Goal: Information Seeking & Learning: Learn about a topic

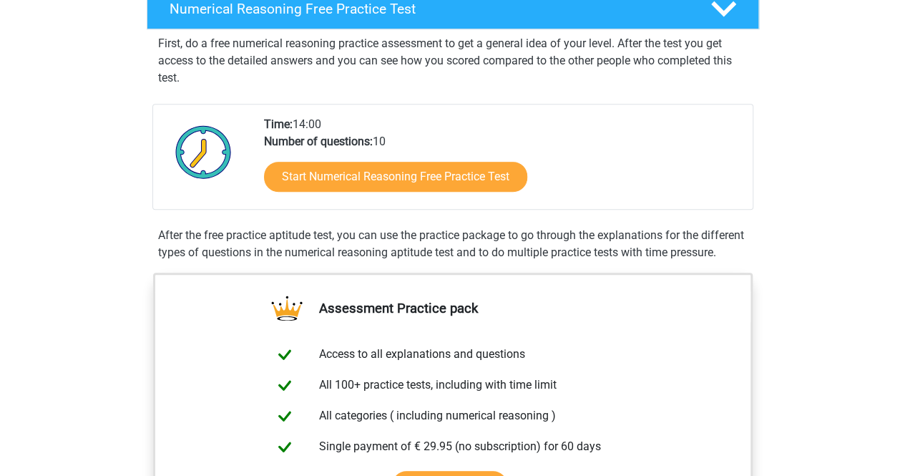
scroll to position [246, 0]
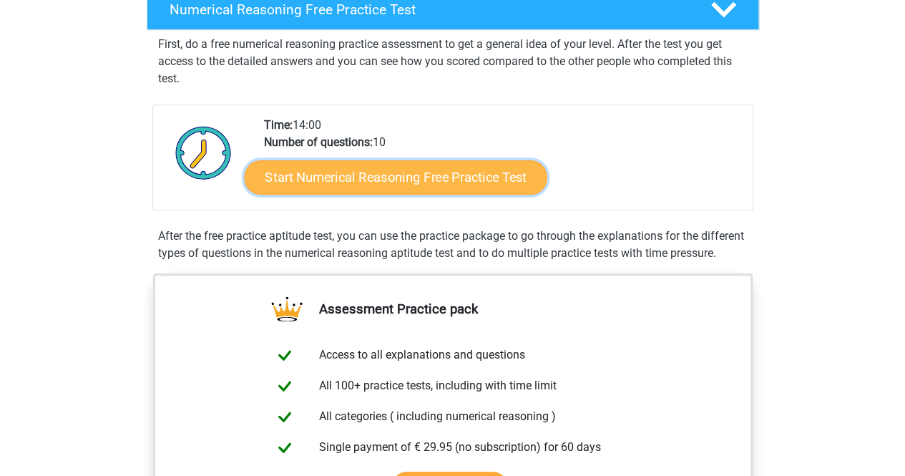
click at [477, 168] on link "Start Numerical Reasoning Free Practice Test" at bounding box center [395, 177] width 303 height 34
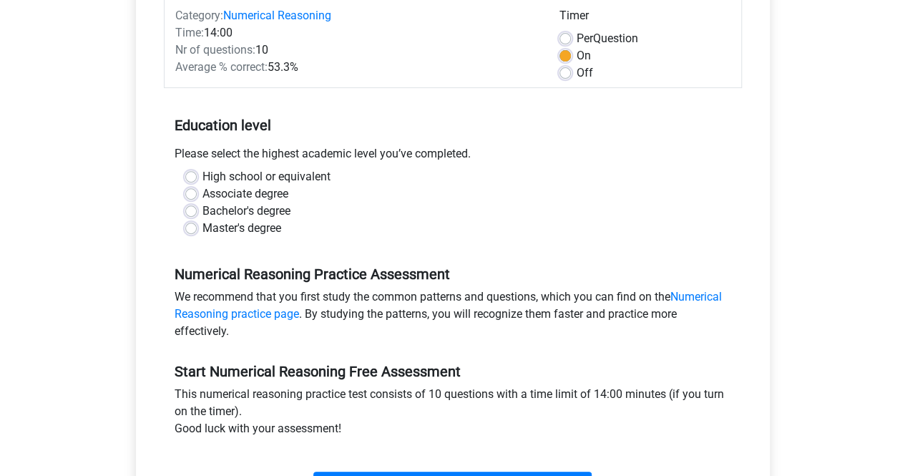
scroll to position [192, 0]
click at [202, 210] on label "Bachelor's degree" at bounding box center [246, 210] width 88 height 17
click at [186, 210] on input "Bachelor's degree" at bounding box center [190, 209] width 11 height 14
radio input "true"
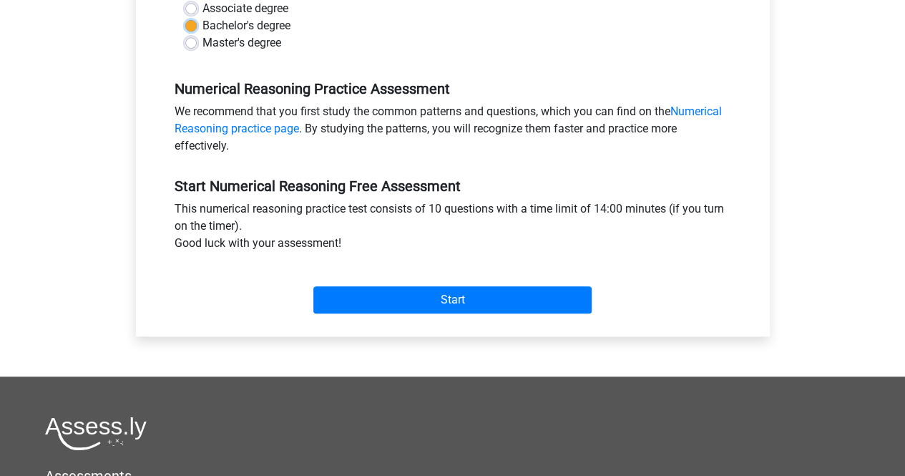
scroll to position [376, 0]
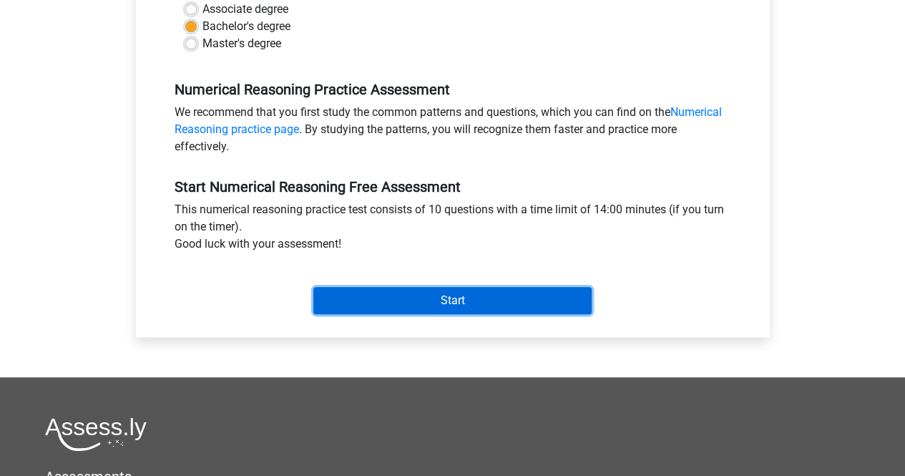
click at [411, 297] on input "Start" at bounding box center [452, 300] width 278 height 27
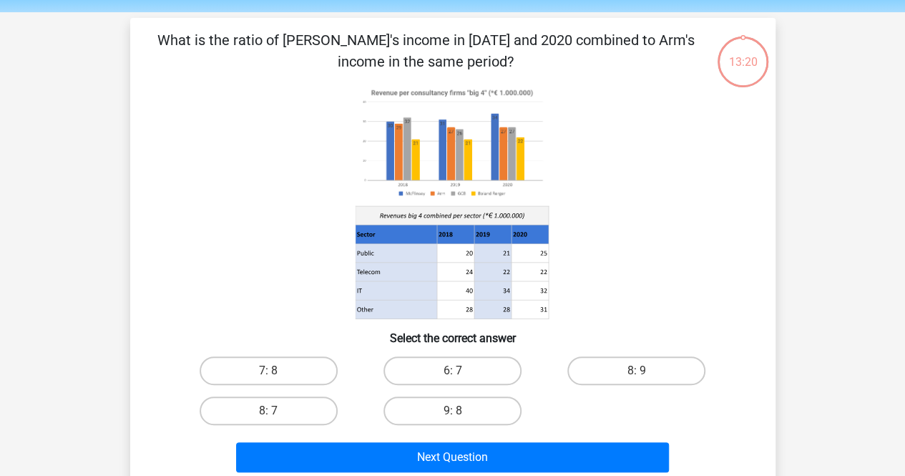
scroll to position [109, 0]
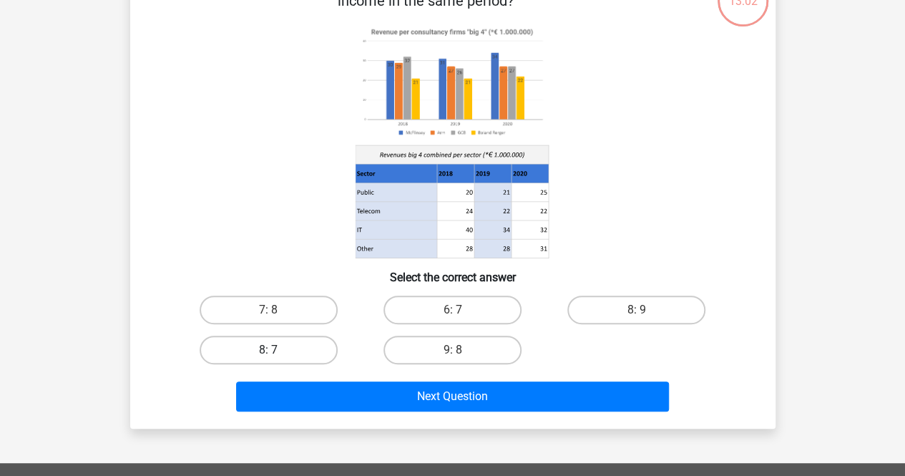
click at [306, 353] on label "8: 7" at bounding box center [269, 350] width 138 height 29
click at [278, 353] on input "8: 7" at bounding box center [272, 354] width 9 height 9
radio input "true"
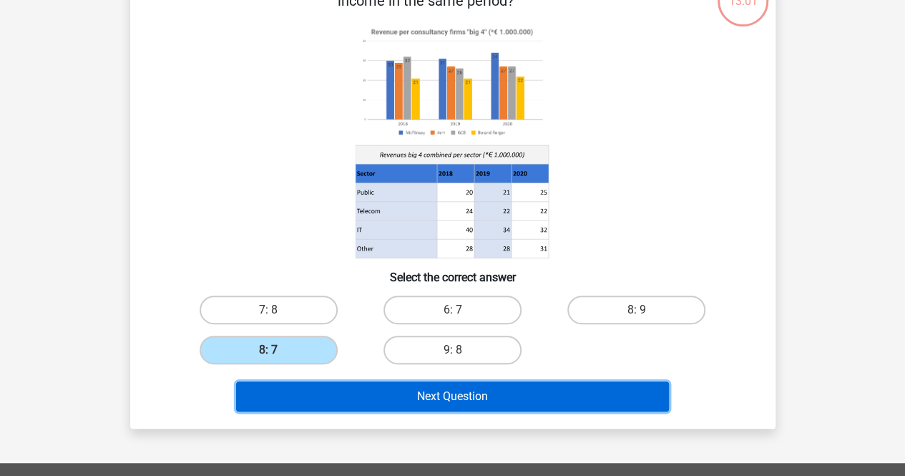
click at [419, 393] on button "Next Question" at bounding box center [452, 396] width 433 height 30
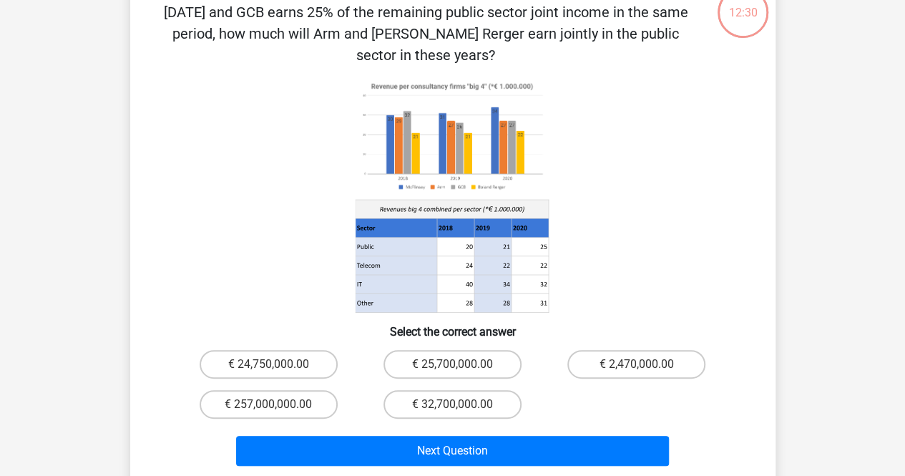
scroll to position [98, 0]
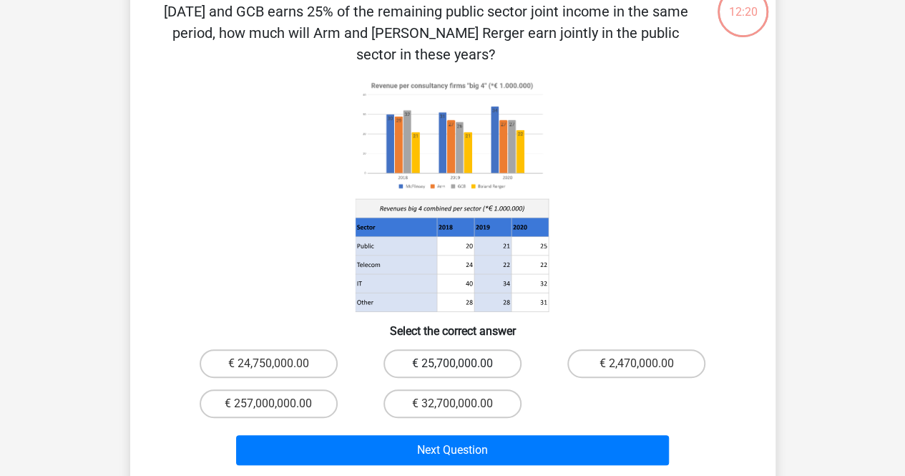
click at [482, 349] on label "€ 25,700,000.00" at bounding box center [452, 363] width 138 height 29
click at [461, 363] on input "€ 25,700,000.00" at bounding box center [456, 367] width 9 height 9
radio input "true"
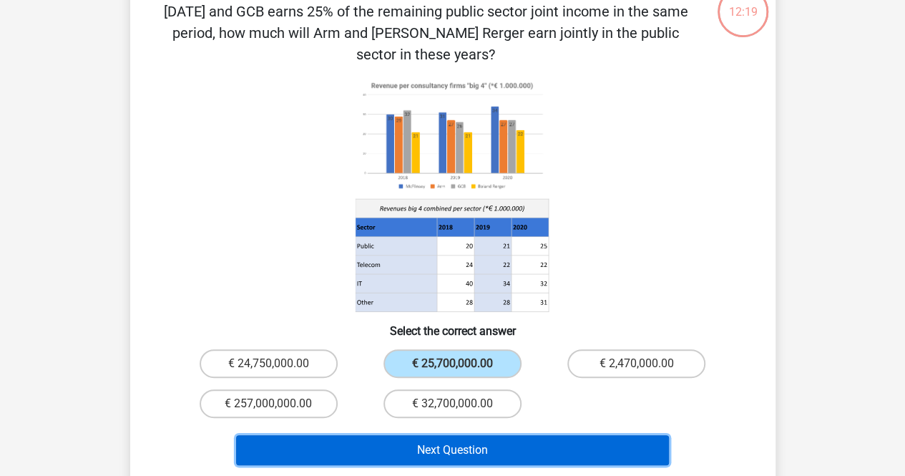
click at [494, 435] on button "Next Question" at bounding box center [452, 450] width 433 height 30
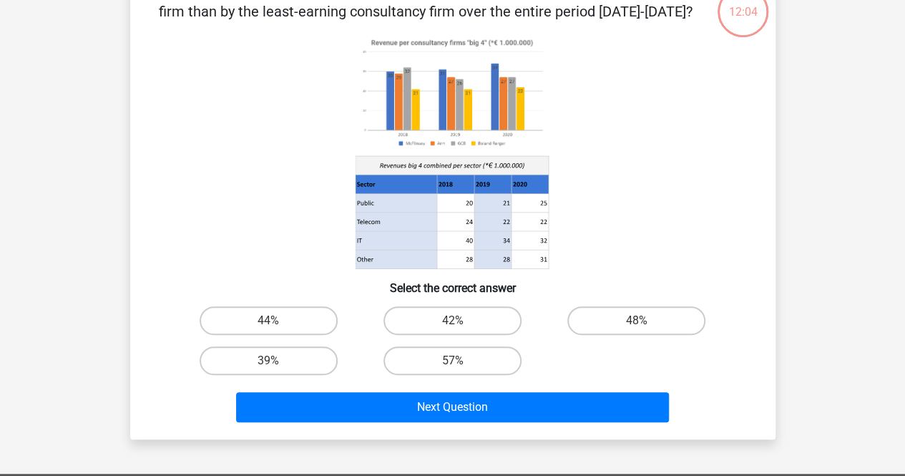
scroll to position [97, 0]
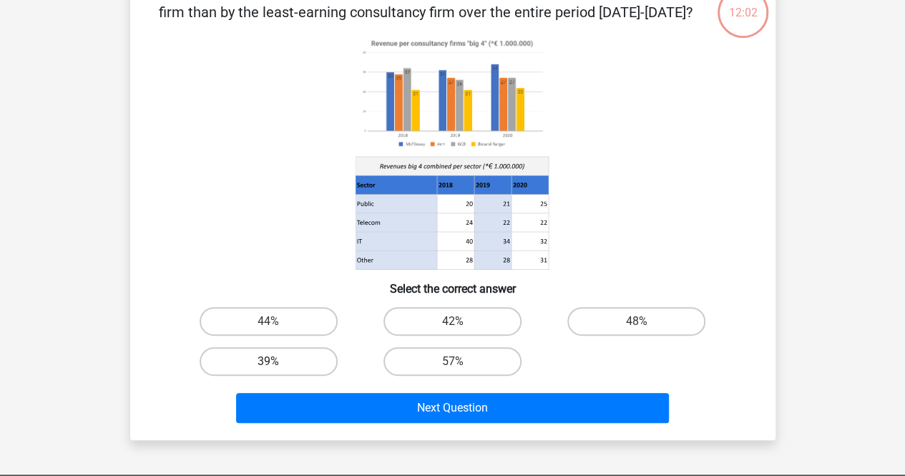
click at [300, 356] on label "39%" at bounding box center [269, 361] width 138 height 29
click at [278, 361] on input "39%" at bounding box center [272, 365] width 9 height 9
radio input "true"
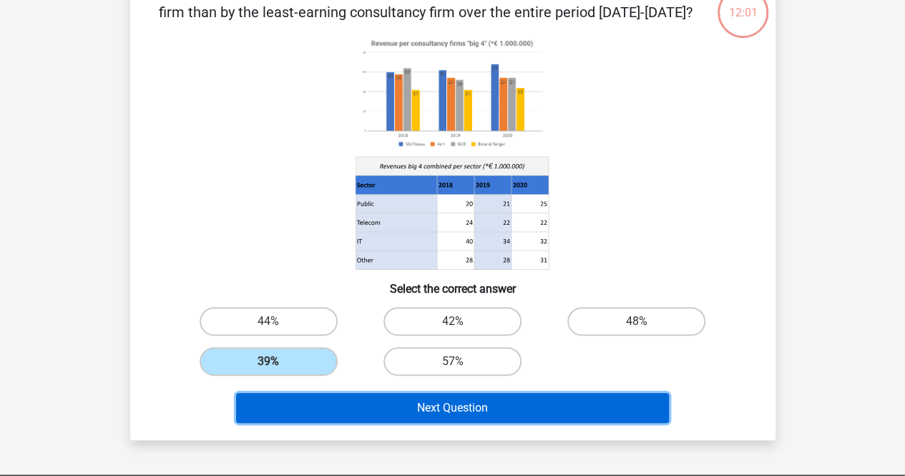
click at [388, 403] on button "Next Question" at bounding box center [452, 408] width 433 height 30
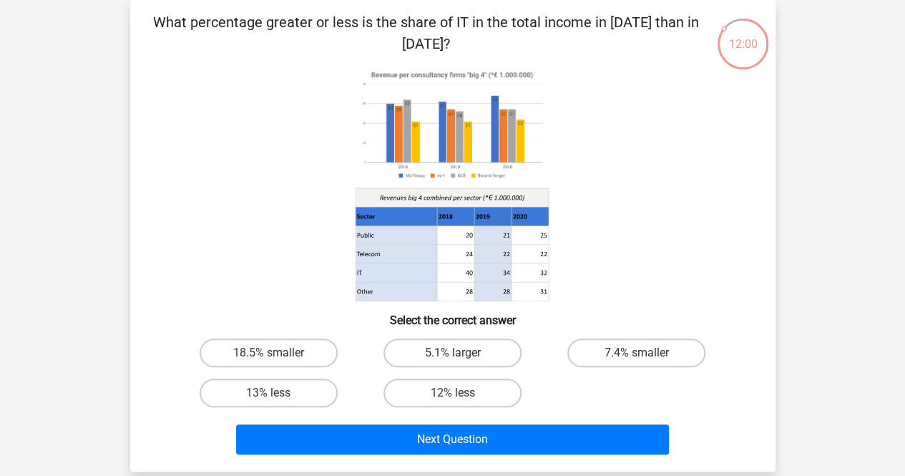
scroll to position [50, 0]
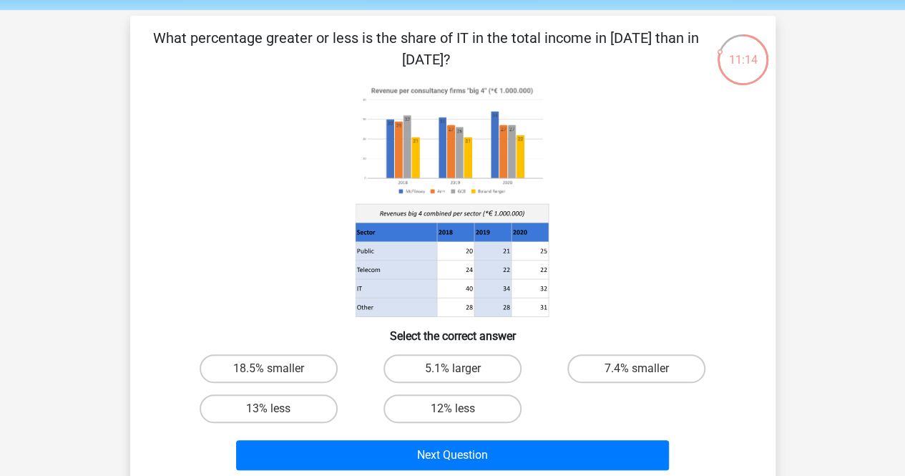
click at [102, 240] on div "Register Nederlands English" at bounding box center [452, 424] width 905 height 949
click at [279, 364] on label "18.5% smaller" at bounding box center [269, 368] width 138 height 29
click at [278, 368] on input "18.5% smaller" at bounding box center [272, 372] width 9 height 9
radio input "true"
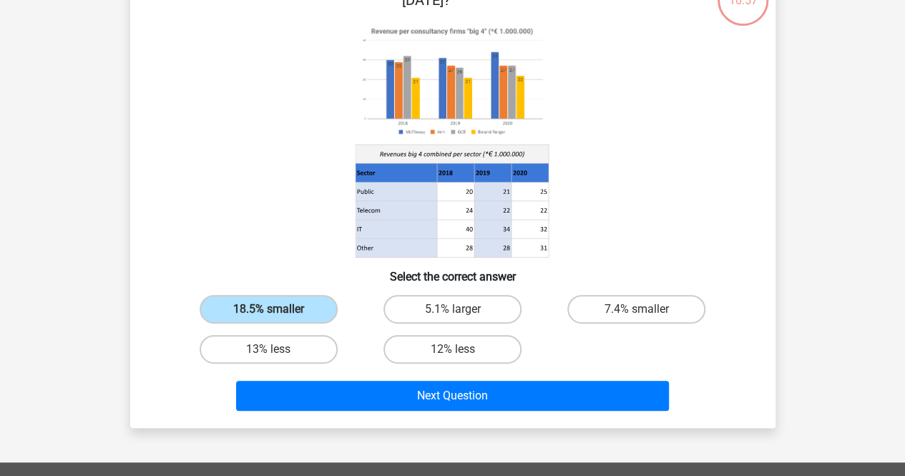
click at [352, 411] on div "Next Question" at bounding box center [453, 399] width 552 height 36
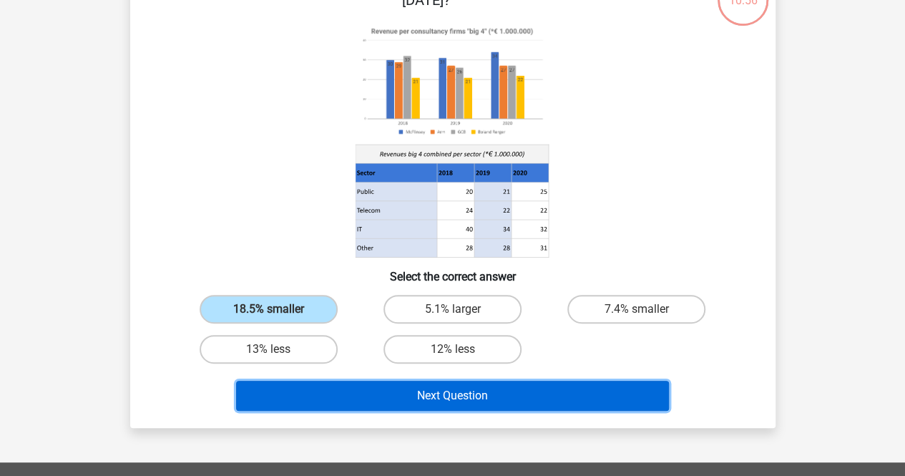
click at [369, 402] on button "Next Question" at bounding box center [452, 396] width 433 height 30
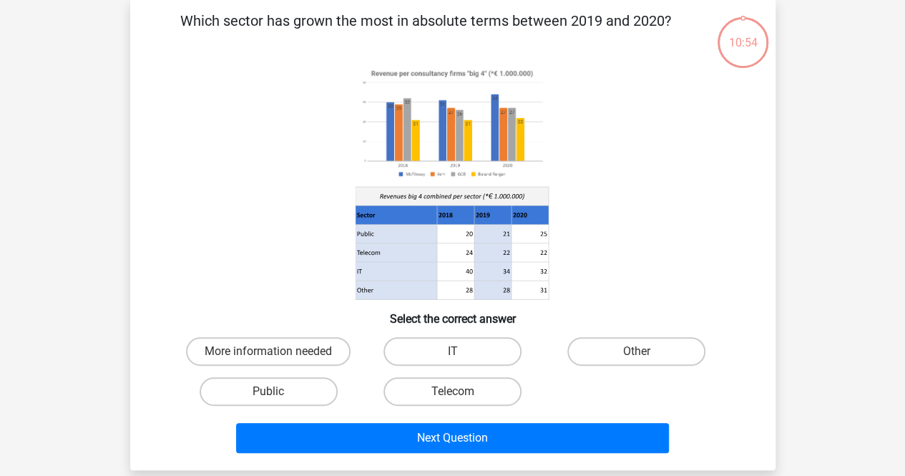
scroll to position [66, 0]
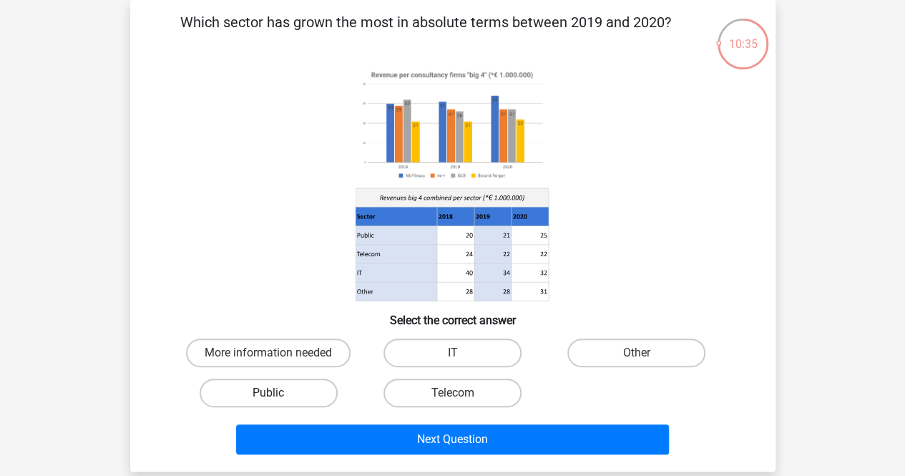
click at [297, 387] on label "Public" at bounding box center [269, 392] width 138 height 29
click at [278, 393] on input "Public" at bounding box center [272, 397] width 9 height 9
radio input "true"
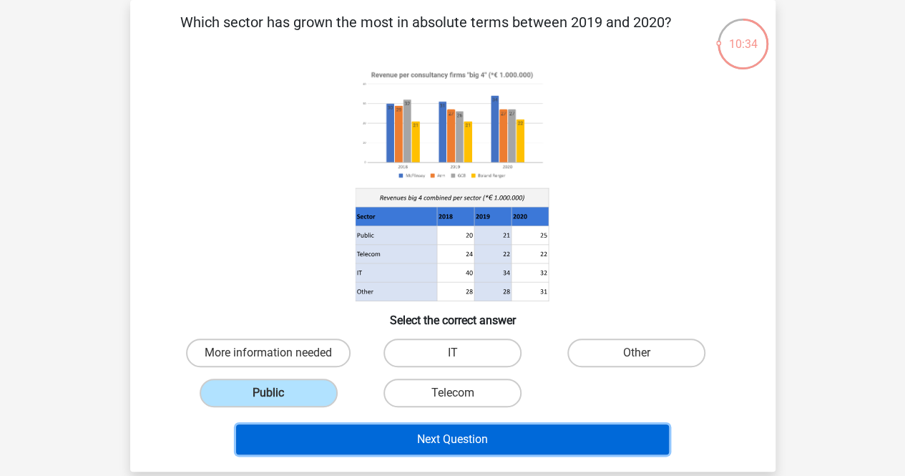
click at [350, 435] on button "Next Question" at bounding box center [452, 439] width 433 height 30
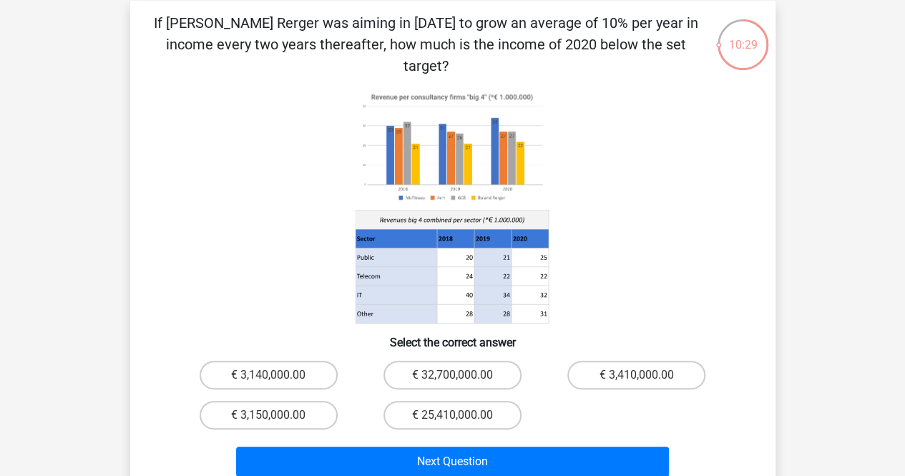
scroll to position [64, 0]
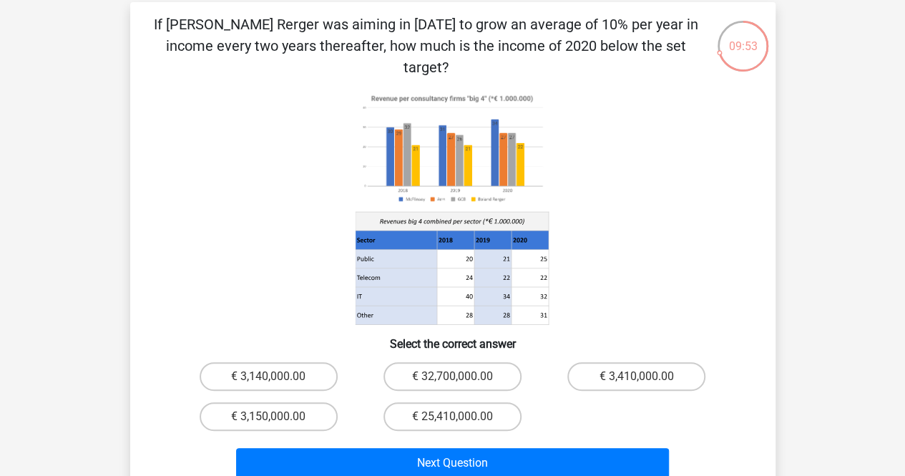
click at [0, 303] on div "Register Nederlands English" at bounding box center [452, 421] width 905 height 971
click at [622, 362] on label "€ 3,410,000.00" at bounding box center [636, 376] width 138 height 29
click at [637, 376] on input "€ 3,410,000.00" at bounding box center [641, 380] width 9 height 9
radio input "true"
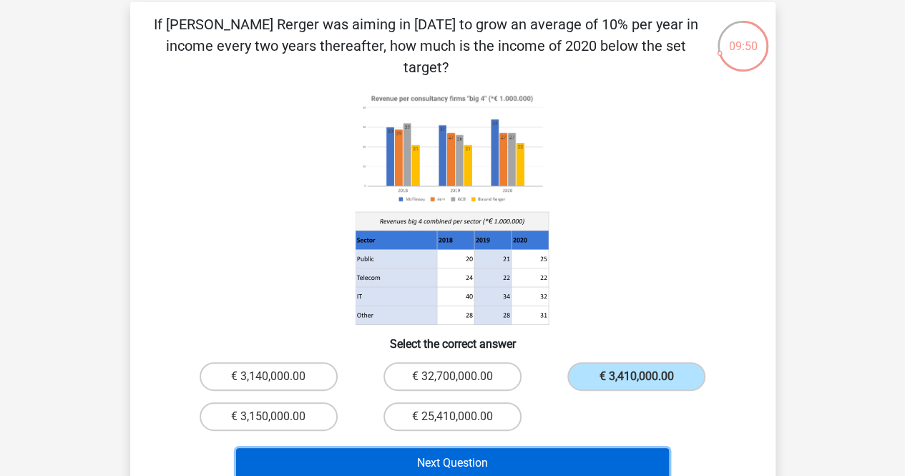
click at [557, 450] on button "Next Question" at bounding box center [452, 463] width 433 height 30
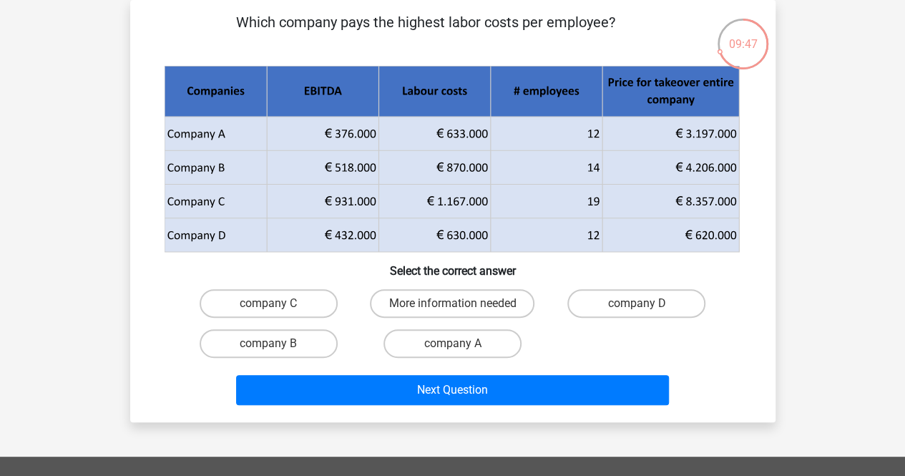
scroll to position [0, 0]
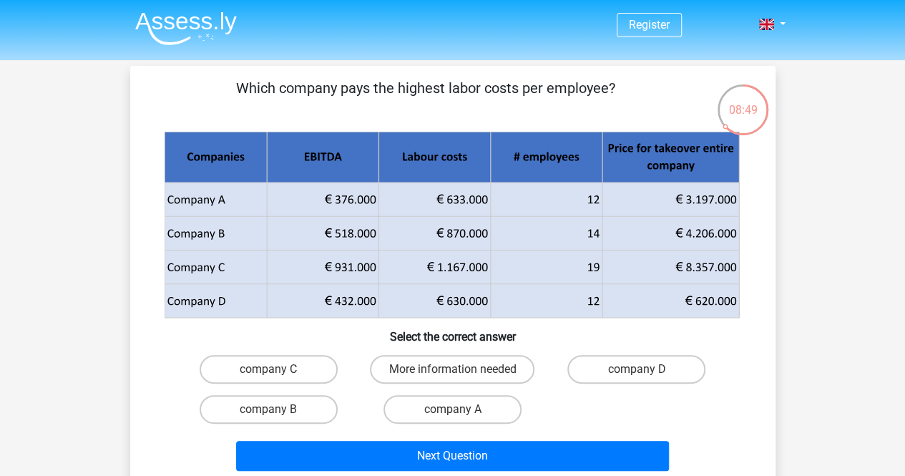
click at [15, 313] on div "Register Nederlands English" at bounding box center [452, 450] width 905 height 900
click at [299, 415] on label "company B" at bounding box center [269, 409] width 138 height 29
click at [278, 415] on input "company B" at bounding box center [272, 413] width 9 height 9
radio input "true"
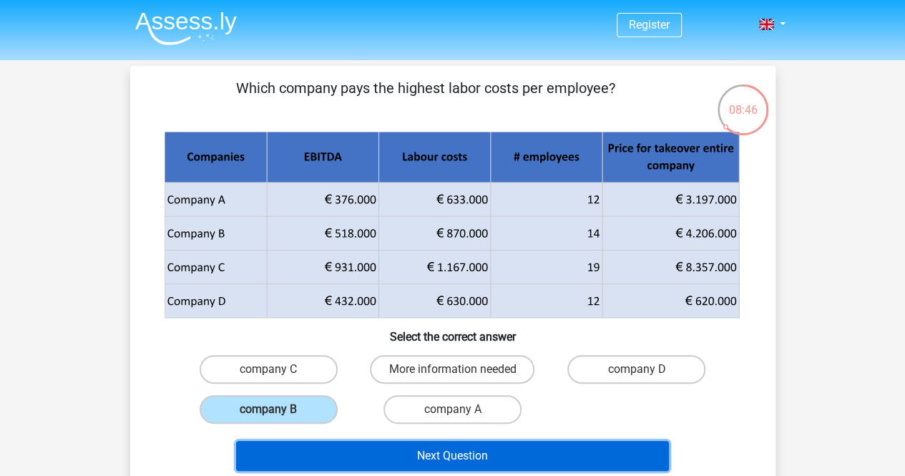
click at [338, 449] on button "Next Question" at bounding box center [452, 456] width 433 height 30
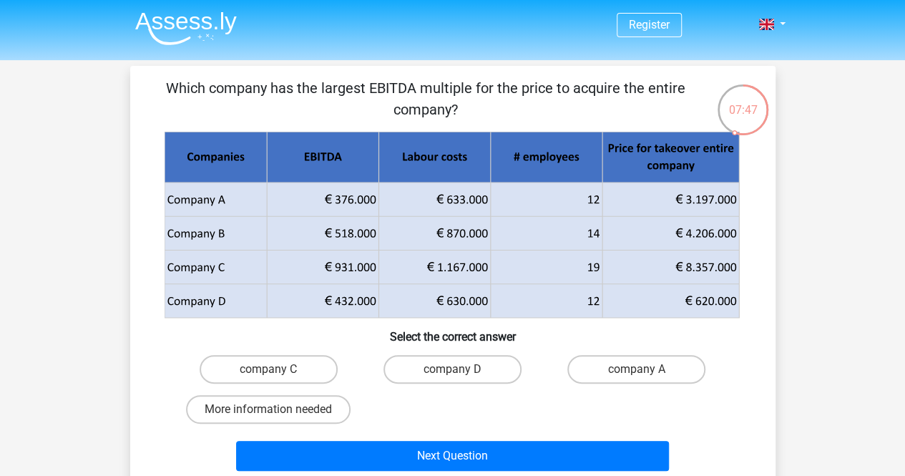
drag, startPoint x: 428, startPoint y: 260, endPoint x: 173, endPoint y: 318, distance: 261.9
click at [173, 318] on g at bounding box center [452, 225] width 577 height 187
click at [488, 373] on label "company D" at bounding box center [452, 369] width 138 height 29
click at [461, 373] on input "company D" at bounding box center [456, 373] width 9 height 9
radio input "true"
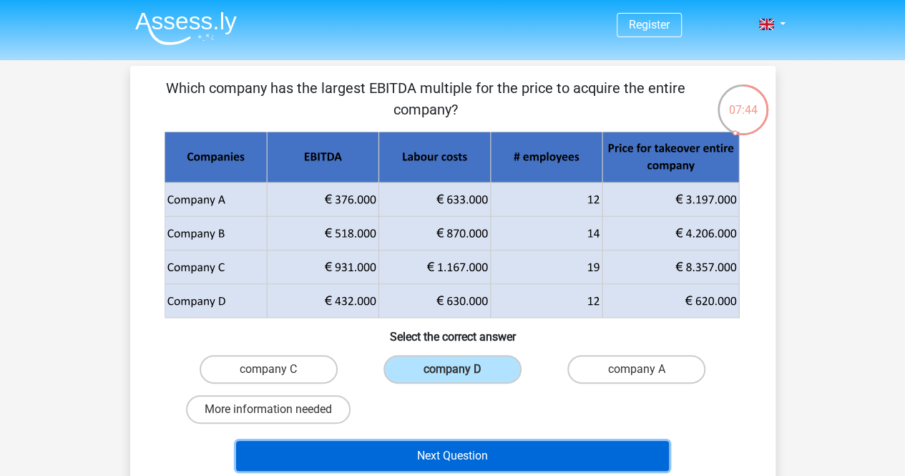
click at [477, 450] on button "Next Question" at bounding box center [452, 456] width 433 height 30
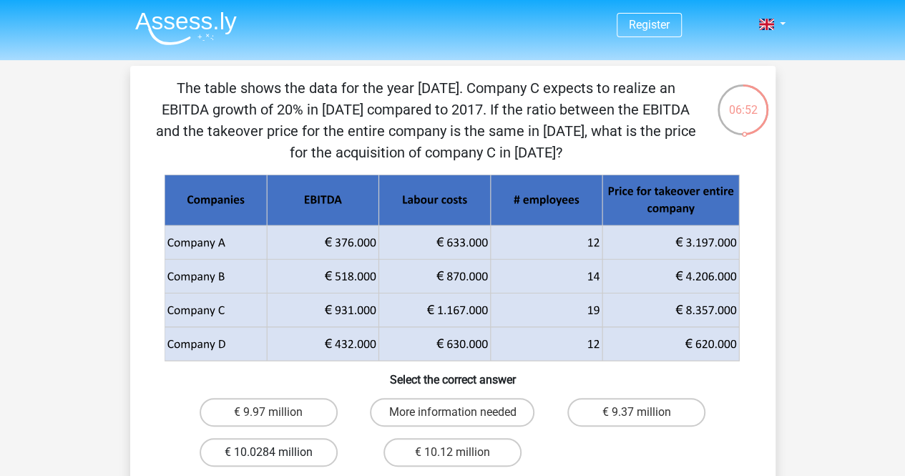
click at [280, 453] on label "€ 10.0284 million" at bounding box center [269, 452] width 138 height 29
click at [278, 453] on input "€ 10.0284 million" at bounding box center [272, 456] width 9 height 9
radio input "true"
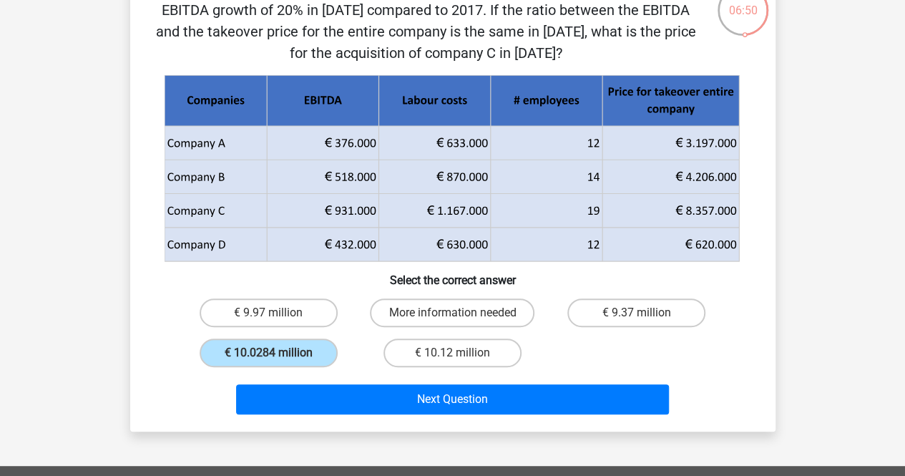
scroll to position [99, 0]
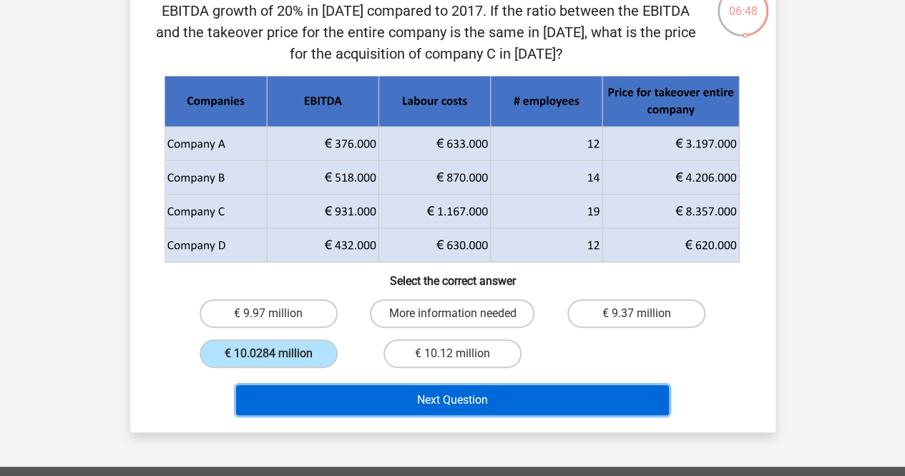
drag, startPoint x: 336, startPoint y: 401, endPoint x: 306, endPoint y: 403, distance: 30.1
click at [306, 403] on button "Next Question" at bounding box center [452, 400] width 433 height 30
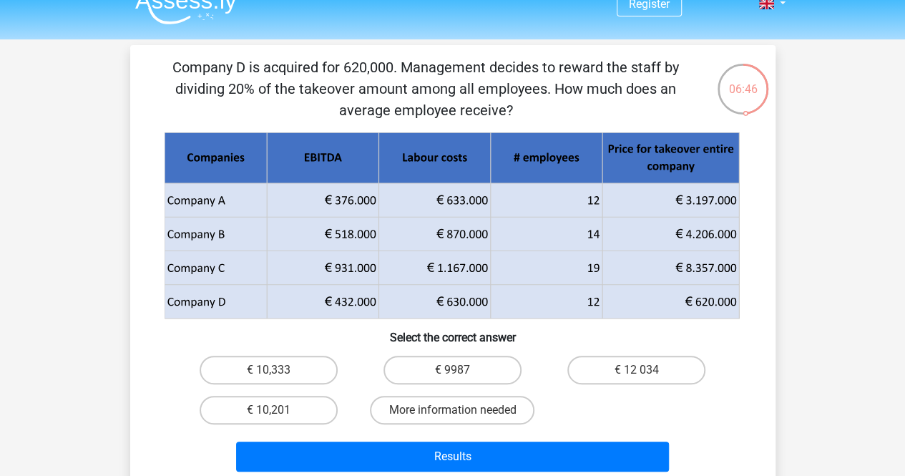
scroll to position [20, 0]
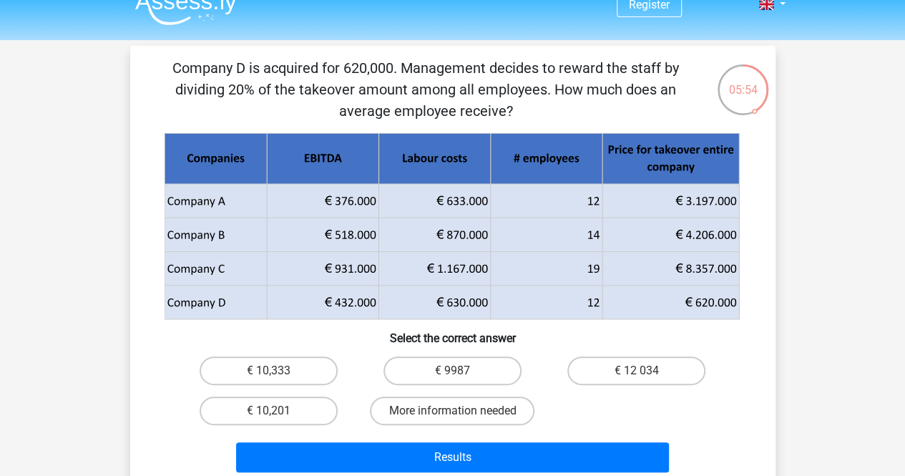
click at [127, 412] on div "05:54 Question 10 of 10 Question category: numerical reasoning set 1" at bounding box center [453, 268] width 668 height 444
click at [258, 378] on label "€ 10,333" at bounding box center [269, 370] width 138 height 29
click at [268, 378] on input "€ 10,333" at bounding box center [272, 375] width 9 height 9
radio input "true"
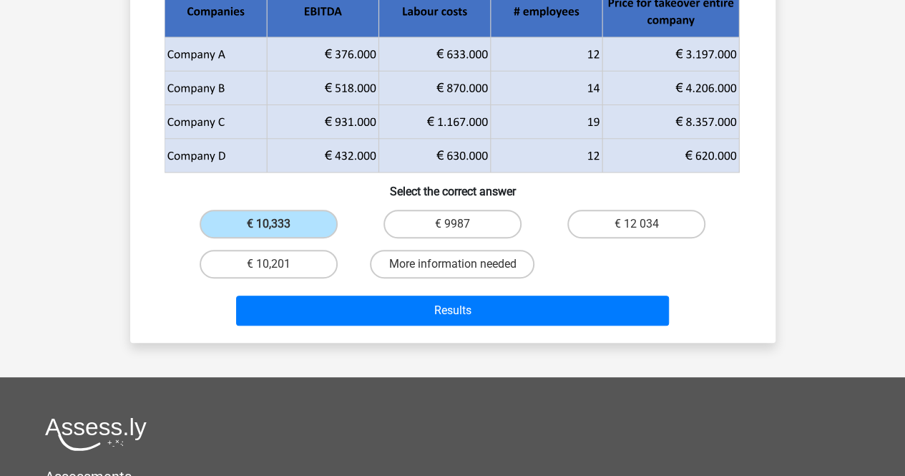
scroll to position [167, 0]
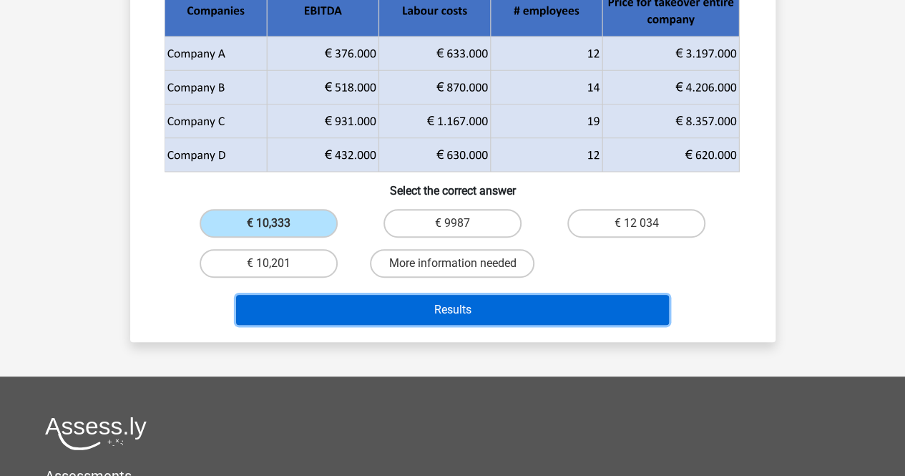
click at [328, 313] on button "Results" at bounding box center [452, 310] width 433 height 30
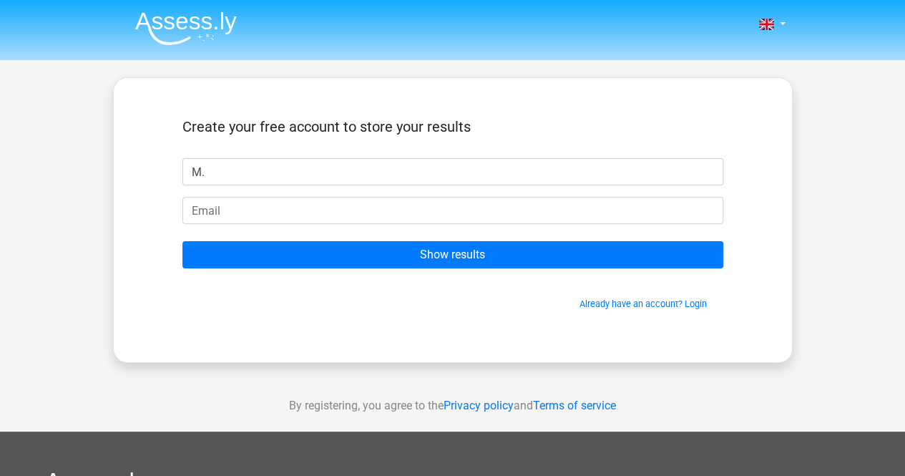
type input "M."
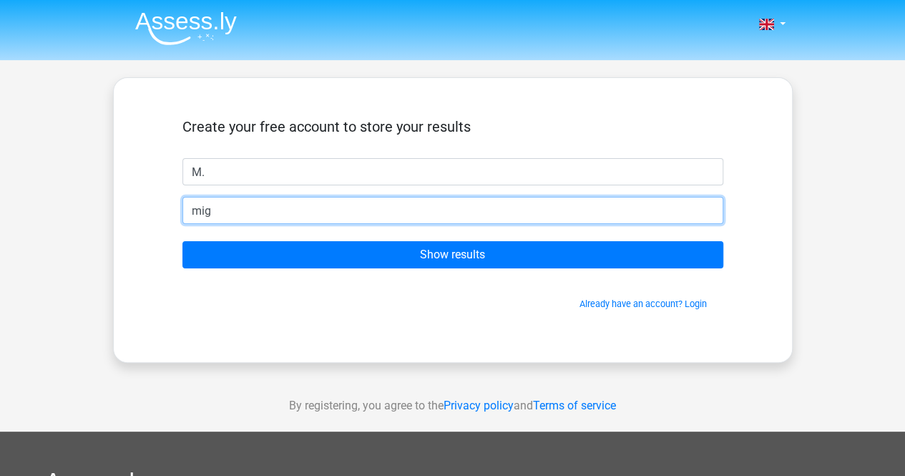
type input "[EMAIL_ADDRESS][DOMAIN_NAME]"
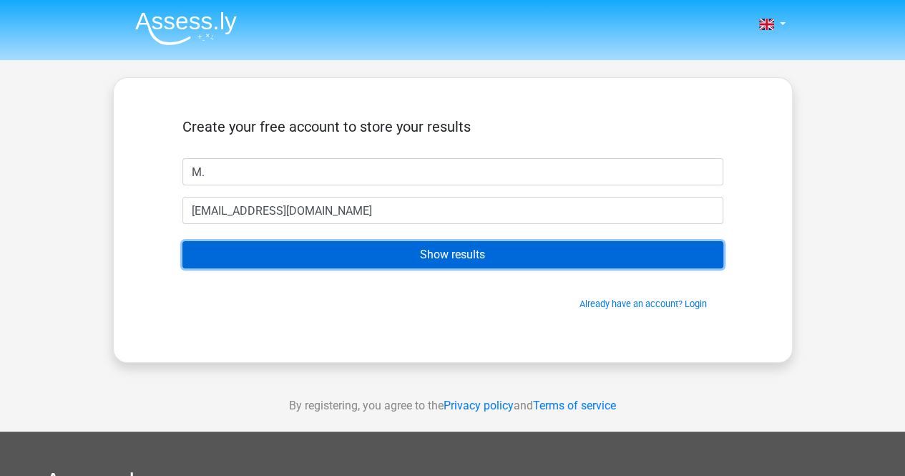
click at [317, 260] on input "Show results" at bounding box center [452, 254] width 541 height 27
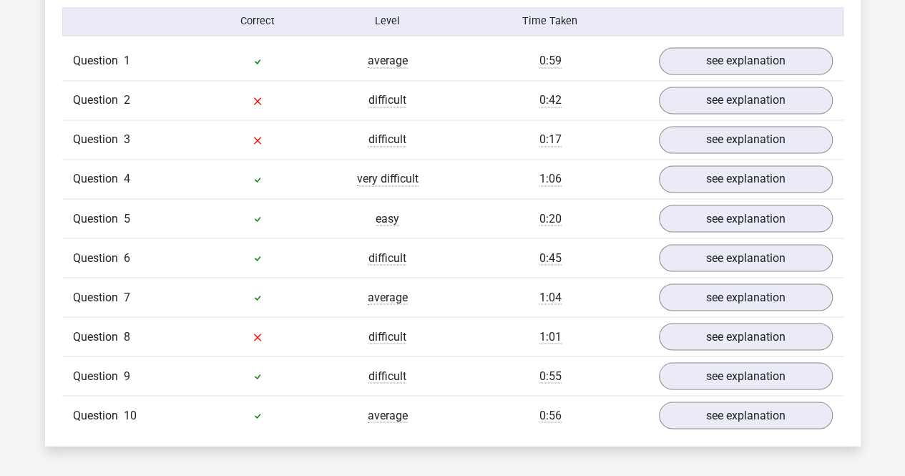
scroll to position [1161, 0]
click at [700, 172] on link "see explanation" at bounding box center [745, 179] width 200 height 31
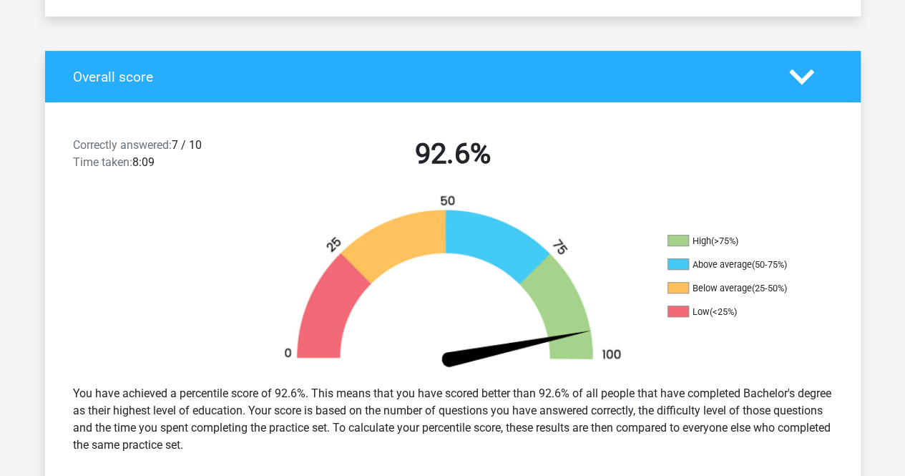
scroll to position [0, 0]
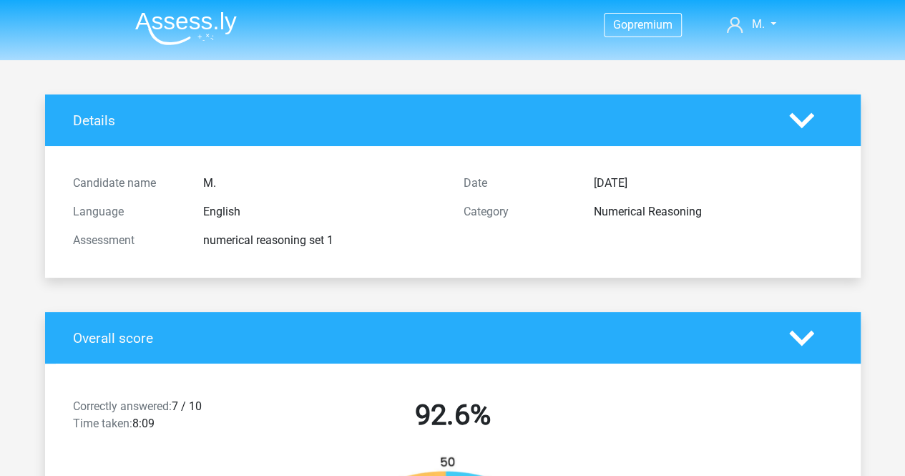
click at [205, 22] on img at bounding box center [186, 28] width 102 height 34
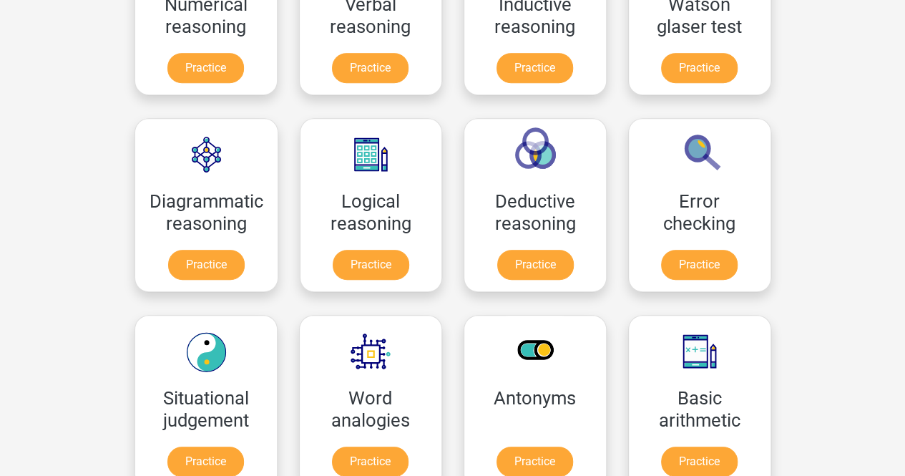
scroll to position [318, 0]
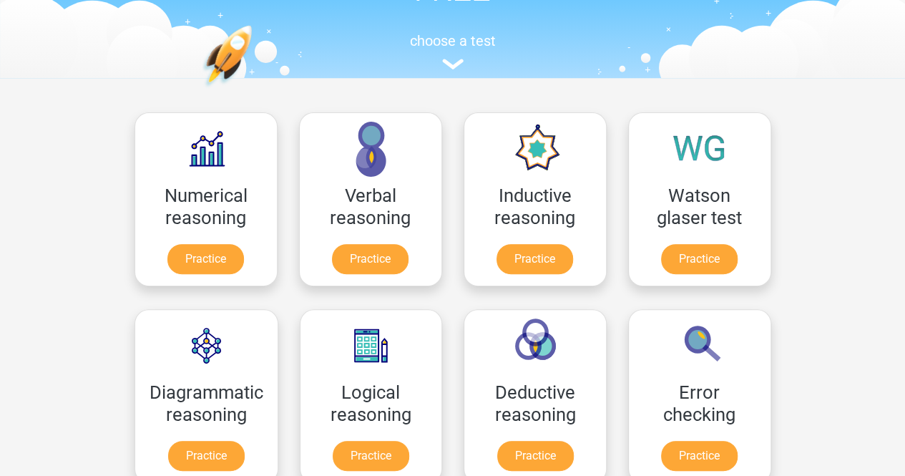
scroll to position [160, 0]
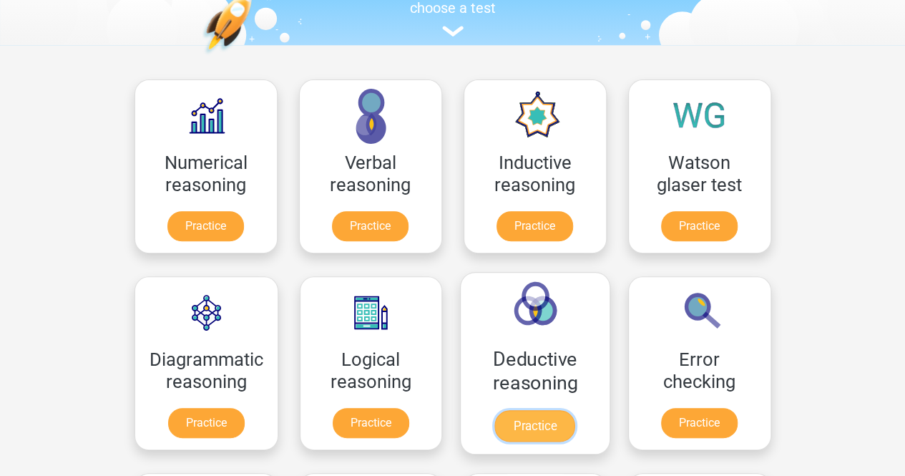
click at [555, 424] on link "Practice" at bounding box center [535, 425] width 80 height 31
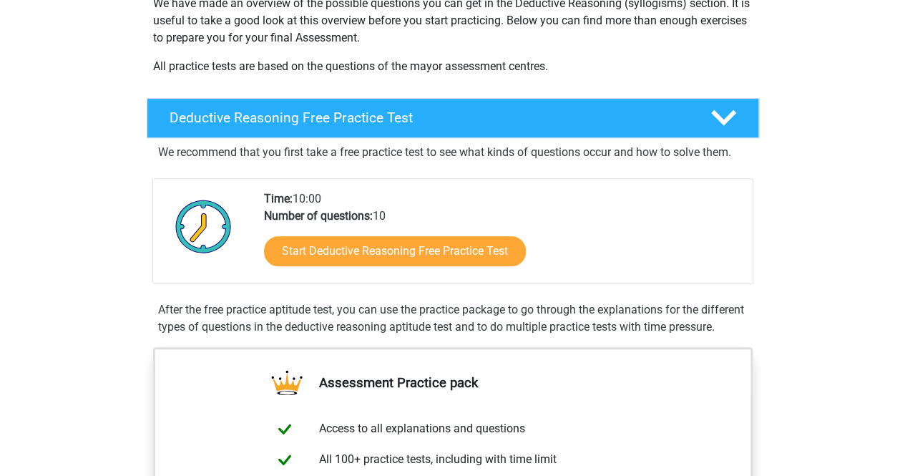
scroll to position [258, 0]
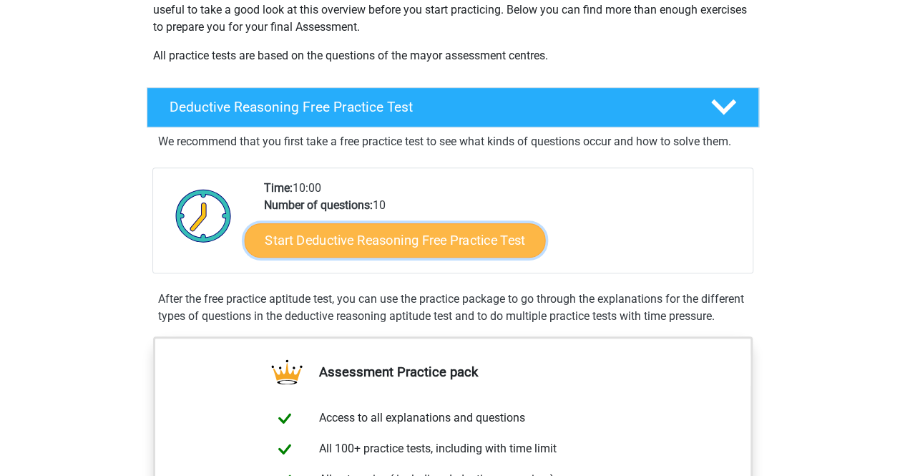
click at [467, 235] on link "Start Deductive Reasoning Free Practice Test" at bounding box center [394, 239] width 301 height 34
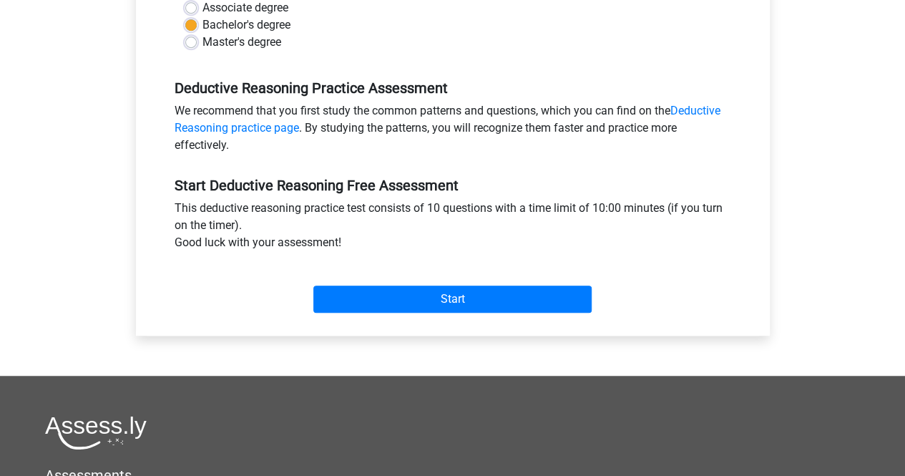
scroll to position [386, 0]
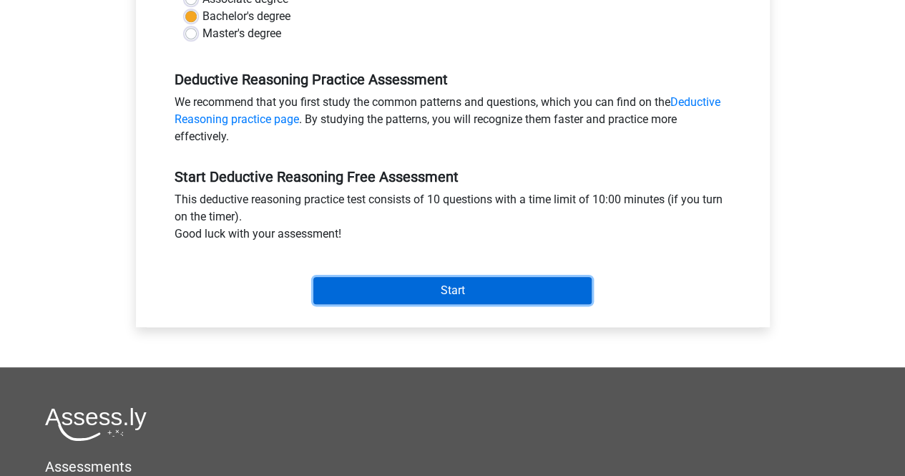
click at [454, 299] on input "Start" at bounding box center [452, 290] width 278 height 27
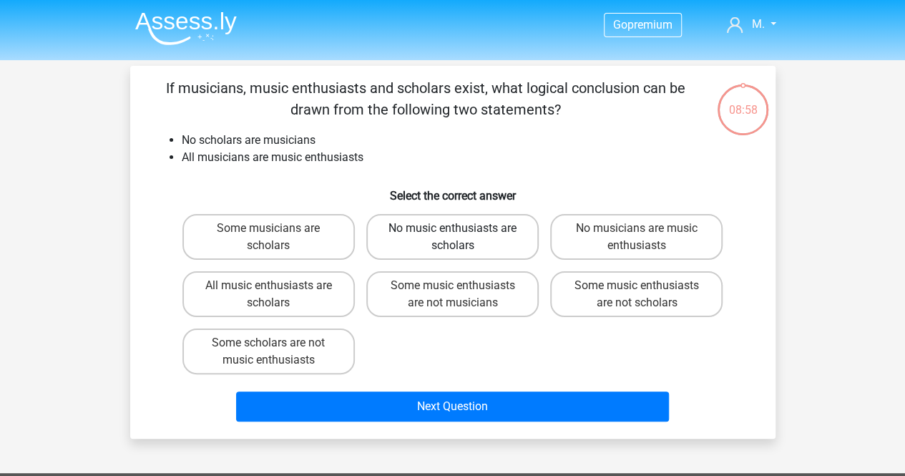
click at [475, 235] on label "No music enthusiasts are scholars" at bounding box center [452, 237] width 172 height 46
click at [461, 235] on input "No music enthusiasts are scholars" at bounding box center [456, 232] width 9 height 9
radio input "true"
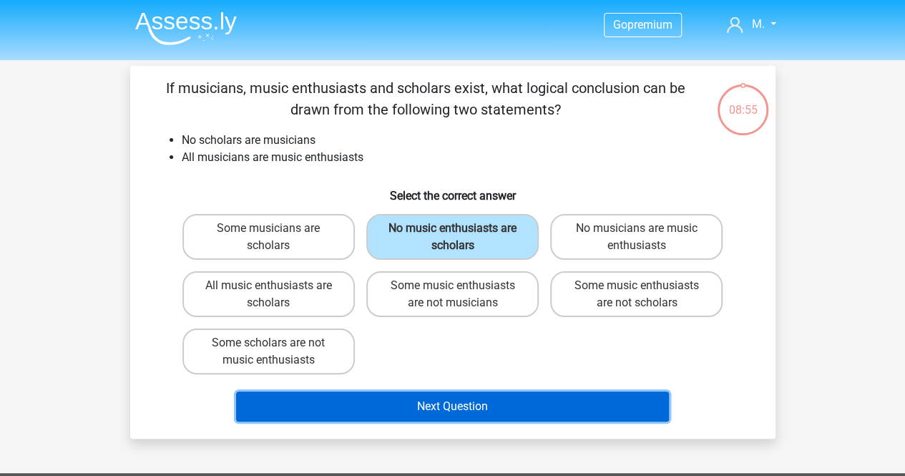
drag, startPoint x: 450, startPoint y: 405, endPoint x: 92, endPoint y: 313, distance: 369.2
click at [92, 313] on div "Go premium M. [EMAIL_ADDRESS][DOMAIN_NAME]" at bounding box center [452, 425] width 905 height 851
click at [467, 402] on button "Next Question" at bounding box center [452, 406] width 433 height 30
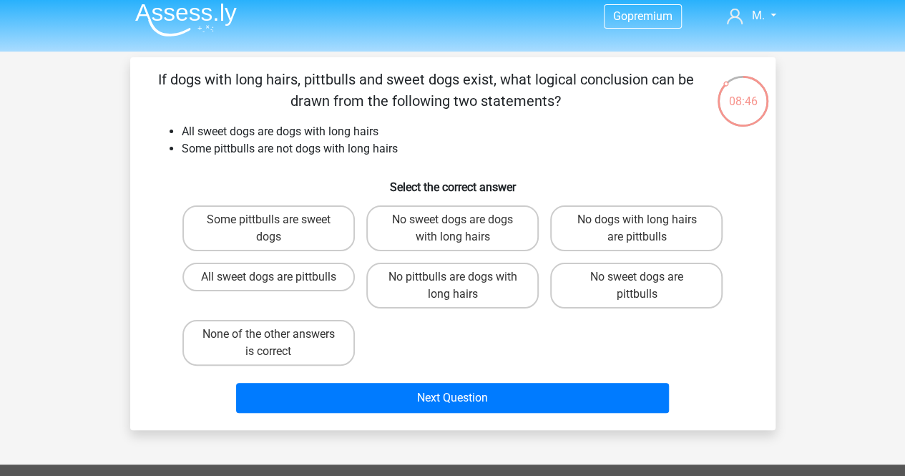
scroll to position [7, 0]
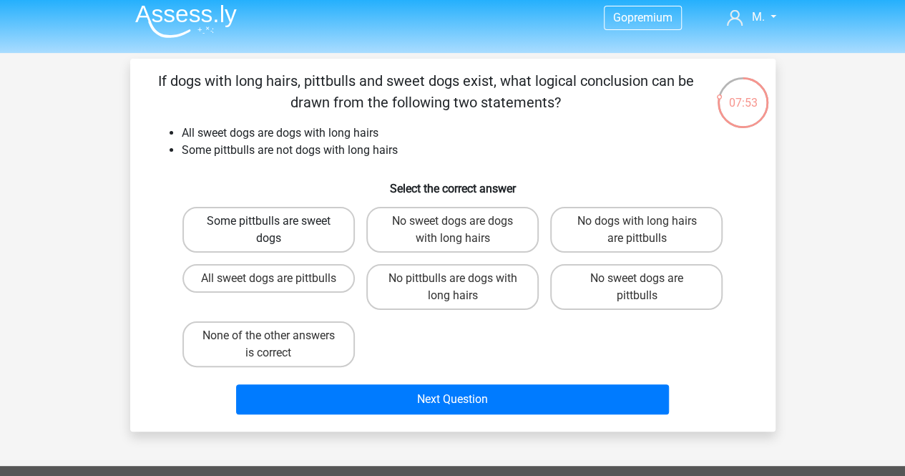
click at [278, 230] on label "Some pittbulls are sweet dogs" at bounding box center [268, 230] width 172 height 46
click at [278, 230] on input "Some pittbulls are sweet dogs" at bounding box center [272, 225] width 9 height 9
radio input "true"
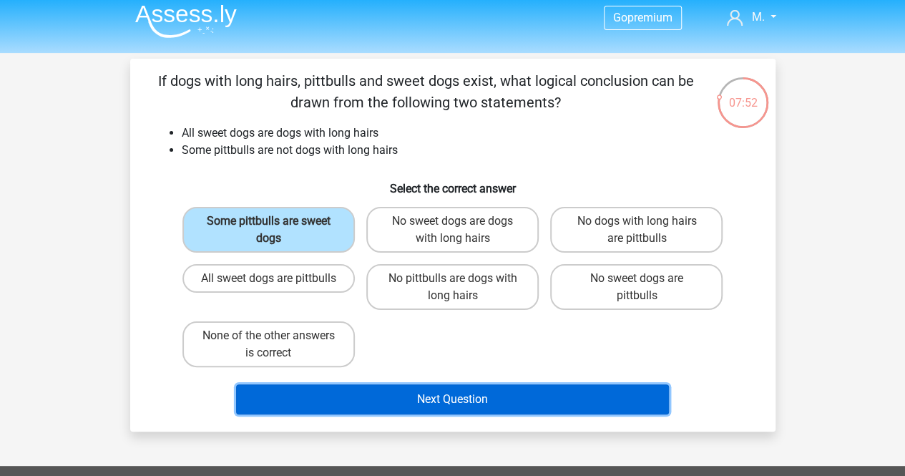
click at [455, 401] on button "Next Question" at bounding box center [452, 399] width 433 height 30
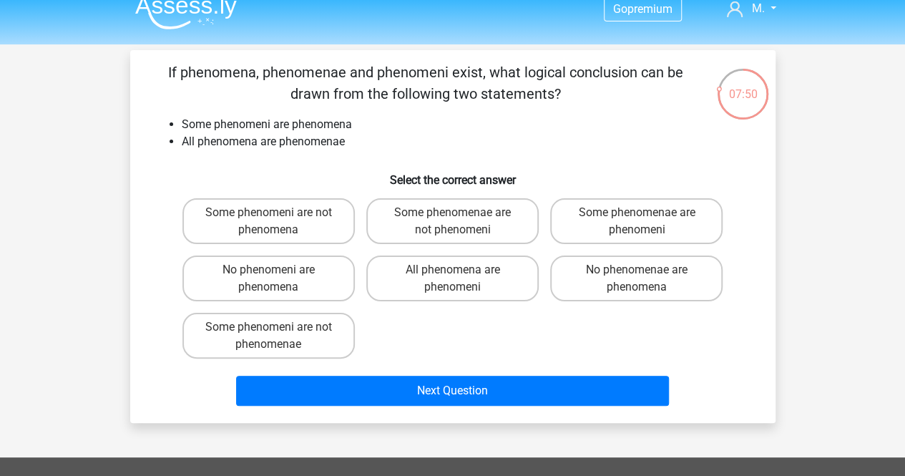
scroll to position [0, 0]
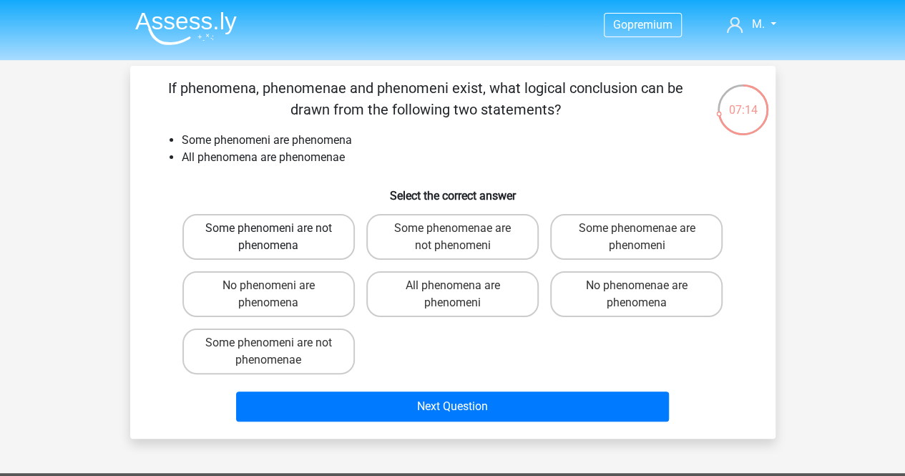
click at [303, 232] on label "Some phenomeni are not phenomena" at bounding box center [268, 237] width 172 height 46
click at [278, 232] on input "Some phenomeni are not phenomena" at bounding box center [272, 232] width 9 height 9
radio input "true"
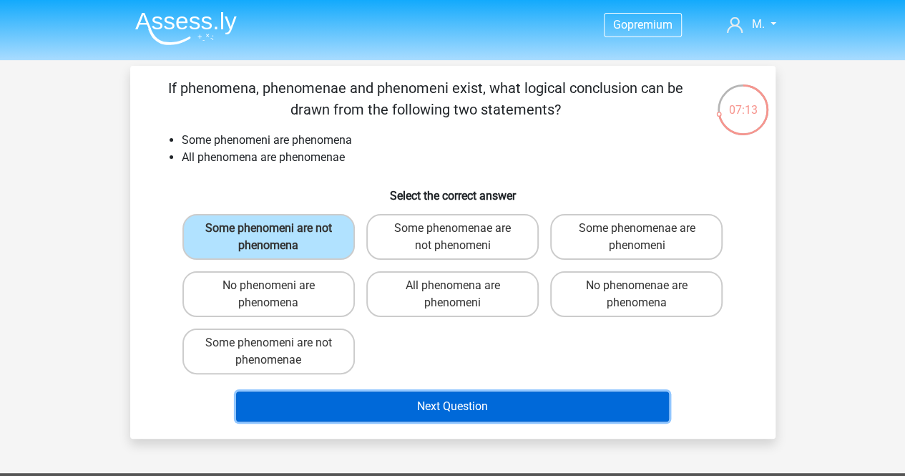
click at [427, 400] on button "Next Question" at bounding box center [452, 406] width 433 height 30
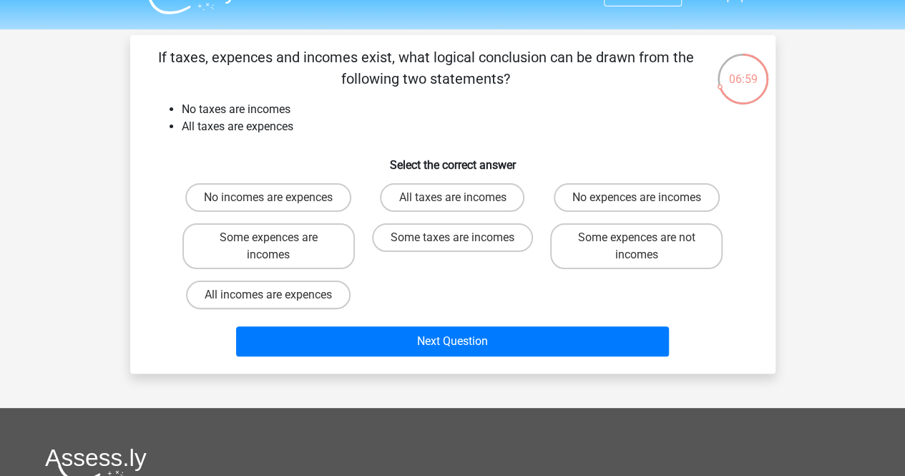
scroll to position [34, 0]
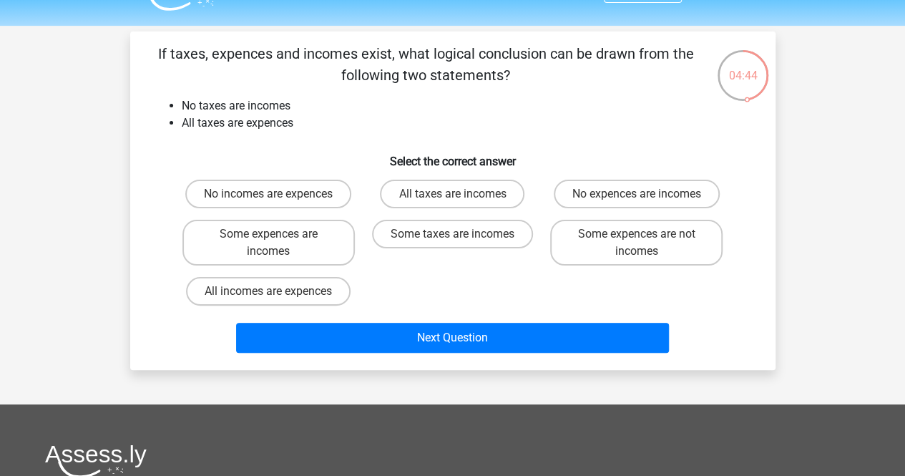
click at [277, 294] on input "All incomes are expences" at bounding box center [272, 295] width 9 height 9
radio input "true"
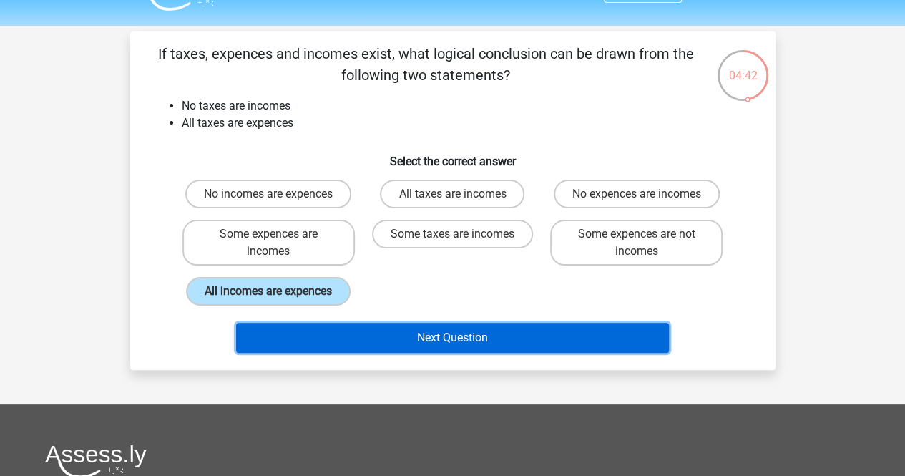
click at [368, 348] on button "Next Question" at bounding box center [452, 338] width 433 height 30
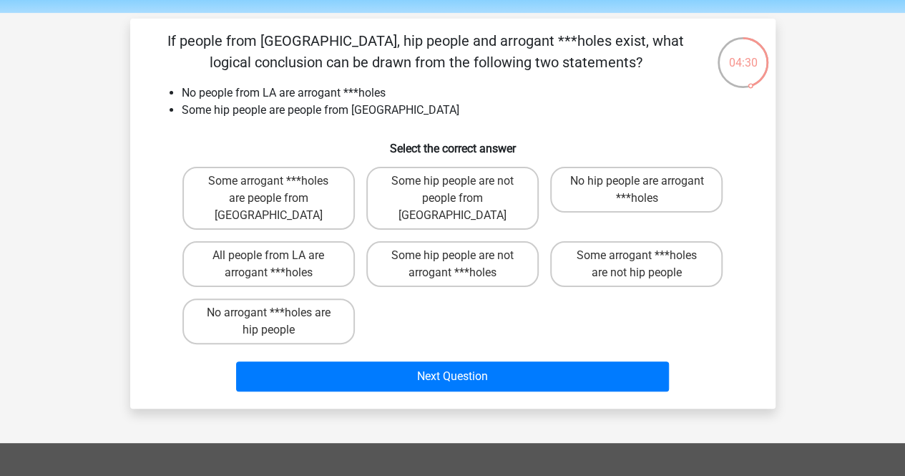
scroll to position [52, 0]
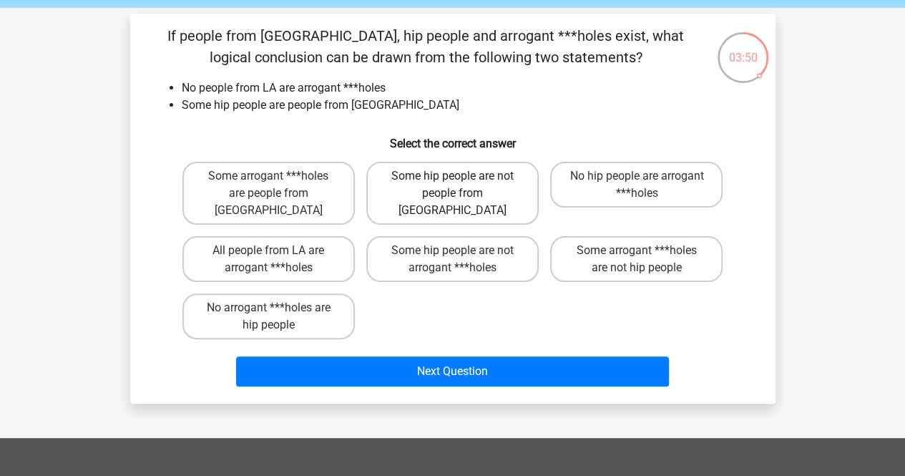
click at [512, 184] on label "Some hip people are not people from LA" at bounding box center [452, 193] width 172 height 63
click at [461, 184] on input "Some hip people are not people from LA" at bounding box center [456, 180] width 9 height 9
radio input "true"
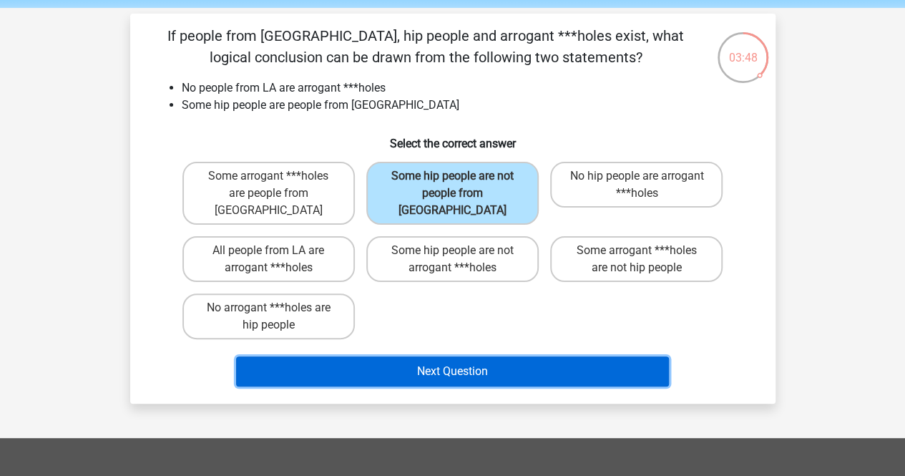
click at [477, 356] on button "Next Question" at bounding box center [452, 371] width 433 height 30
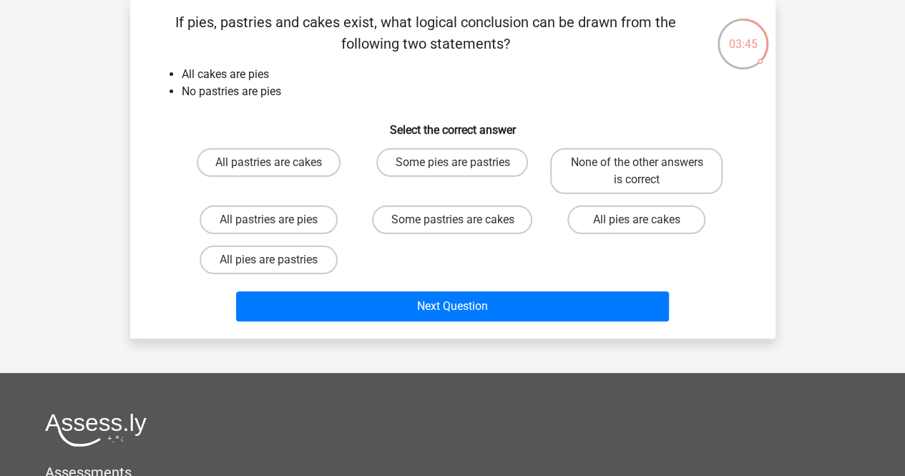
scroll to position [21, 0]
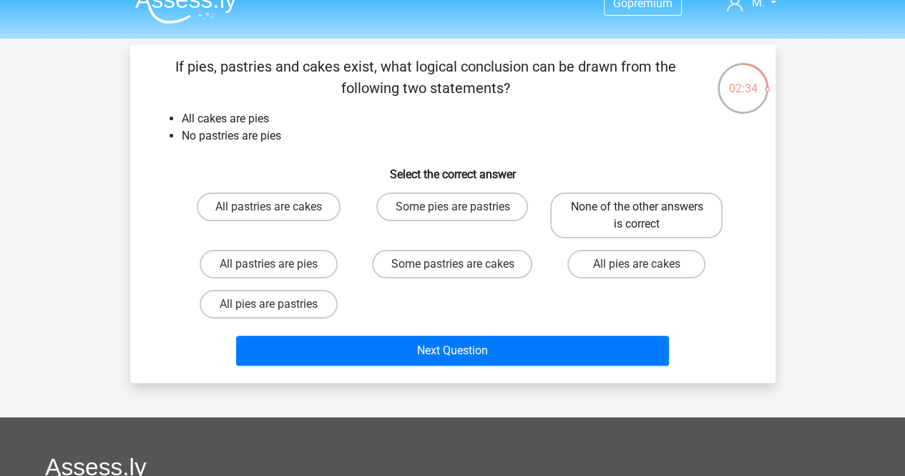
click at [585, 210] on label "None of the other answers is correct" at bounding box center [636, 215] width 172 height 46
click at [637, 210] on input "None of the other answers is correct" at bounding box center [641, 211] width 9 height 9
radio input "true"
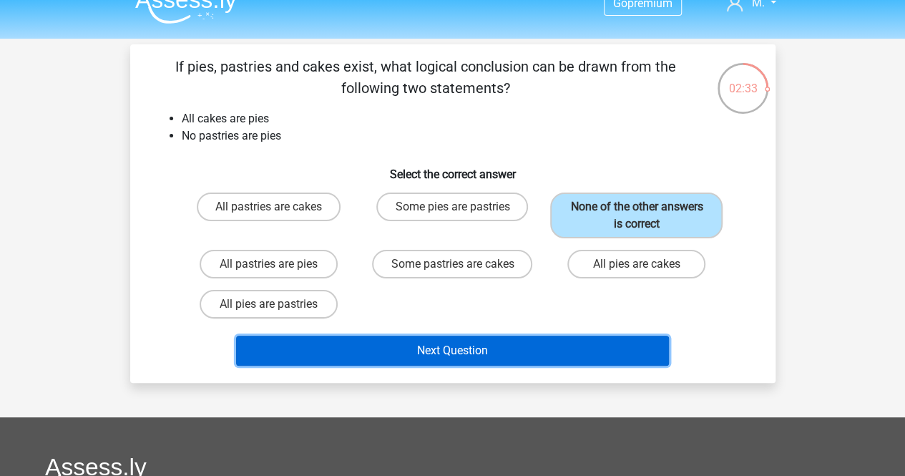
click at [521, 351] on button "Next Question" at bounding box center [452, 351] width 433 height 30
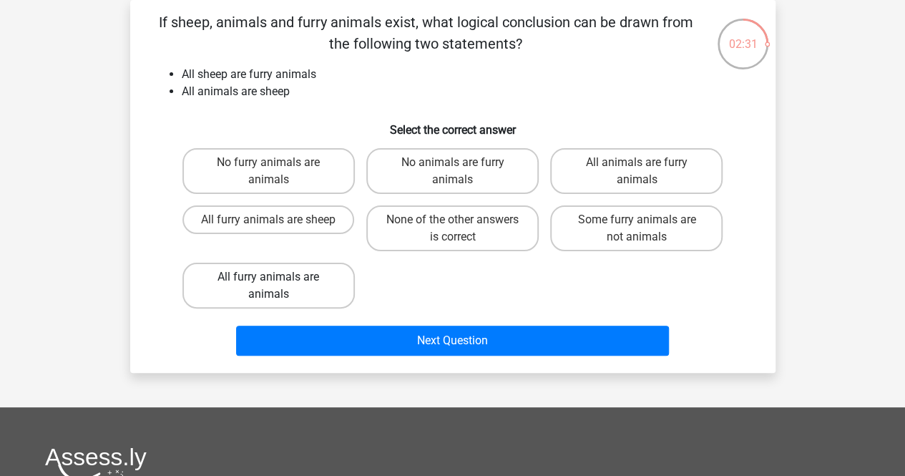
scroll to position [0, 0]
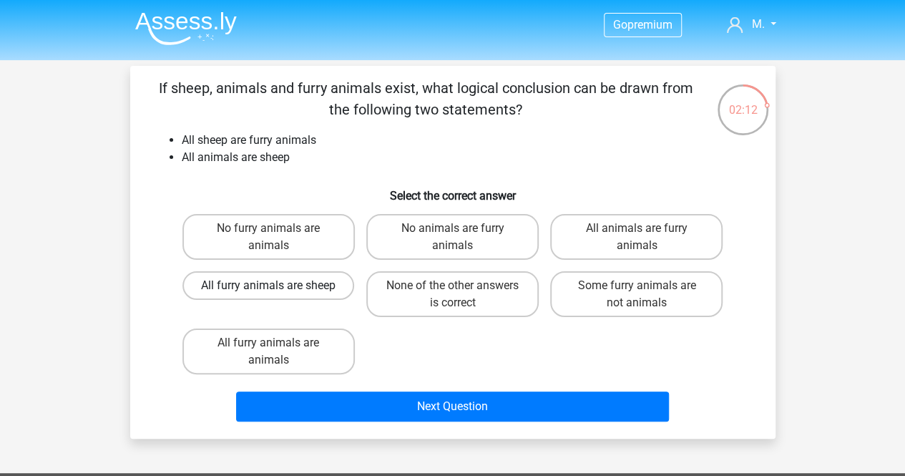
click at [318, 284] on label "All furry animals are sheep" at bounding box center [268, 285] width 172 height 29
click at [278, 285] on input "All furry animals are sheep" at bounding box center [272, 289] width 9 height 9
radio input "true"
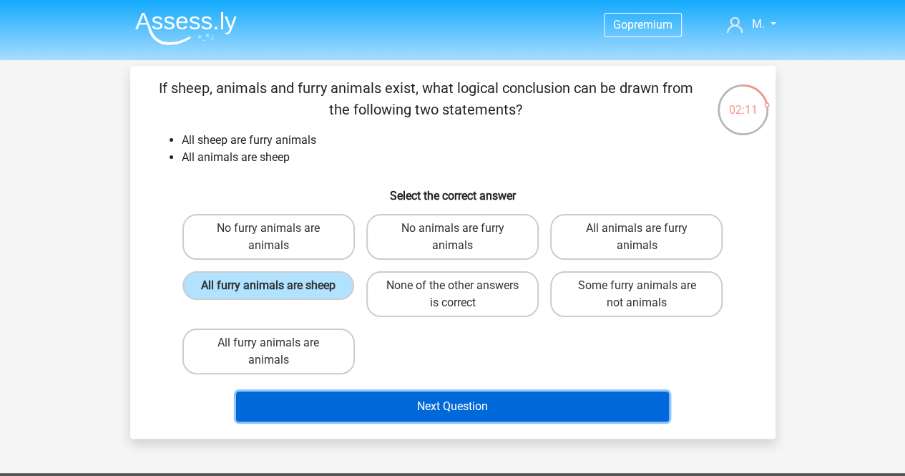
click at [369, 406] on button "Next Question" at bounding box center [452, 406] width 433 height 30
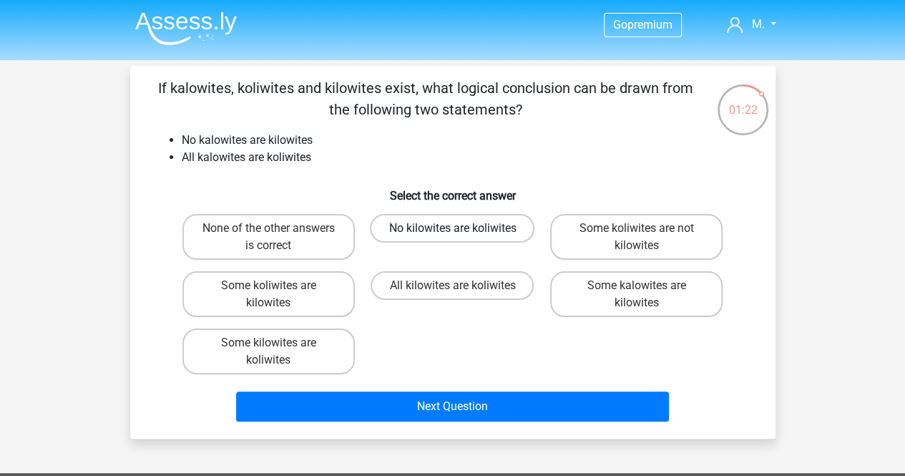
click at [464, 234] on label "No kilowites are koliwites" at bounding box center [452, 228] width 165 height 29
click at [461, 234] on input "No kilowites are koliwites" at bounding box center [456, 232] width 9 height 9
radio input "true"
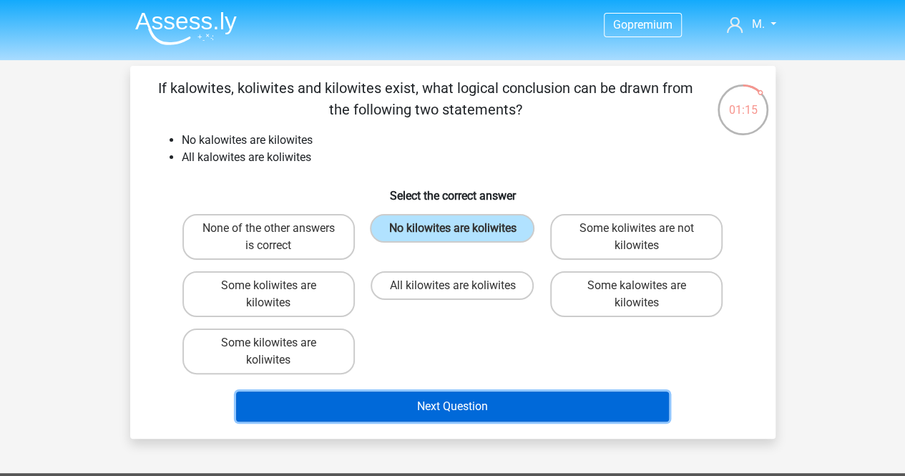
click at [451, 407] on button "Next Question" at bounding box center [452, 406] width 433 height 30
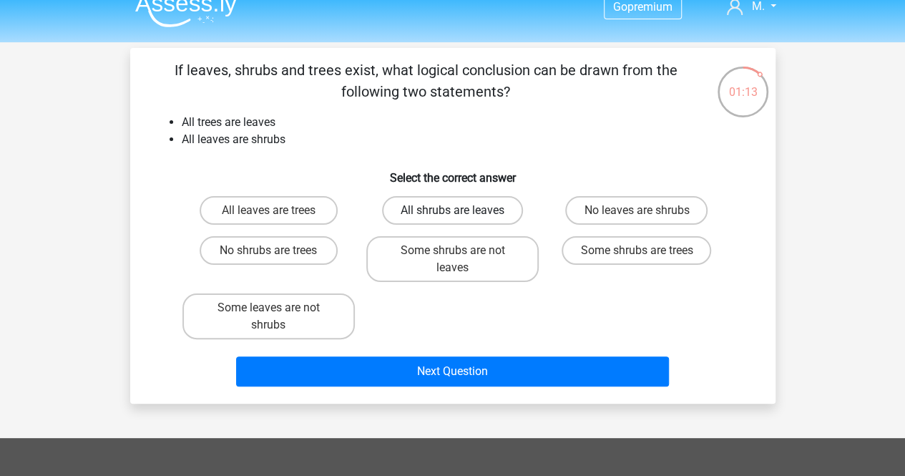
scroll to position [9, 0]
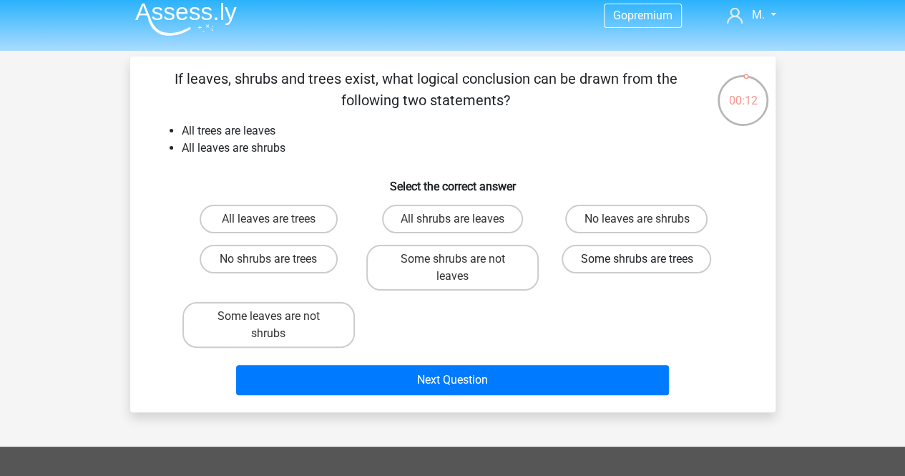
click at [624, 264] on label "Some shrubs are trees" at bounding box center [637, 259] width 150 height 29
click at [637, 264] on input "Some shrubs are trees" at bounding box center [641, 263] width 9 height 9
radio input "true"
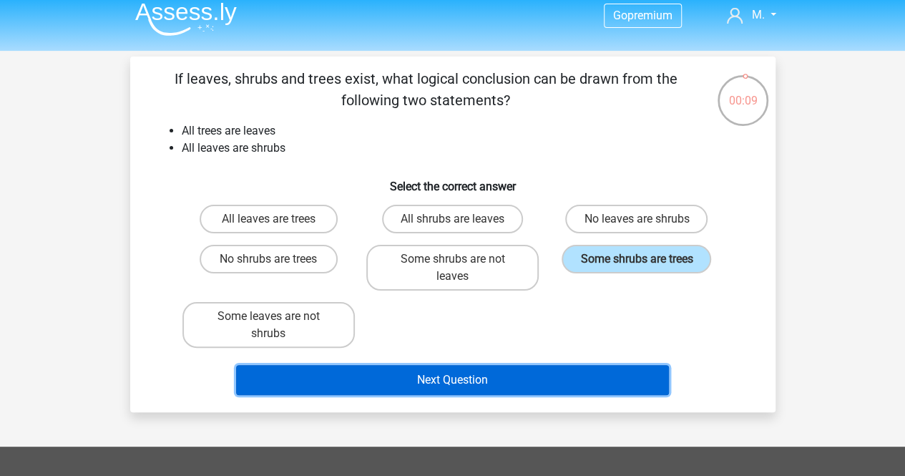
click at [456, 372] on button "Next Question" at bounding box center [452, 380] width 433 height 30
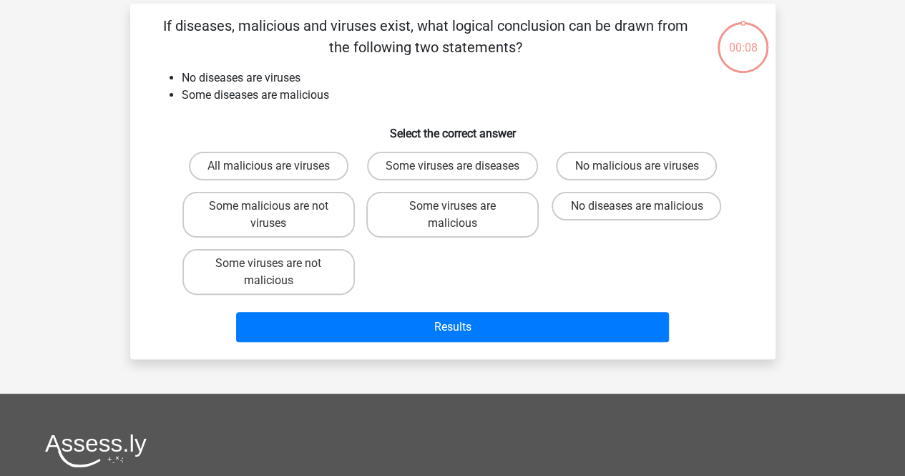
scroll to position [66, 0]
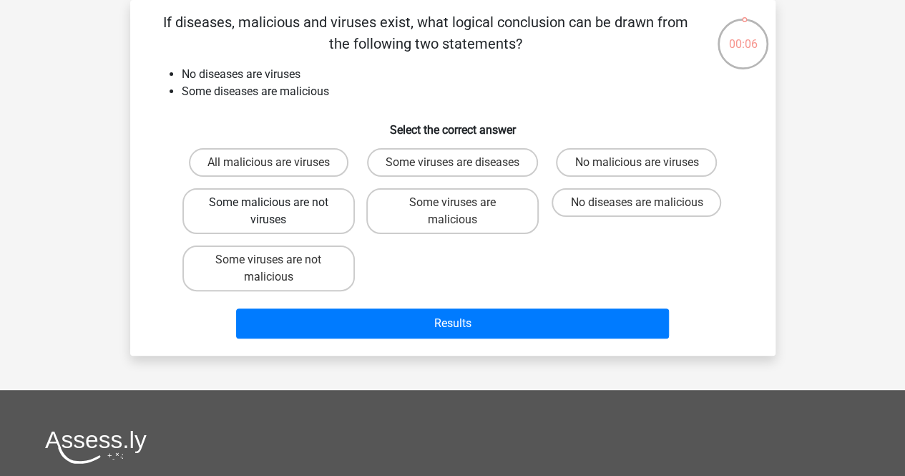
click at [327, 220] on label "Some malicious are not viruses" at bounding box center [268, 211] width 172 height 46
click at [278, 212] on input "Some malicious are not viruses" at bounding box center [272, 206] width 9 height 9
radio input "true"
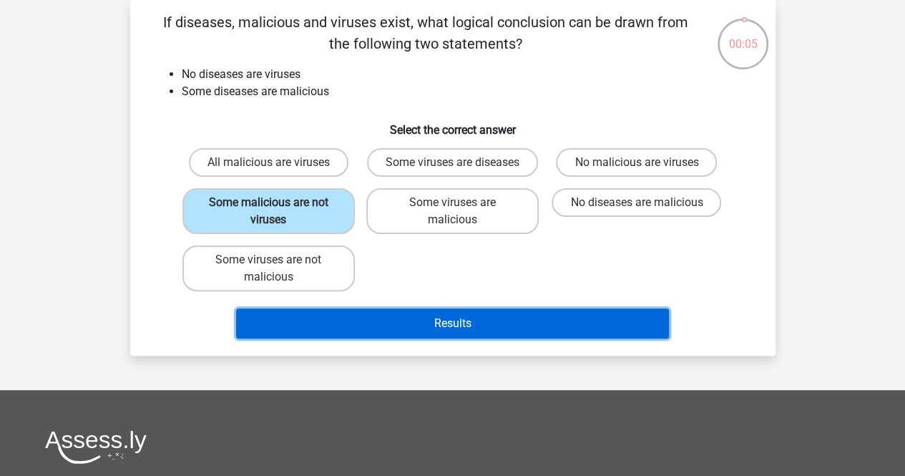
click at [371, 329] on button "Results" at bounding box center [452, 323] width 433 height 30
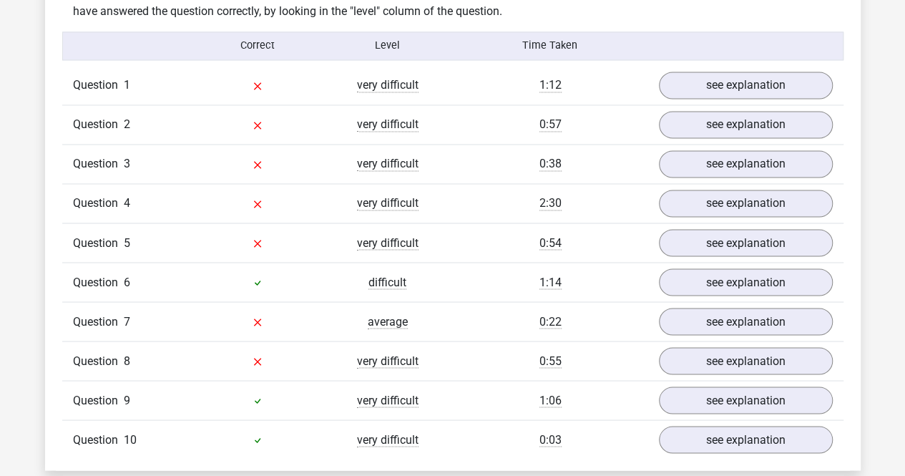
scroll to position [1138, 0]
click at [694, 79] on link "see explanation" at bounding box center [745, 84] width 200 height 31
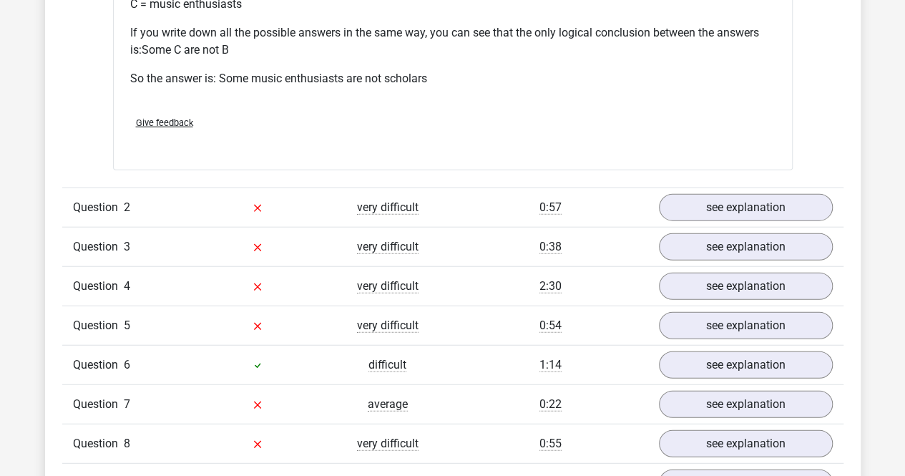
scroll to position [1643, 0]
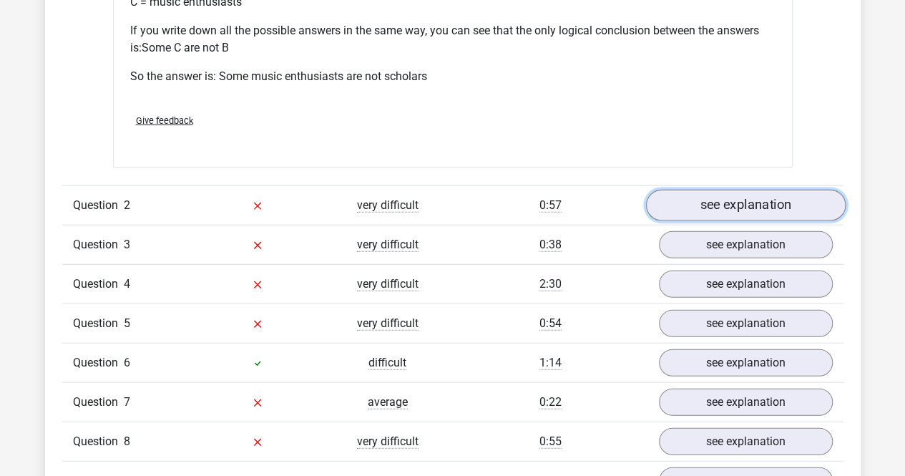
click at [715, 207] on link "see explanation" at bounding box center [745, 205] width 200 height 31
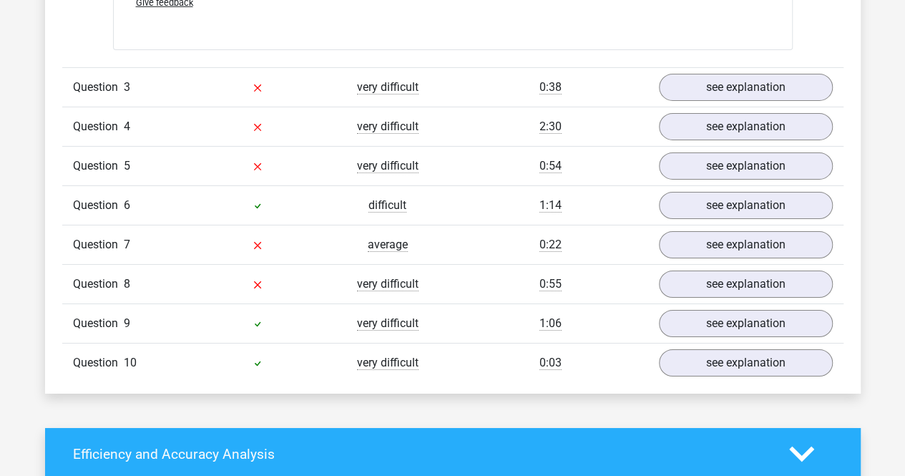
scroll to position [2342, 0]
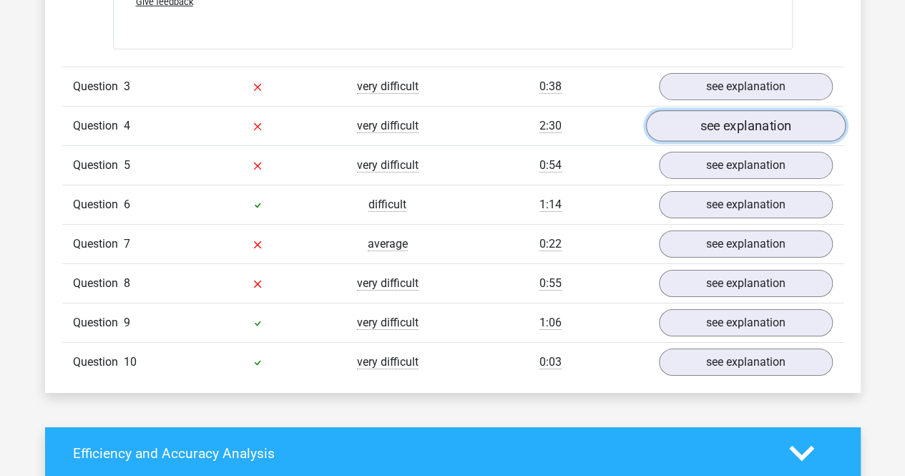
click at [690, 125] on link "see explanation" at bounding box center [745, 125] width 200 height 31
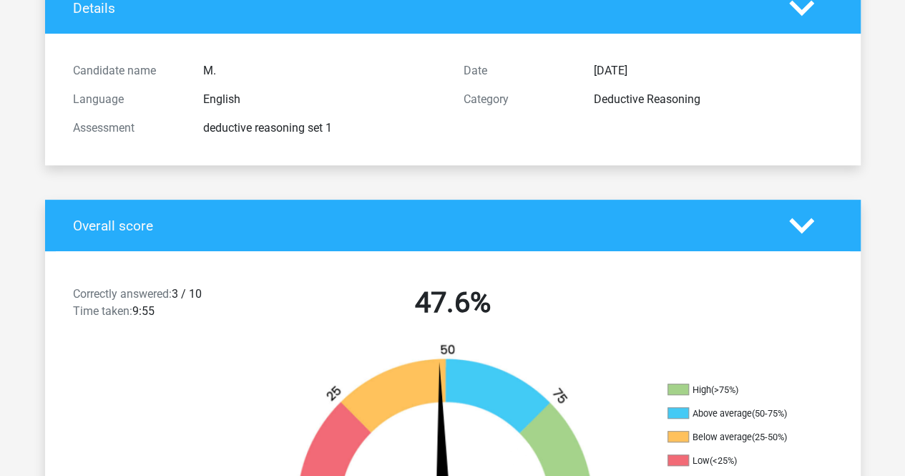
scroll to position [0, 0]
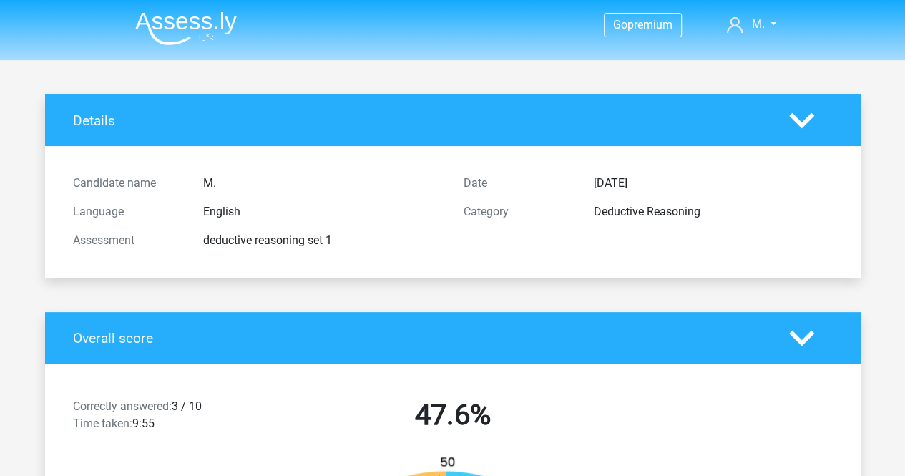
click at [222, 13] on img at bounding box center [186, 28] width 102 height 34
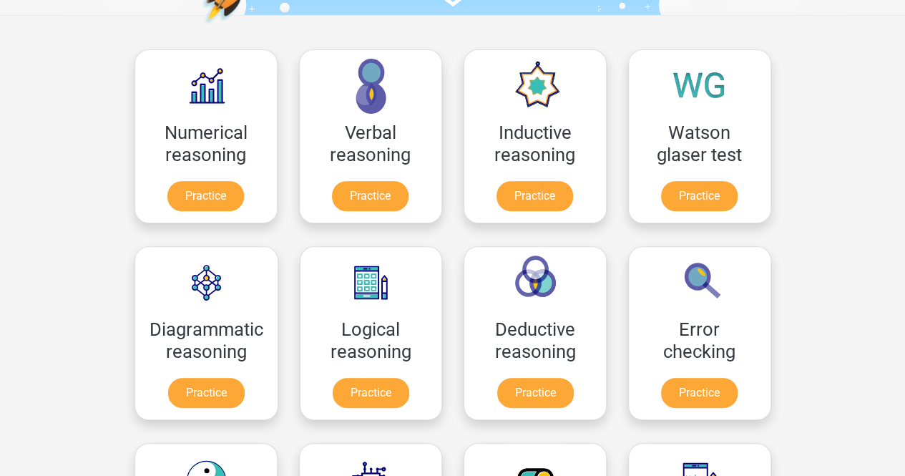
scroll to position [170, 0]
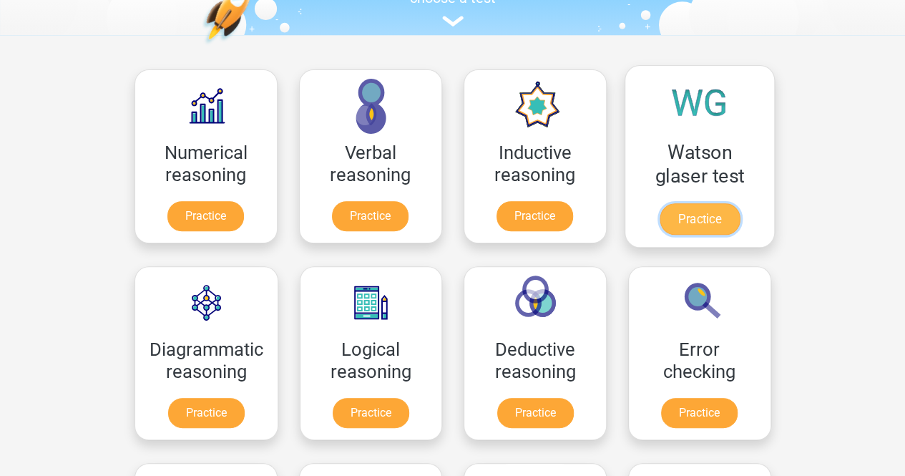
click at [691, 218] on link "Practice" at bounding box center [699, 218] width 80 height 31
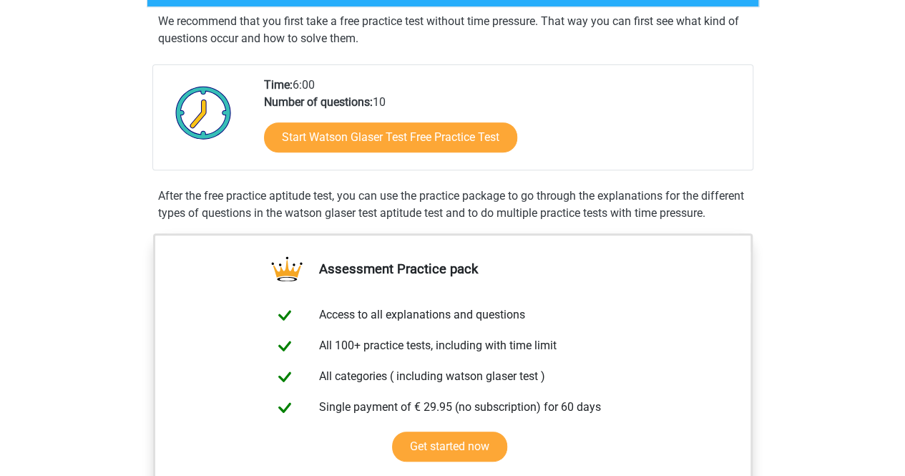
scroll to position [227, 0]
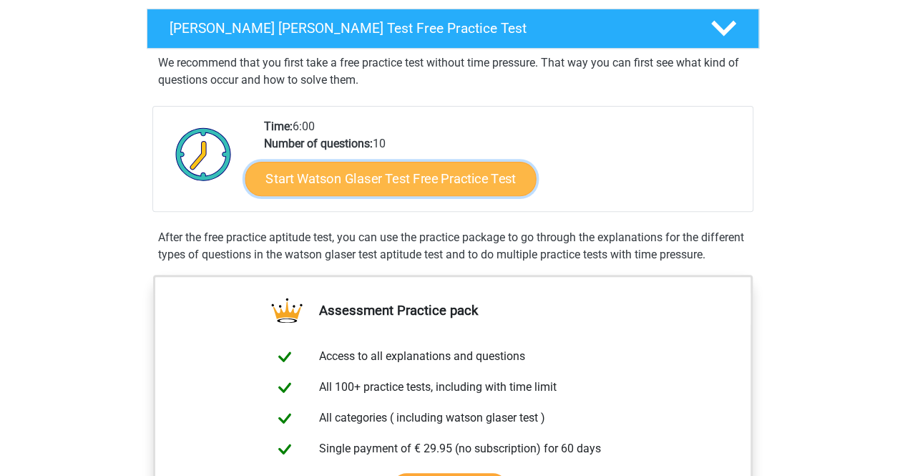
click at [402, 177] on link "Start Watson Glaser Test Free Practice Test" at bounding box center [390, 179] width 291 height 34
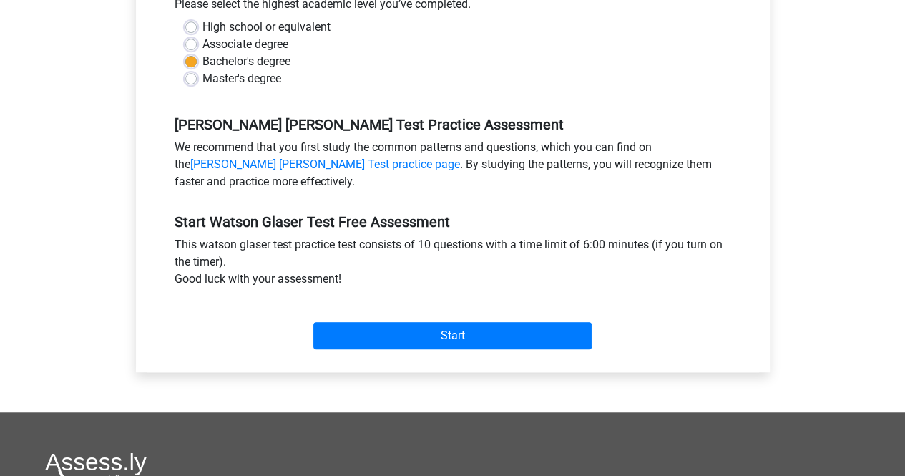
scroll to position [354, 0]
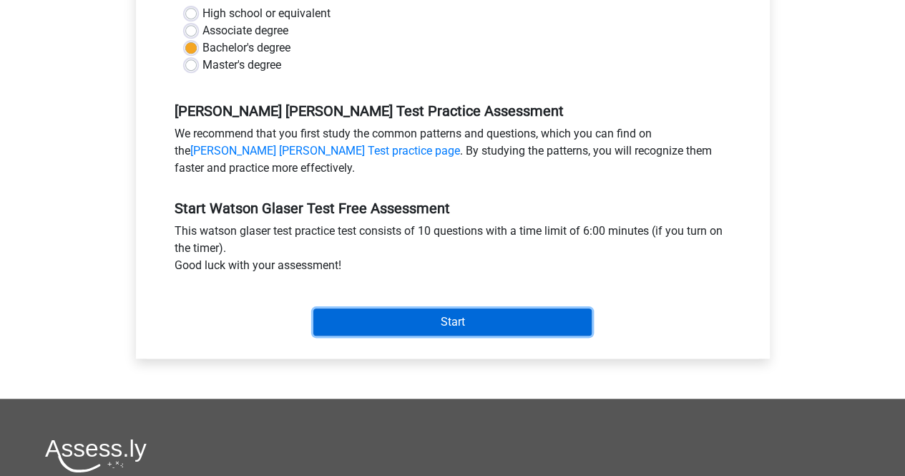
click at [358, 316] on input "Start" at bounding box center [452, 321] width 278 height 27
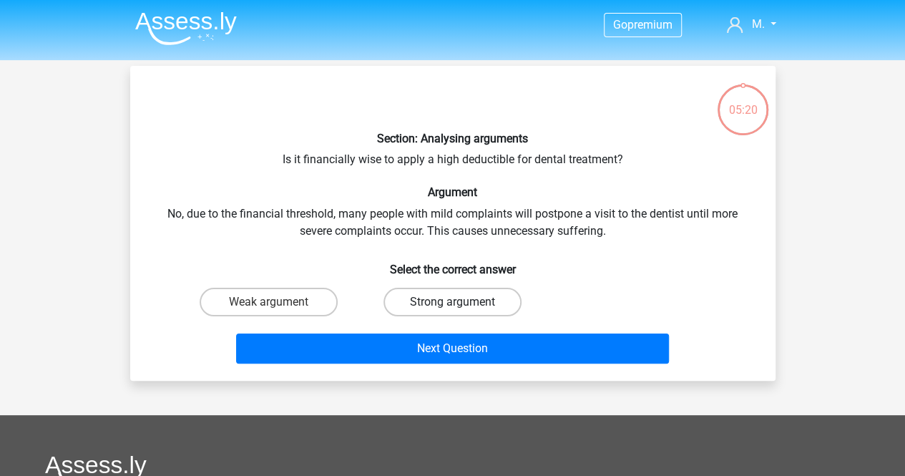
click at [404, 295] on label "Strong argument" at bounding box center [452, 302] width 138 height 29
click at [452, 302] on input "Strong argument" at bounding box center [456, 306] width 9 height 9
radio input "true"
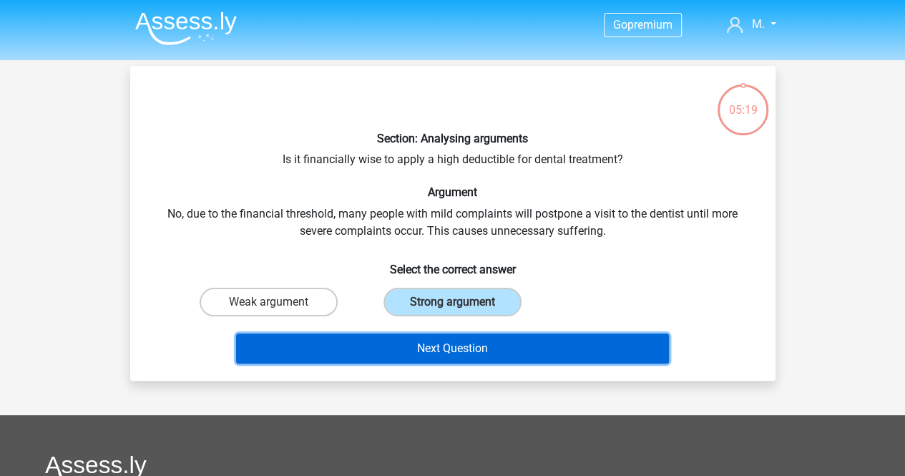
click at [412, 337] on button "Next Question" at bounding box center [452, 348] width 433 height 30
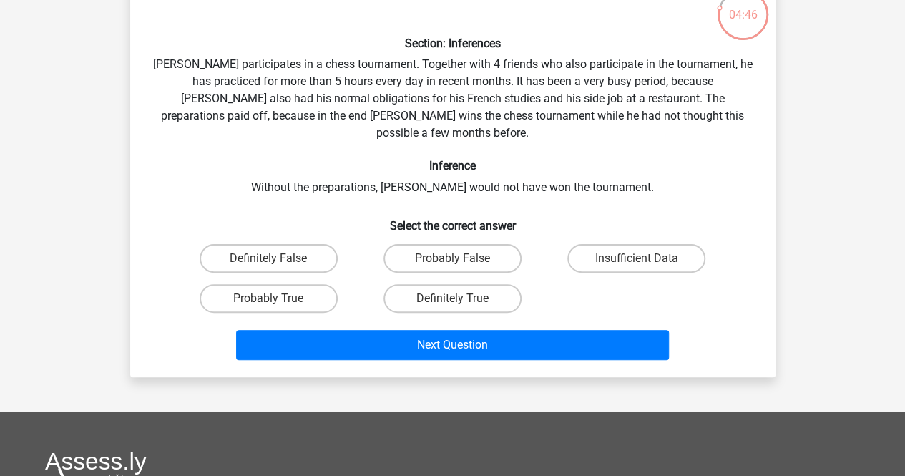
scroll to position [97, 0]
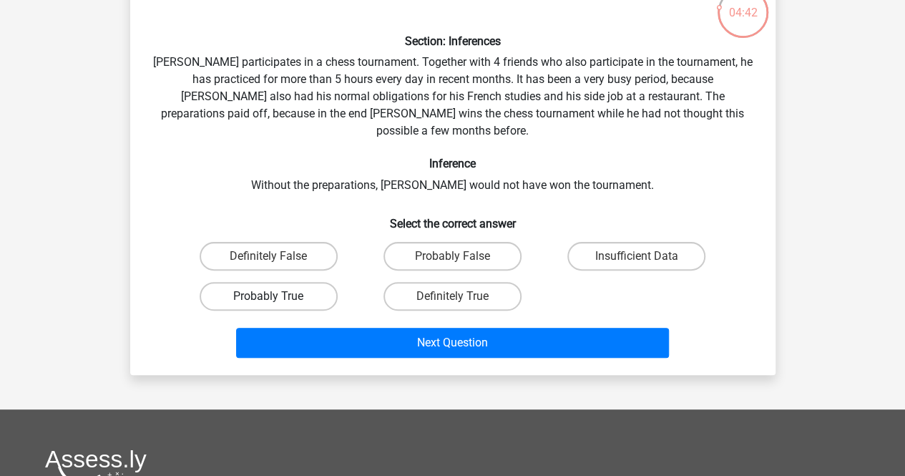
click at [320, 282] on label "Probably True" at bounding box center [269, 296] width 138 height 29
click at [278, 296] on input "Probably True" at bounding box center [272, 300] width 9 height 9
radio input "true"
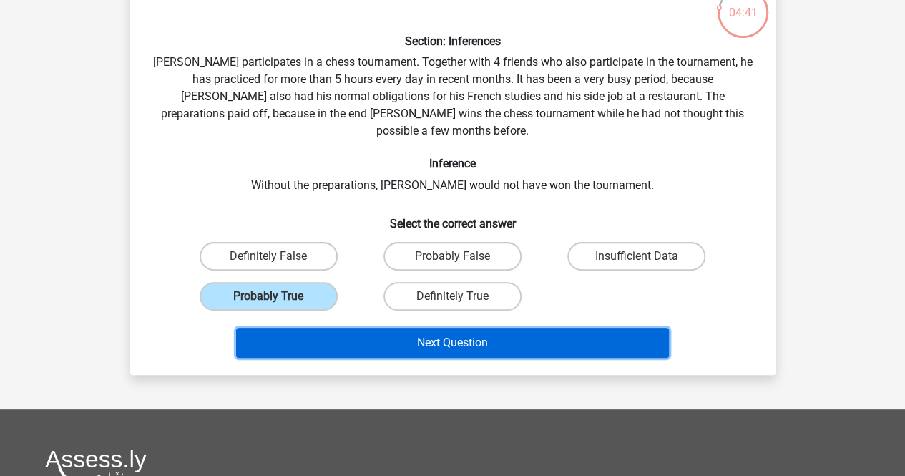
click at [377, 328] on button "Next Question" at bounding box center [452, 343] width 433 height 30
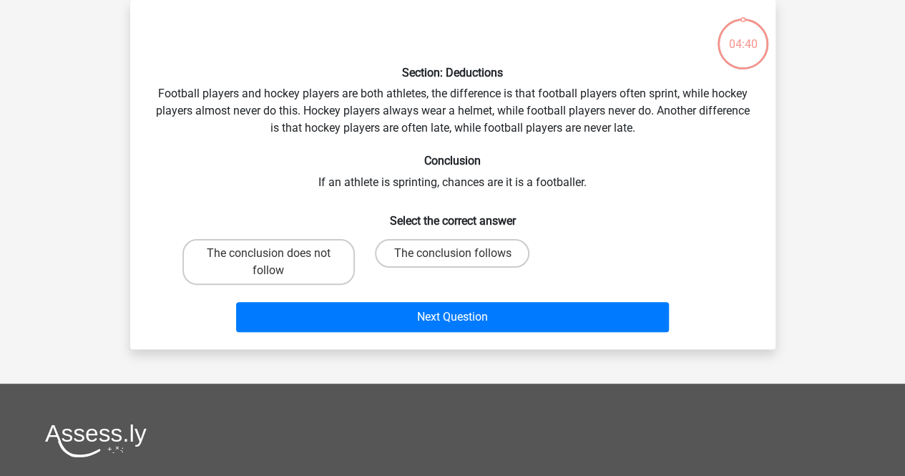
scroll to position [66, 0]
click at [286, 261] on label "The conclusion does not follow" at bounding box center [268, 262] width 172 height 46
click at [278, 261] on input "The conclusion does not follow" at bounding box center [272, 257] width 9 height 9
radio input "true"
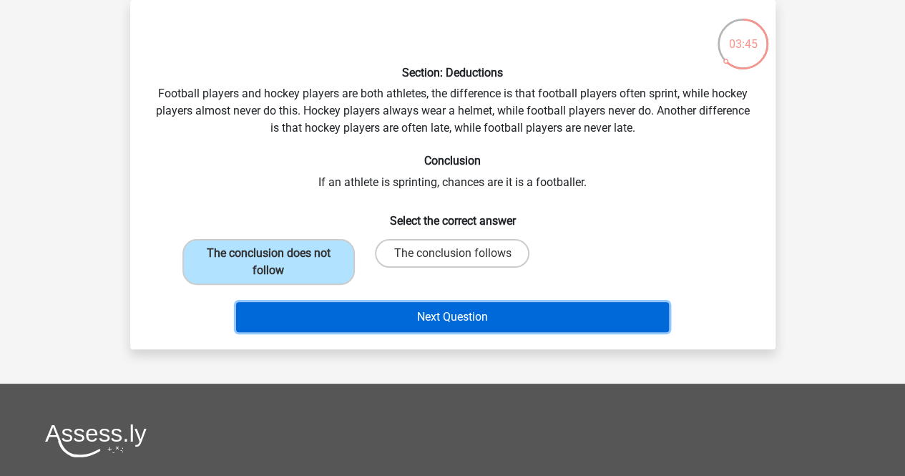
click at [355, 302] on button "Next Question" at bounding box center [452, 317] width 433 height 30
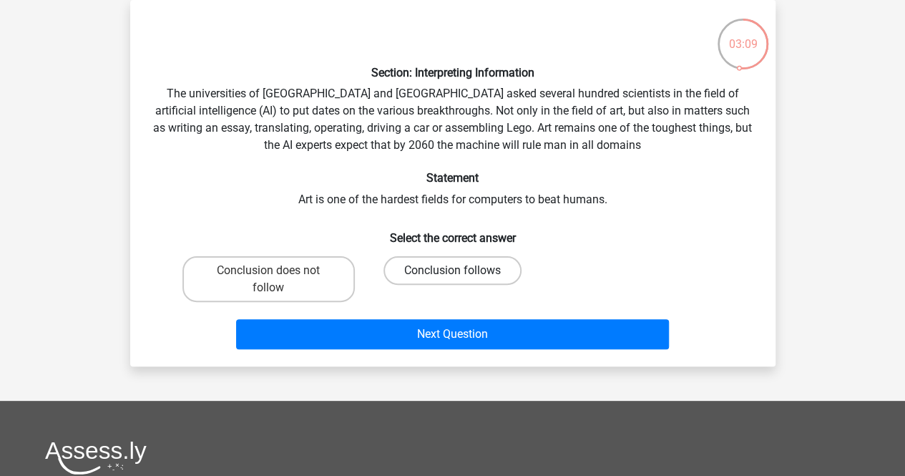
click at [489, 276] on label "Conclusion follows" at bounding box center [452, 270] width 138 height 29
click at [461, 276] on input "Conclusion follows" at bounding box center [456, 274] width 9 height 9
radio input "true"
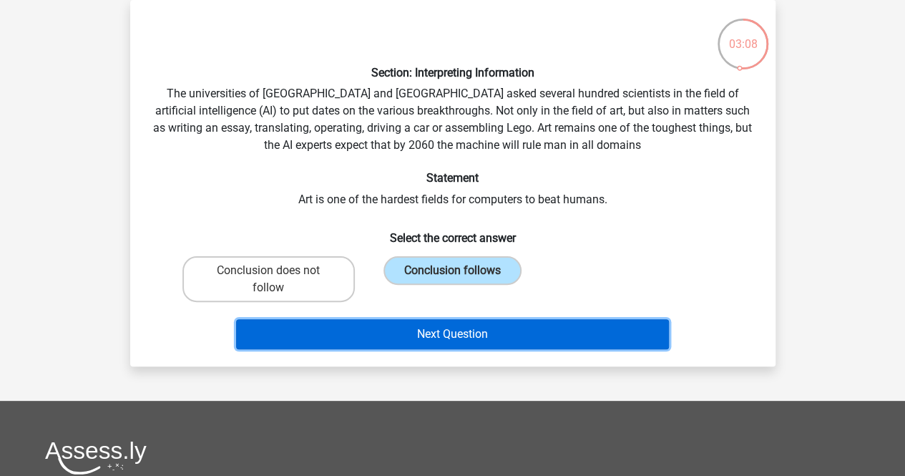
click at [482, 343] on button "Next Question" at bounding box center [452, 334] width 433 height 30
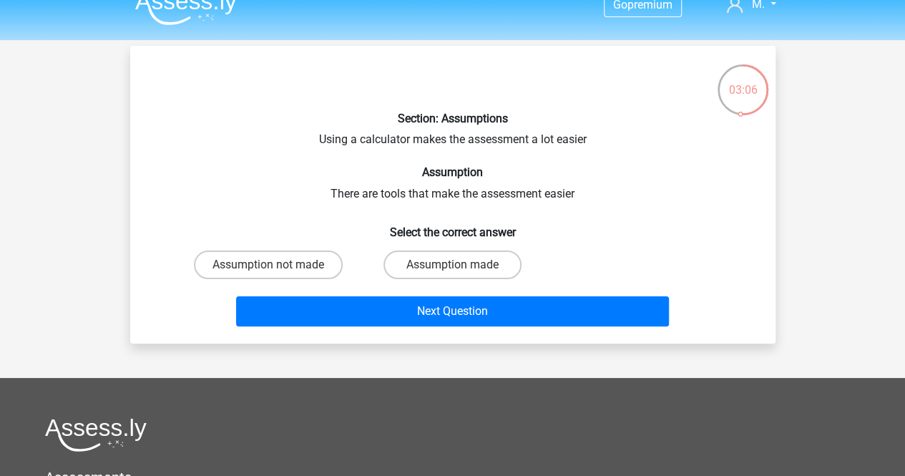
scroll to position [0, 0]
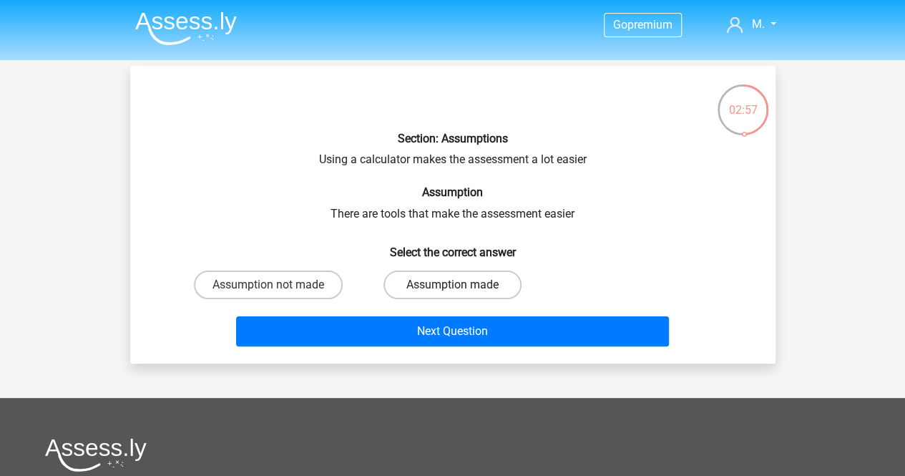
click at [419, 291] on label "Assumption made" at bounding box center [452, 284] width 138 height 29
click at [452, 291] on input "Assumption made" at bounding box center [456, 289] width 9 height 9
radio input "true"
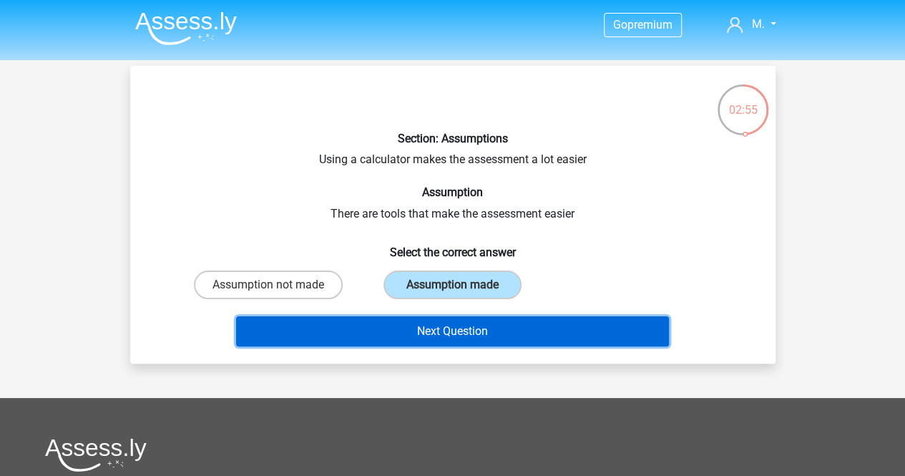
drag, startPoint x: 431, startPoint y: 340, endPoint x: 391, endPoint y: 336, distance: 40.3
click at [391, 336] on button "Next Question" at bounding box center [452, 331] width 433 height 30
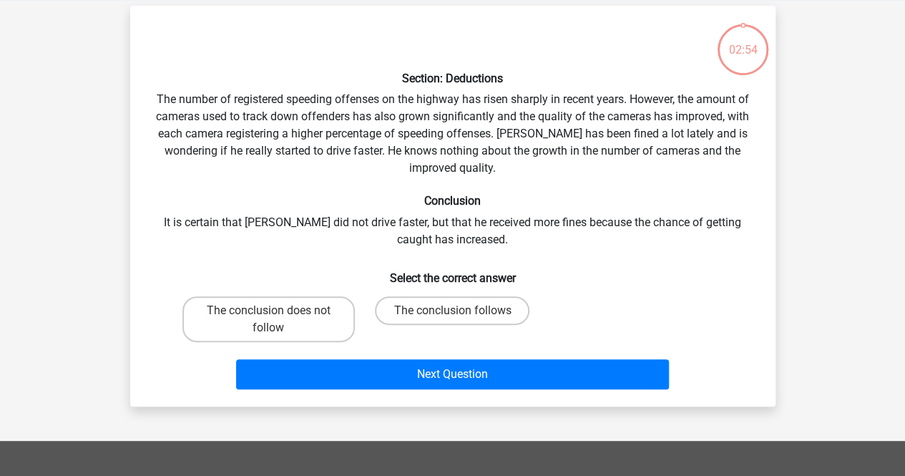
scroll to position [66, 0]
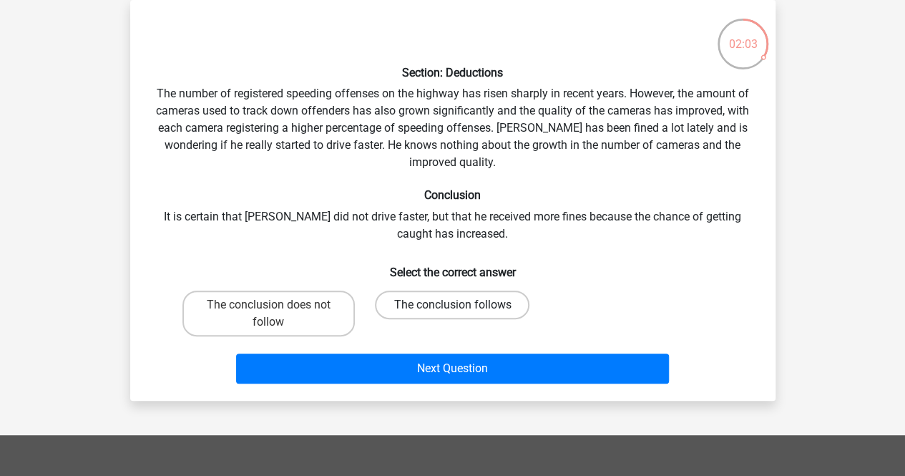
click at [479, 308] on label "The conclusion follows" at bounding box center [452, 304] width 155 height 29
click at [461, 308] on input "The conclusion follows" at bounding box center [456, 309] width 9 height 9
radio input "true"
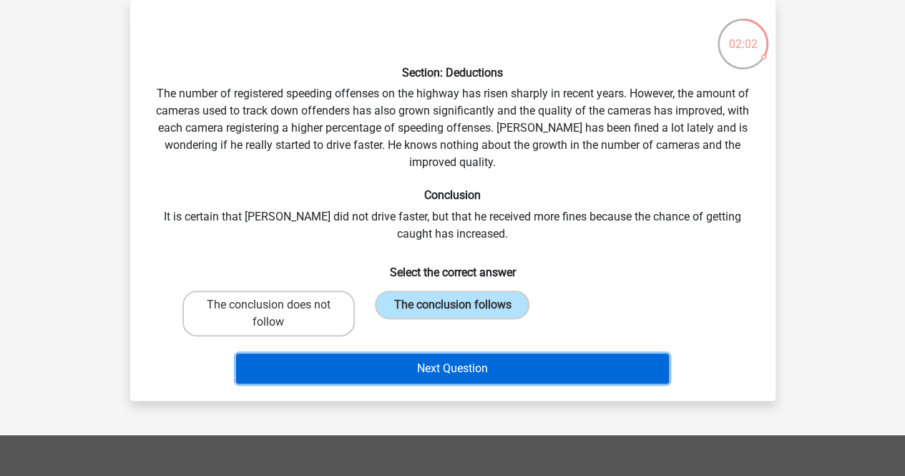
click at [495, 363] on button "Next Question" at bounding box center [452, 368] width 433 height 30
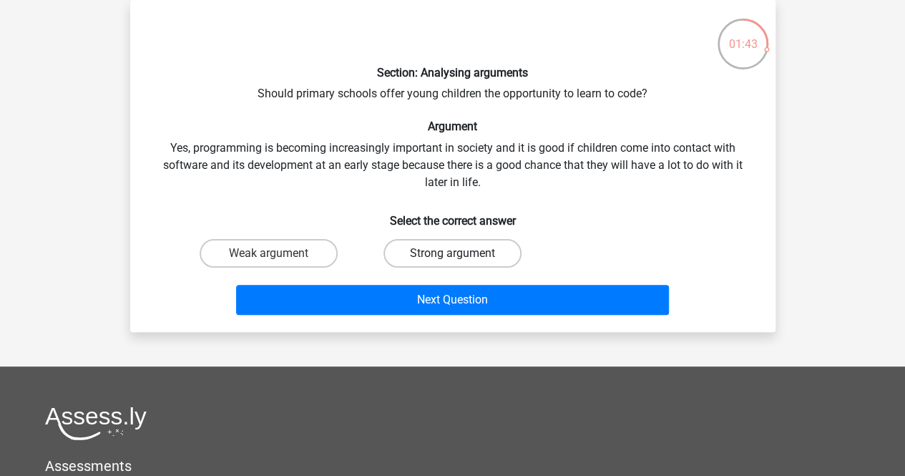
click at [486, 245] on label "Strong argument" at bounding box center [452, 253] width 138 height 29
click at [461, 253] on input "Strong argument" at bounding box center [456, 257] width 9 height 9
radio input "true"
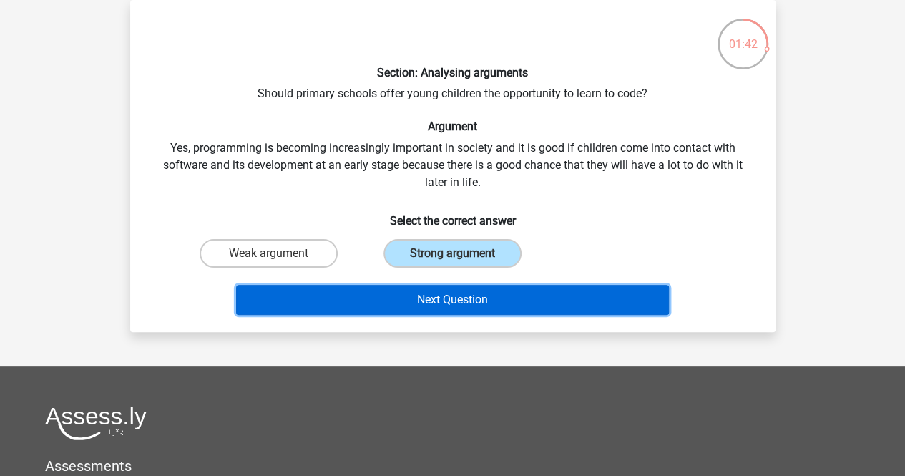
click at [485, 285] on button "Next Question" at bounding box center [452, 300] width 433 height 30
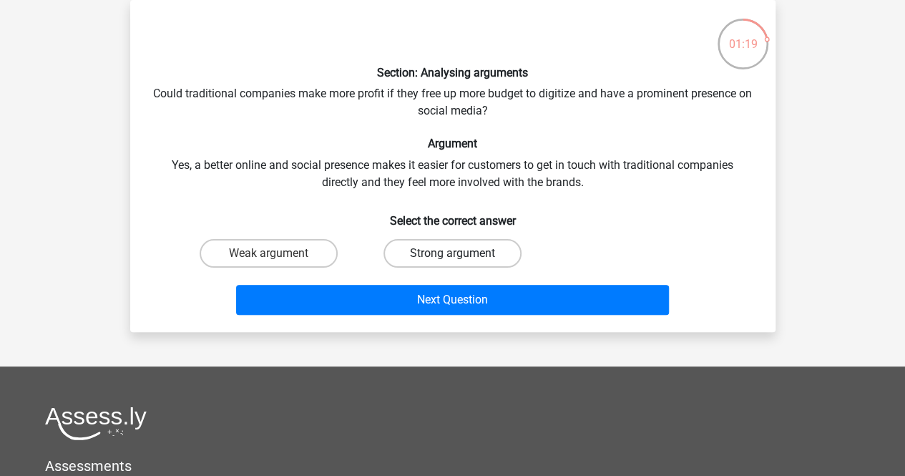
click at [466, 247] on label "Strong argument" at bounding box center [452, 253] width 138 height 29
click at [461, 253] on input "Strong argument" at bounding box center [456, 257] width 9 height 9
radio input "true"
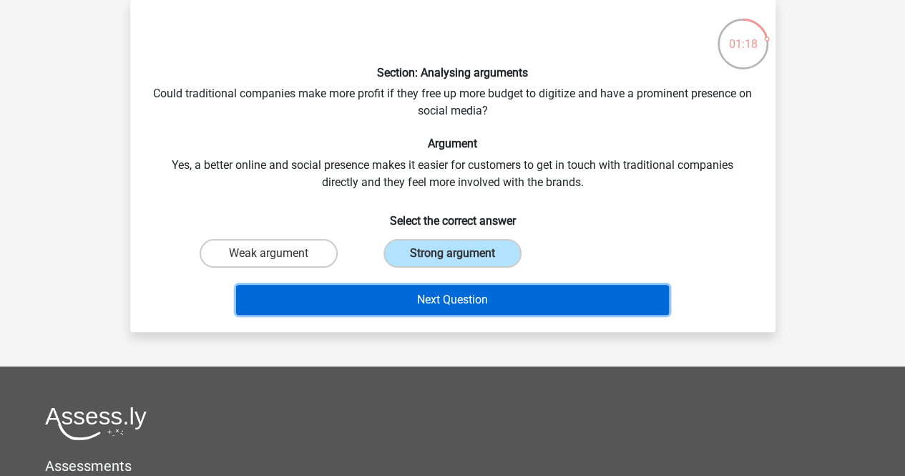
click at [454, 294] on button "Next Question" at bounding box center [452, 300] width 433 height 30
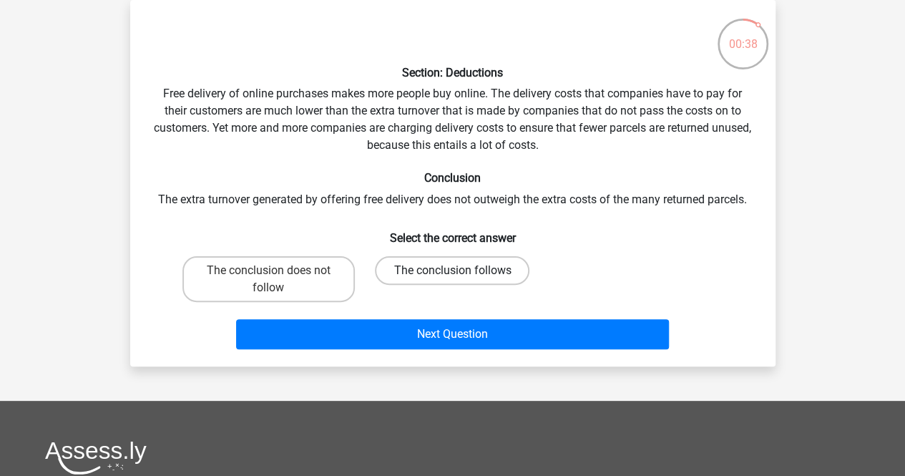
click at [423, 269] on label "The conclusion follows" at bounding box center [452, 270] width 155 height 29
click at [452, 270] on input "The conclusion follows" at bounding box center [456, 274] width 9 height 9
radio input "true"
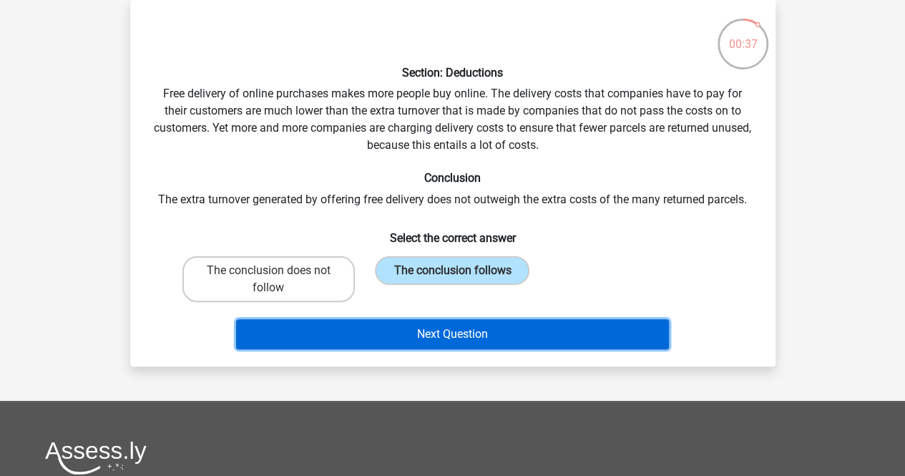
click at [443, 336] on button "Next Question" at bounding box center [452, 334] width 433 height 30
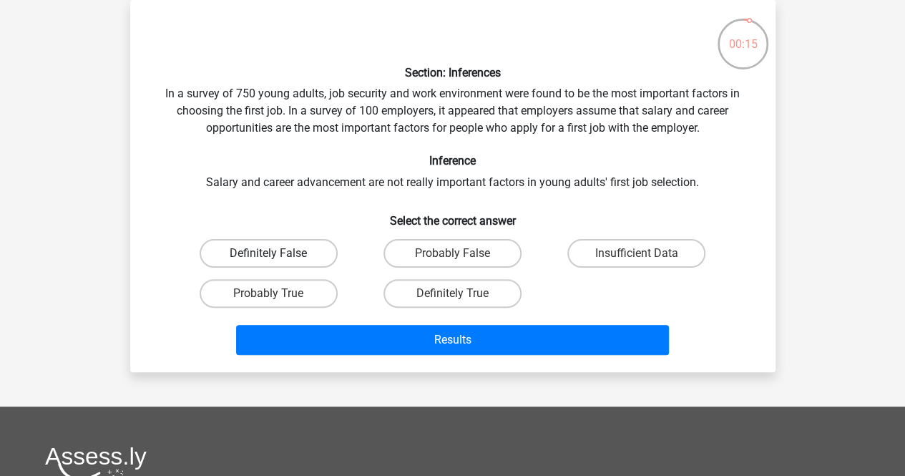
click at [298, 253] on label "Definitely False" at bounding box center [269, 253] width 138 height 29
click at [278, 253] on input "Definitely False" at bounding box center [272, 257] width 9 height 9
radio input "true"
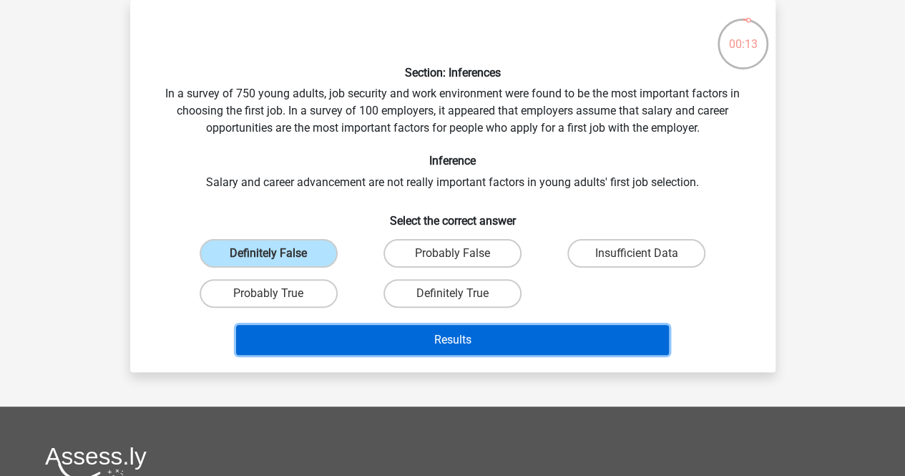
click at [370, 338] on button "Results" at bounding box center [452, 340] width 433 height 30
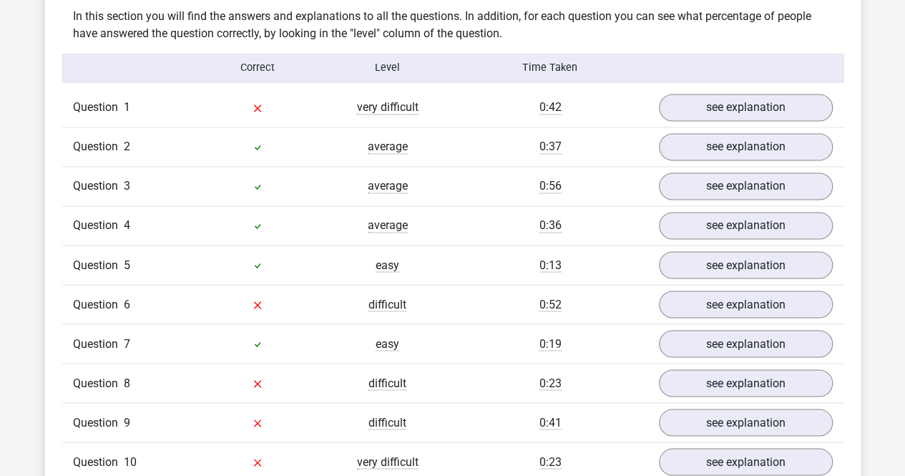
scroll to position [1116, 0]
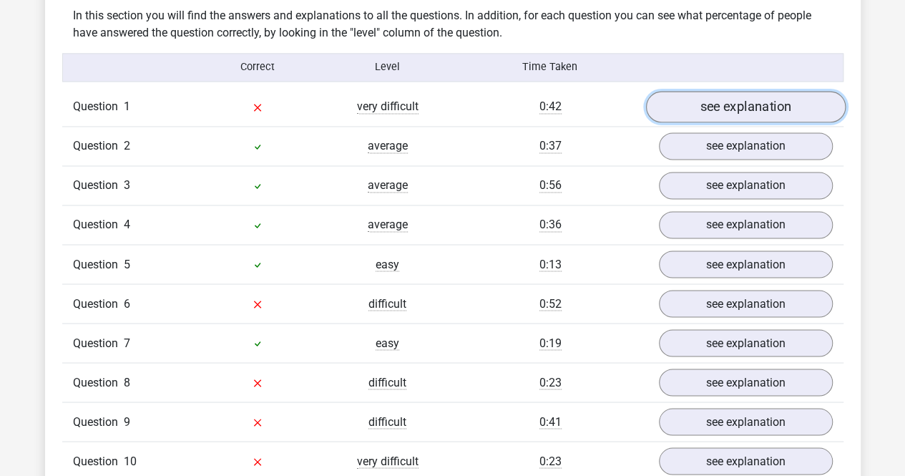
click at [775, 99] on link "see explanation" at bounding box center [745, 106] width 200 height 31
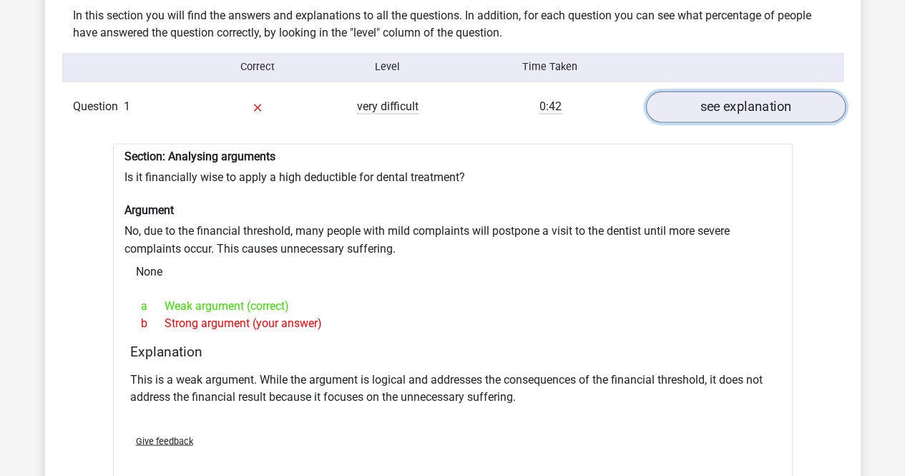
click at [742, 107] on link "see explanation" at bounding box center [745, 106] width 200 height 31
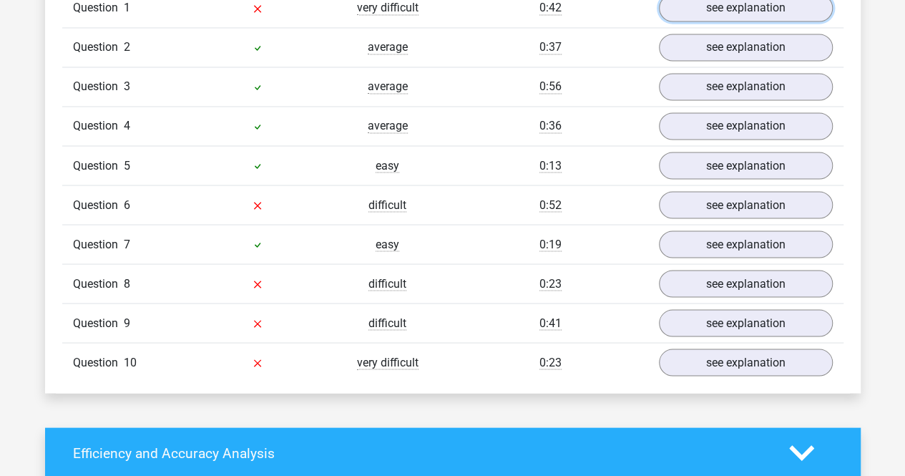
scroll to position [1215, 0]
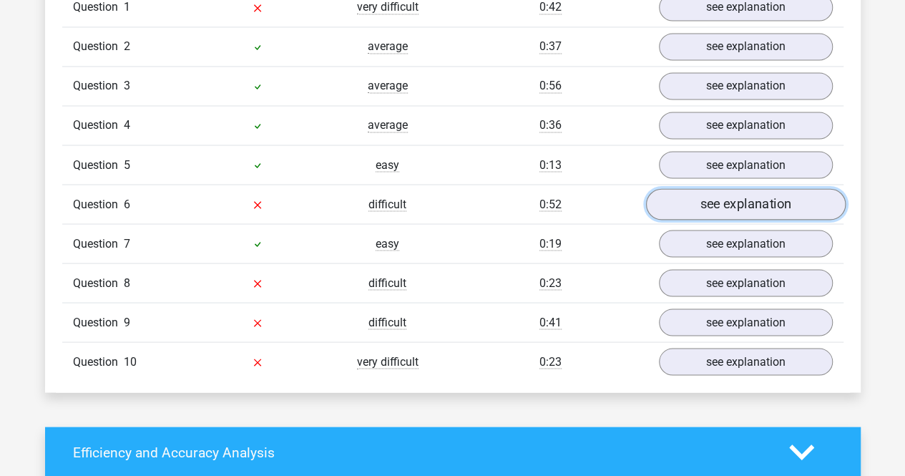
click at [701, 201] on link "see explanation" at bounding box center [745, 203] width 200 height 31
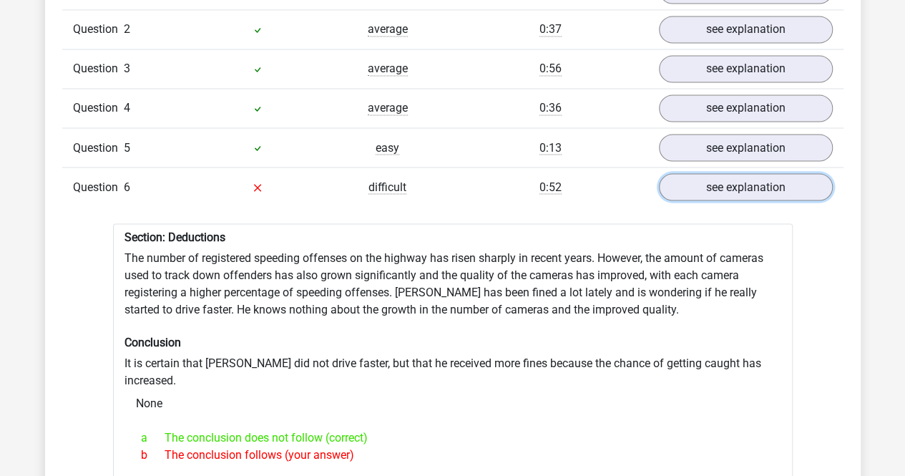
scroll to position [1246, 0]
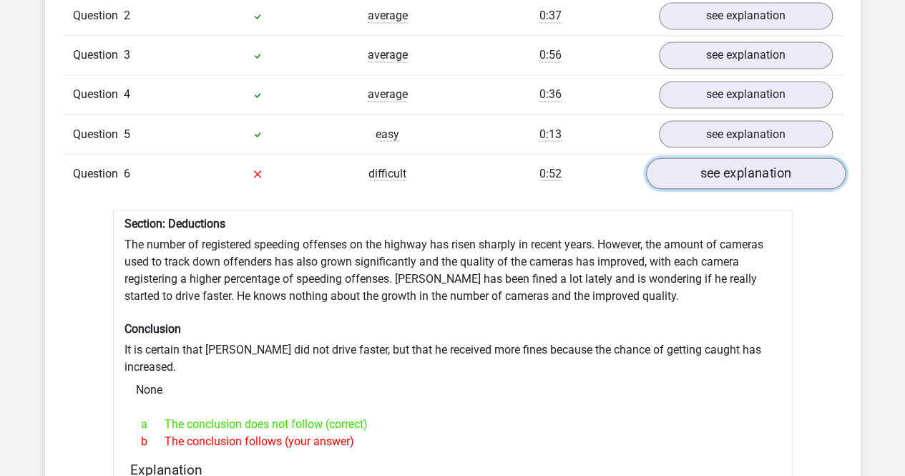
click at [705, 174] on link "see explanation" at bounding box center [745, 172] width 200 height 31
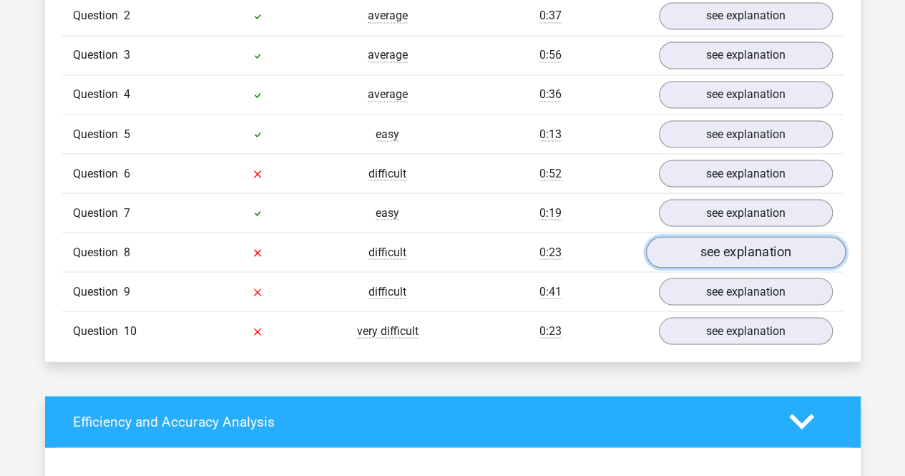
click at [696, 237] on link "see explanation" at bounding box center [745, 251] width 200 height 31
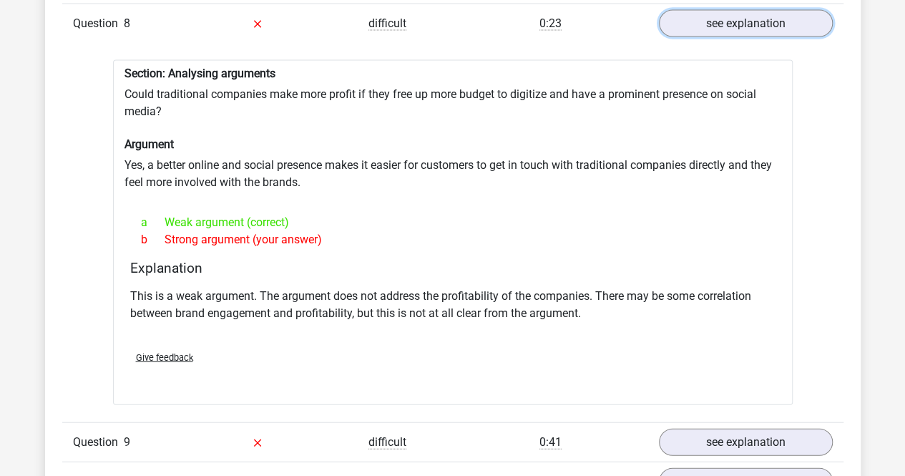
scroll to position [1477, 0]
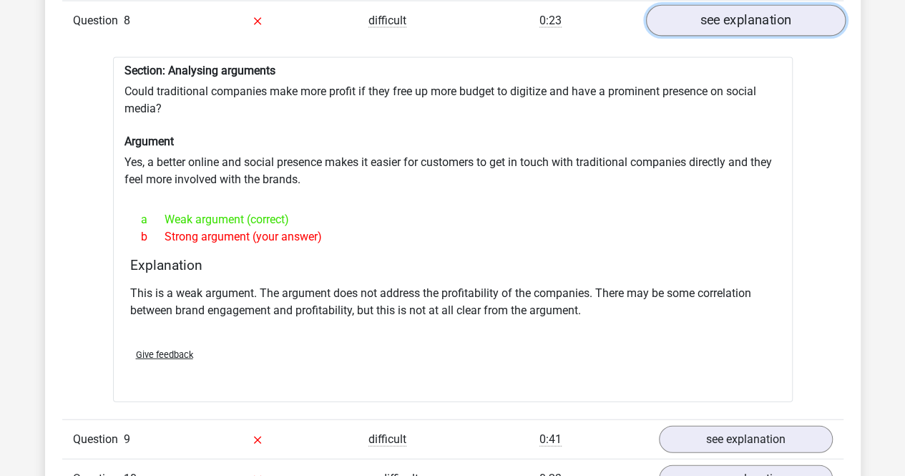
click at [702, 19] on link "see explanation" at bounding box center [745, 20] width 200 height 31
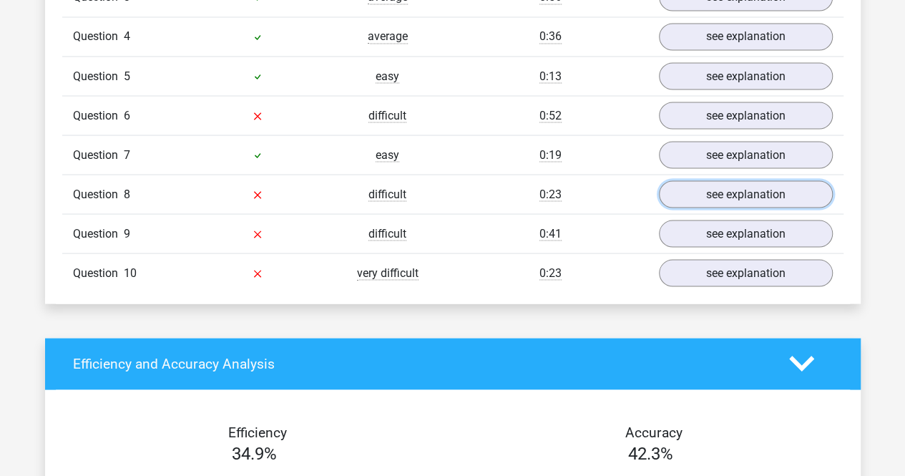
scroll to position [1303, 0]
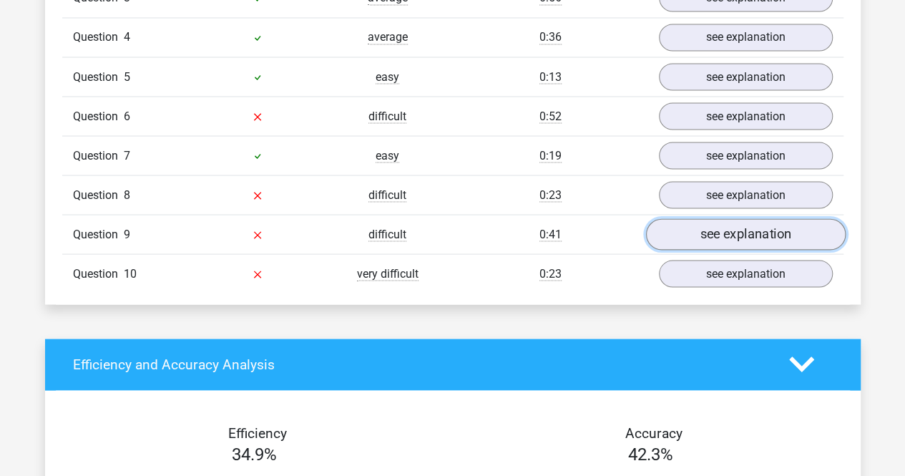
click at [675, 228] on link "see explanation" at bounding box center [745, 233] width 200 height 31
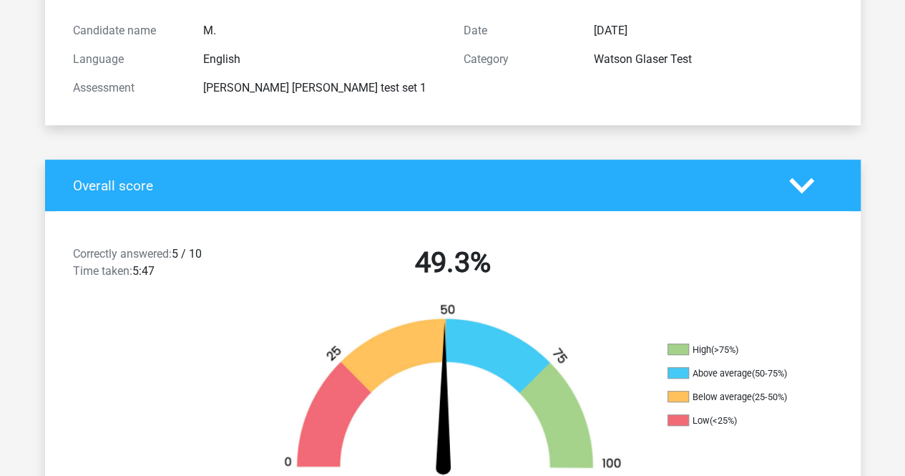
scroll to position [0, 0]
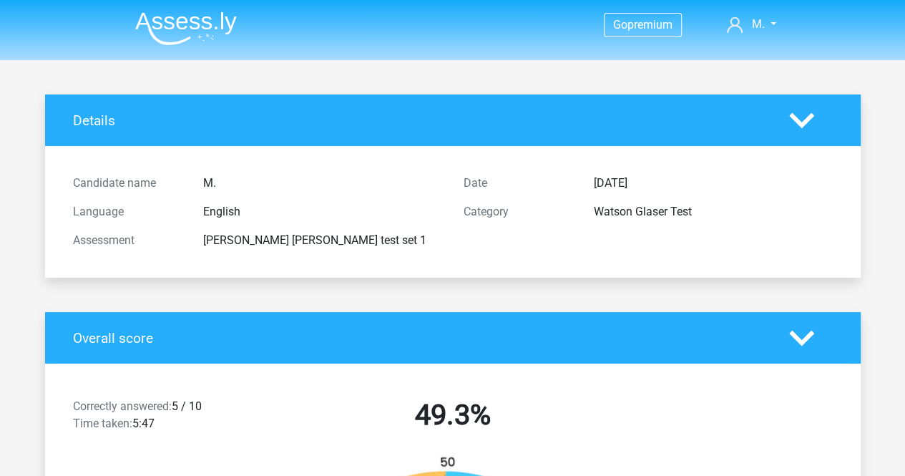
click at [192, 15] on img at bounding box center [186, 28] width 102 height 34
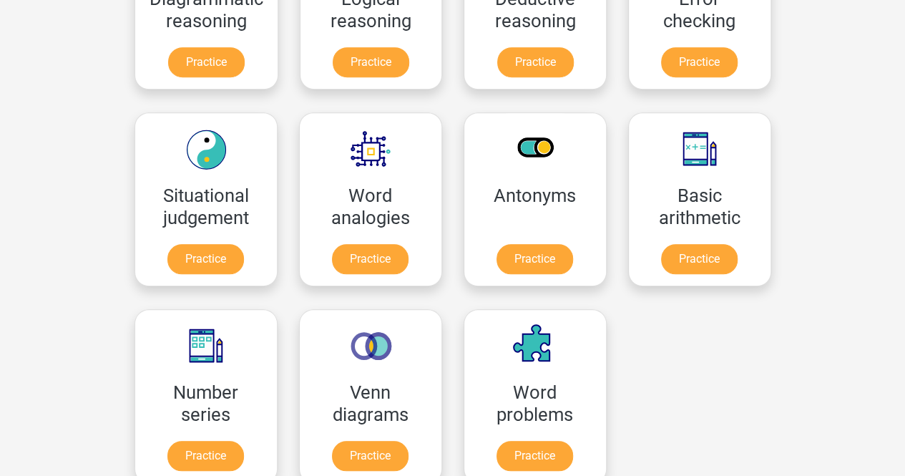
scroll to position [537, 0]
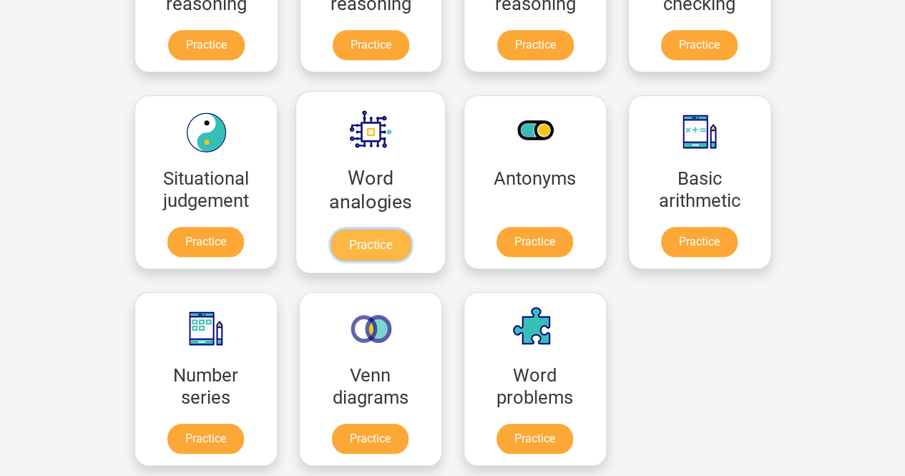
click at [372, 241] on link "Practice" at bounding box center [370, 244] width 80 height 31
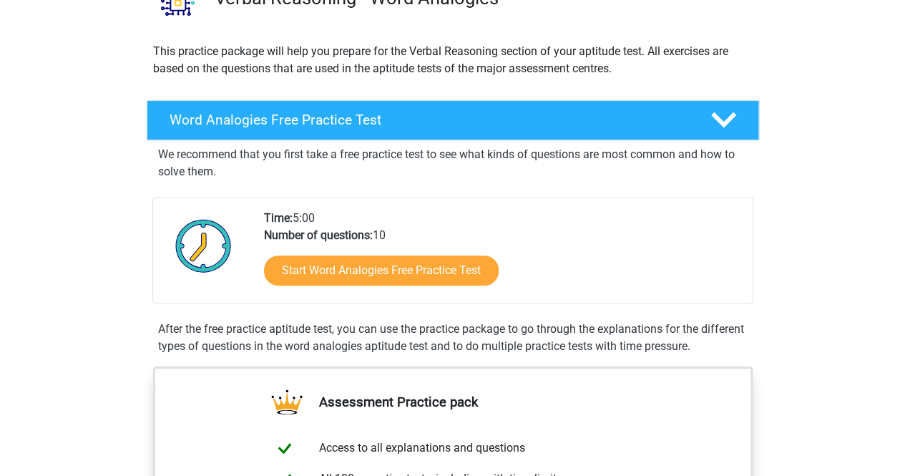
scroll to position [139, 0]
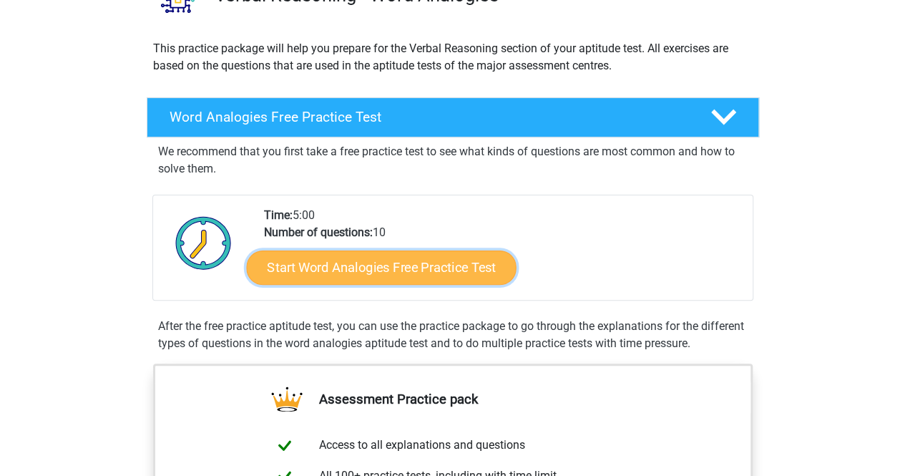
click at [418, 274] on link "Start Word Analogies Free Practice Test" at bounding box center [381, 267] width 270 height 34
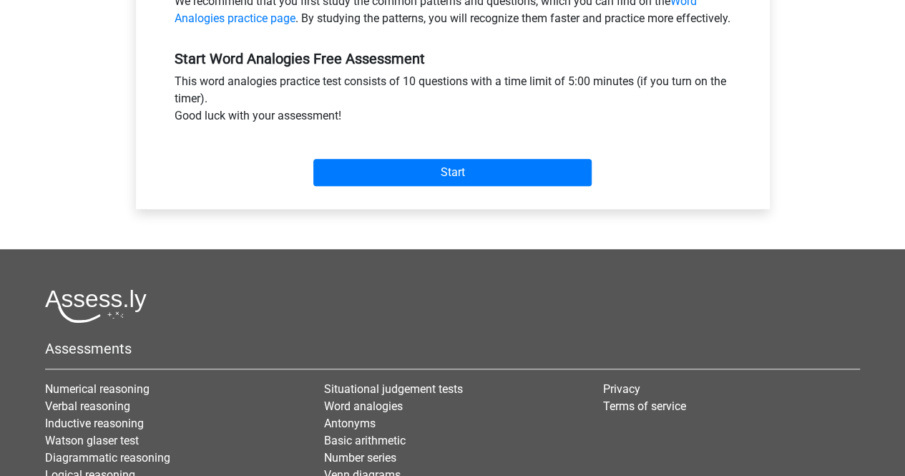
scroll to position [489, 0]
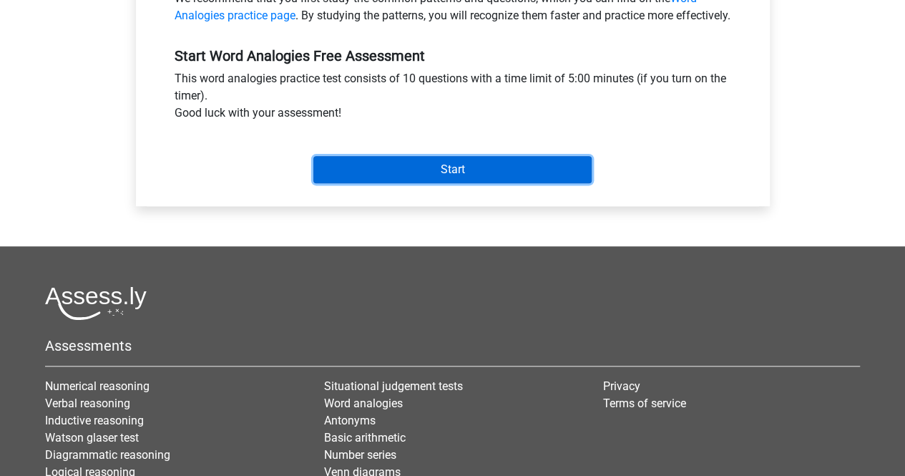
click at [423, 183] on input "Start" at bounding box center [452, 169] width 278 height 27
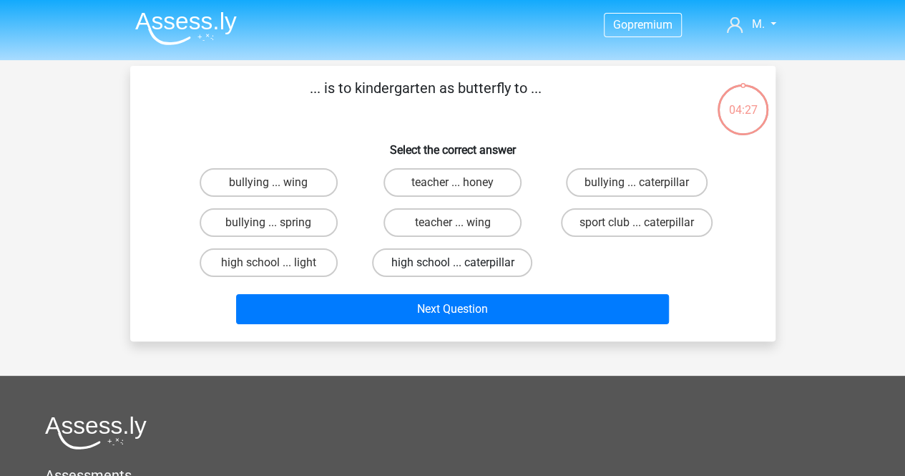
click at [495, 266] on label "high school ... caterpillar" at bounding box center [452, 262] width 160 height 29
click at [461, 266] on input "high school ... caterpillar" at bounding box center [456, 267] width 9 height 9
radio input "true"
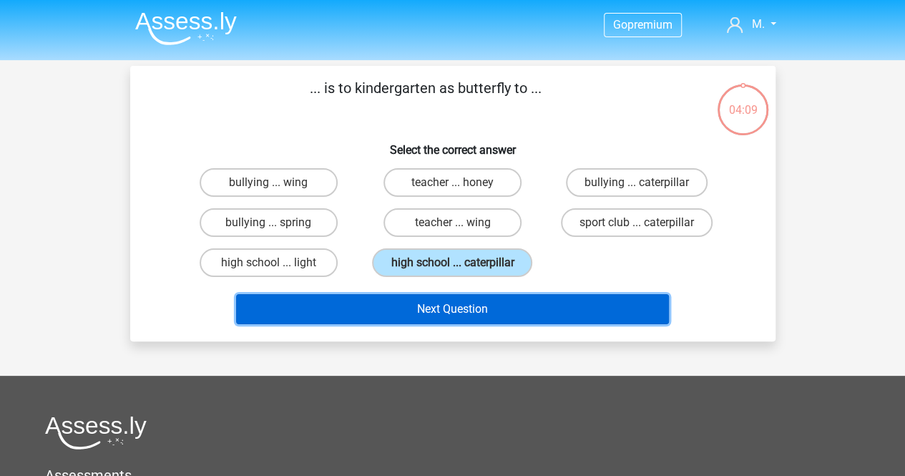
drag, startPoint x: 495, startPoint y: 307, endPoint x: 444, endPoint y: 310, distance: 51.6
click at [444, 310] on button "Next Question" at bounding box center [452, 309] width 433 height 30
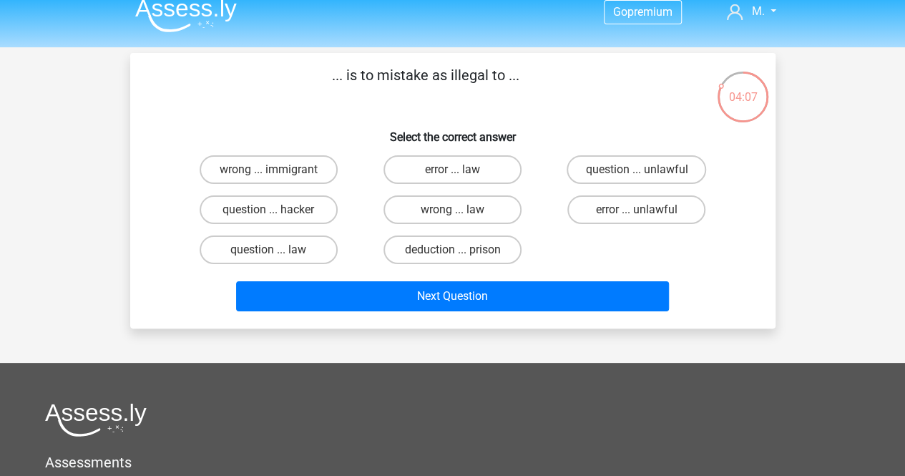
scroll to position [12, 0]
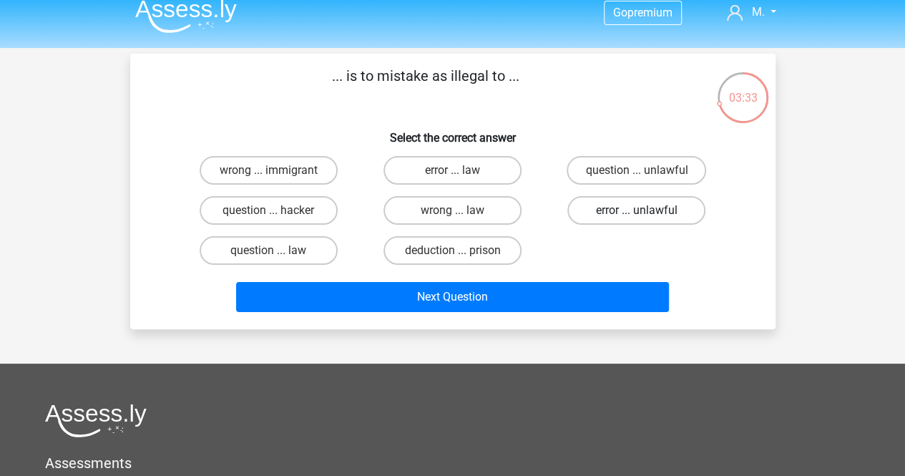
click at [637, 205] on label "error ... unlawful" at bounding box center [636, 210] width 138 height 29
click at [637, 210] on input "error ... unlawful" at bounding box center [641, 214] width 9 height 9
radio input "true"
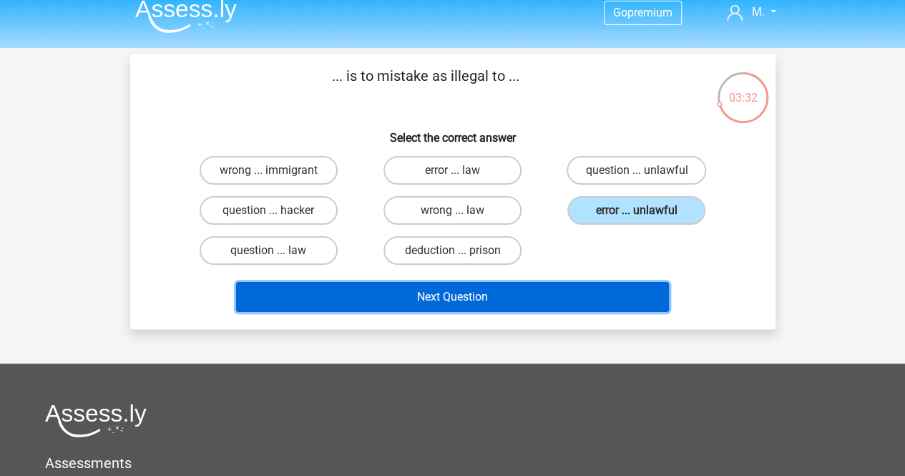
click at [557, 305] on button "Next Question" at bounding box center [452, 297] width 433 height 30
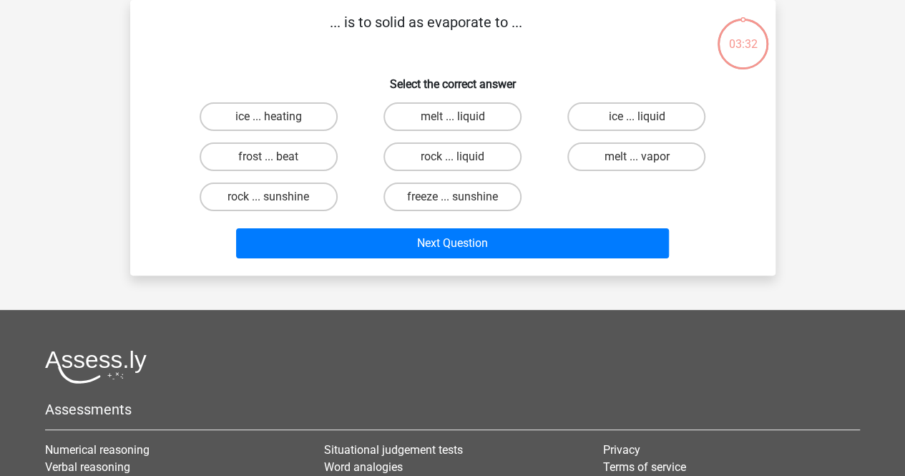
scroll to position [0, 0]
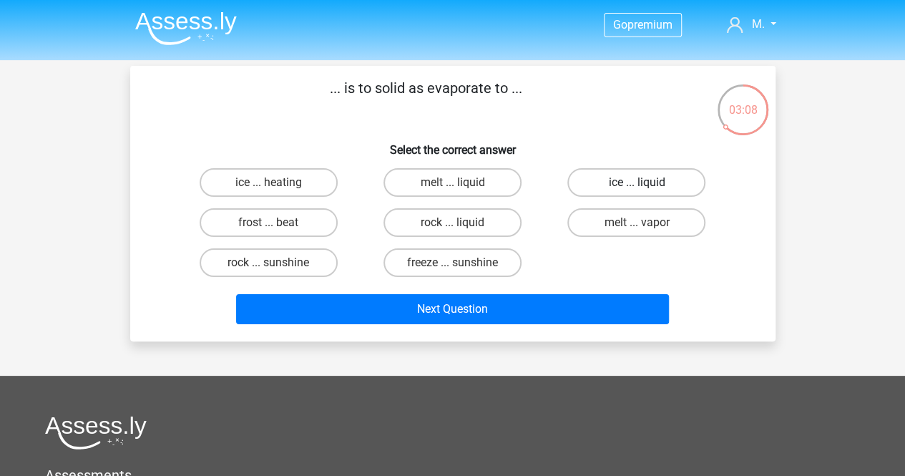
click at [617, 177] on label "ice ... liquid" at bounding box center [636, 182] width 138 height 29
click at [637, 182] on input "ice ... liquid" at bounding box center [641, 186] width 9 height 9
radio input "true"
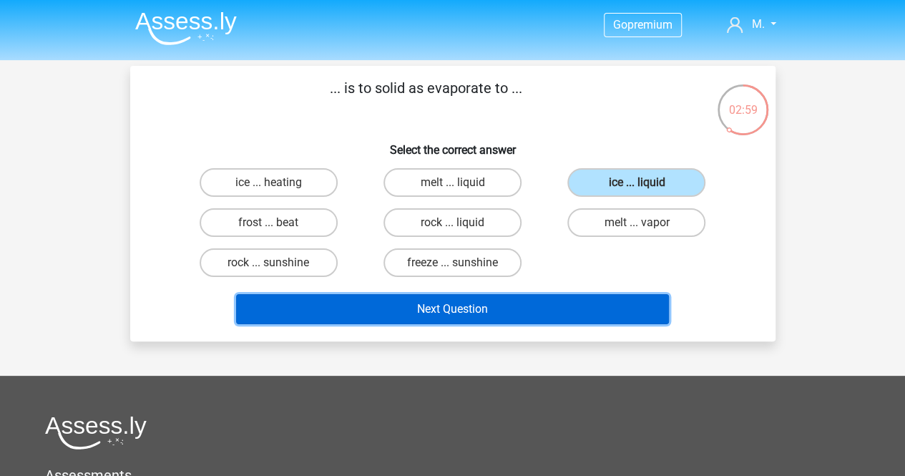
click at [476, 311] on button "Next Question" at bounding box center [452, 309] width 433 height 30
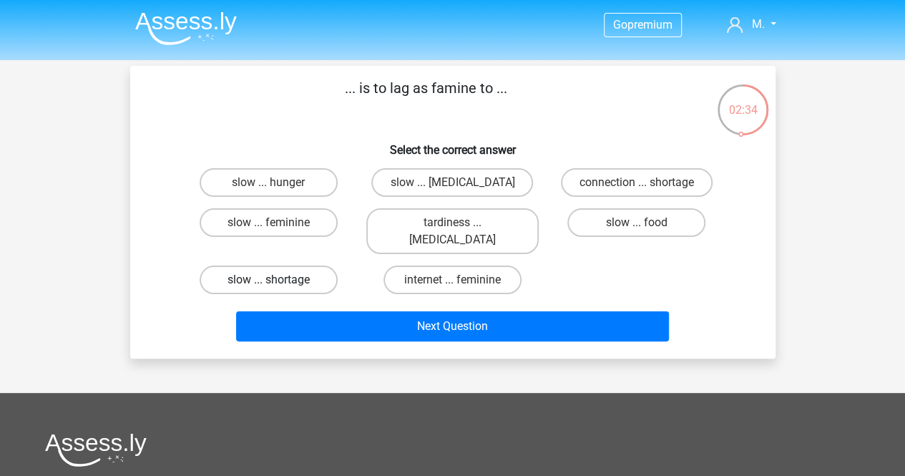
click at [290, 265] on label "slow ... shortage" at bounding box center [269, 279] width 138 height 29
click at [278, 280] on input "slow ... shortage" at bounding box center [272, 284] width 9 height 9
radio input "true"
click at [304, 170] on label "slow ... hunger" at bounding box center [269, 182] width 138 height 29
click at [278, 182] on input "slow ... hunger" at bounding box center [272, 186] width 9 height 9
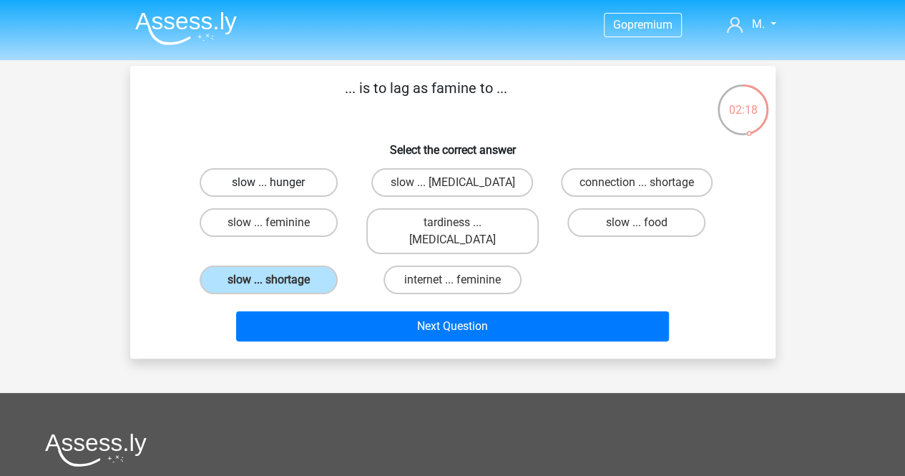
radio input "true"
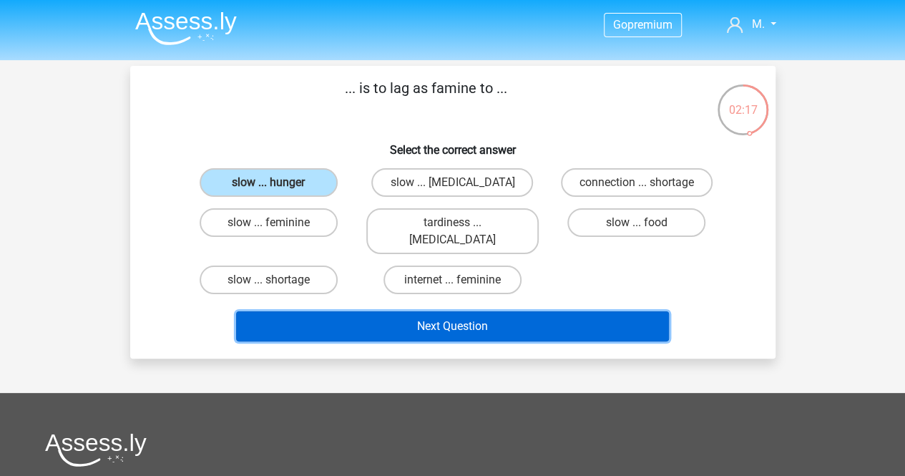
click at [425, 318] on button "Next Question" at bounding box center [452, 326] width 433 height 30
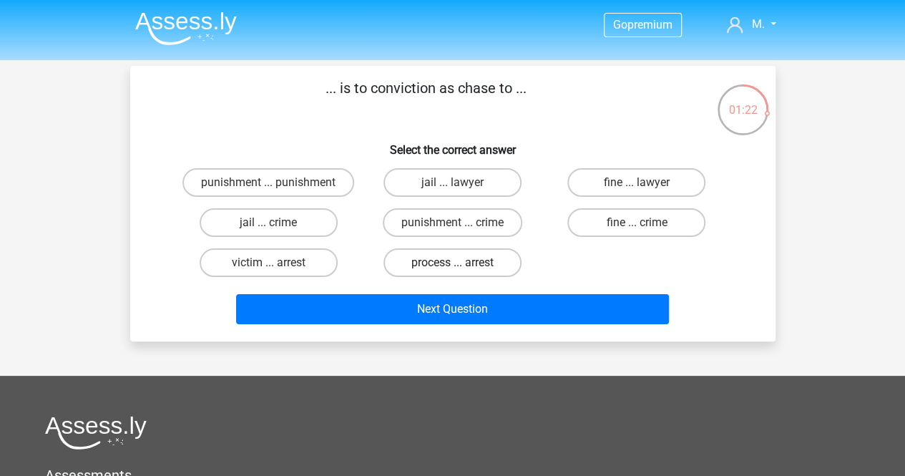
click at [471, 261] on label "process ... arrest" at bounding box center [452, 262] width 138 height 29
click at [461, 263] on input "process ... arrest" at bounding box center [456, 267] width 9 height 9
radio input "true"
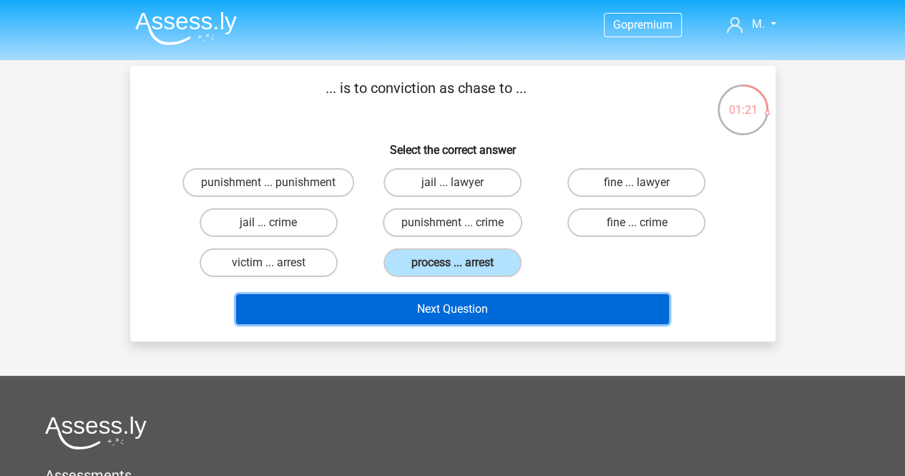
click at [477, 303] on button "Next Question" at bounding box center [452, 309] width 433 height 30
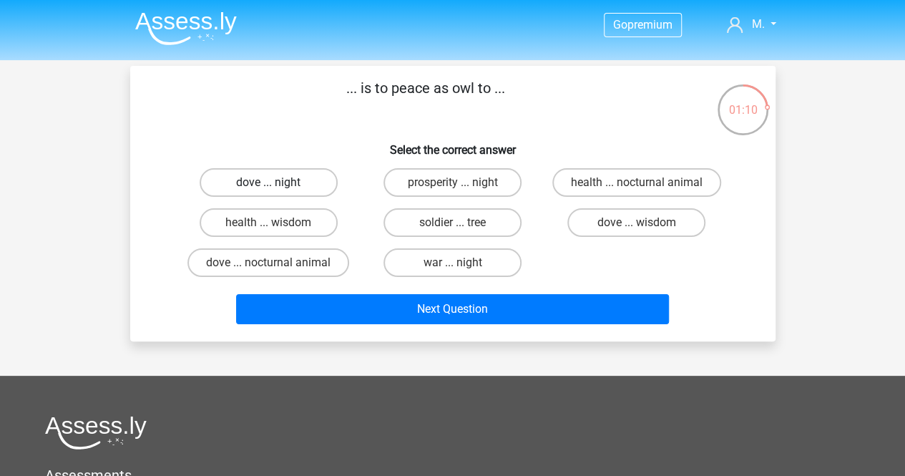
click at [259, 185] on label "dove ... night" at bounding box center [269, 182] width 138 height 29
click at [268, 185] on input "dove ... night" at bounding box center [272, 186] width 9 height 9
radio input "true"
click at [594, 223] on label "dove ... wisdom" at bounding box center [636, 222] width 138 height 29
click at [637, 223] on input "dove ... wisdom" at bounding box center [641, 226] width 9 height 9
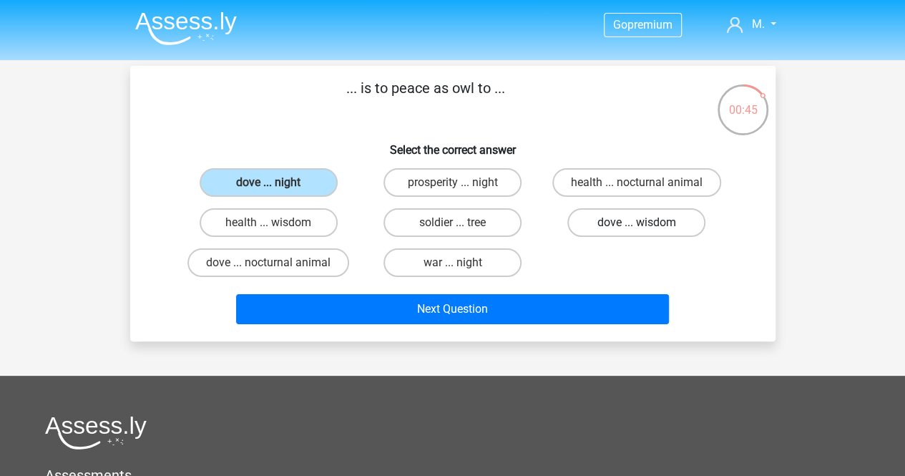
radio input "true"
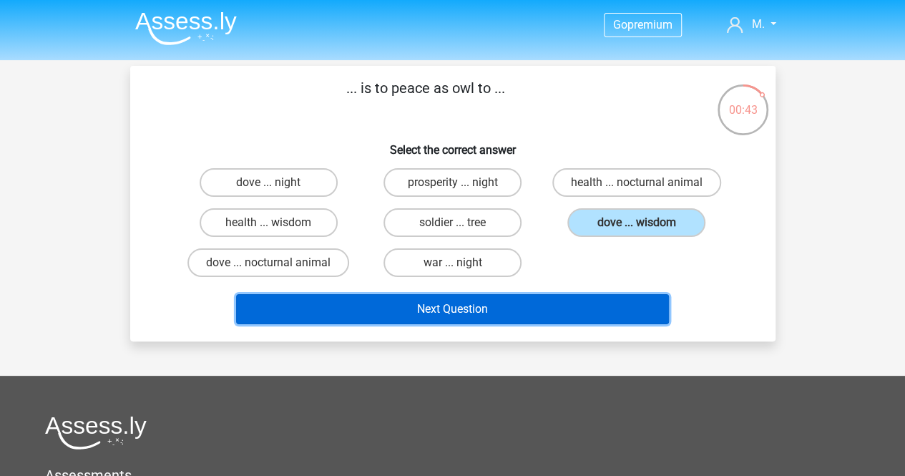
click at [561, 309] on button "Next Question" at bounding box center [452, 309] width 433 height 30
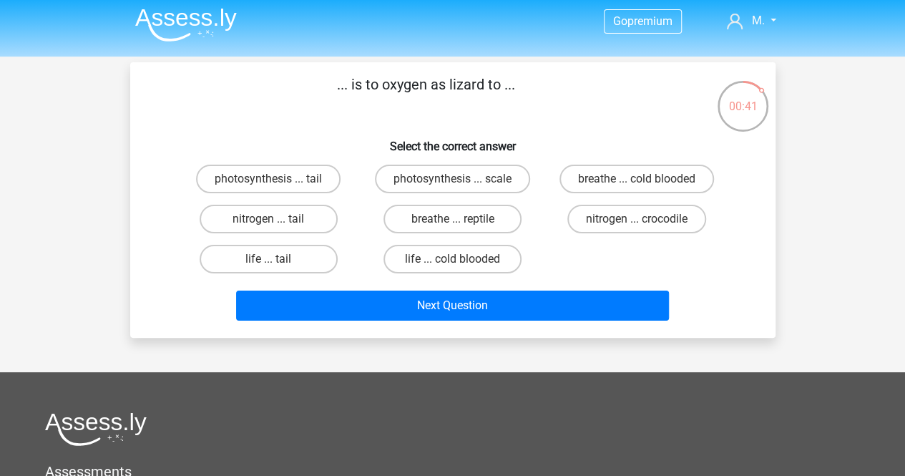
scroll to position [3, 0]
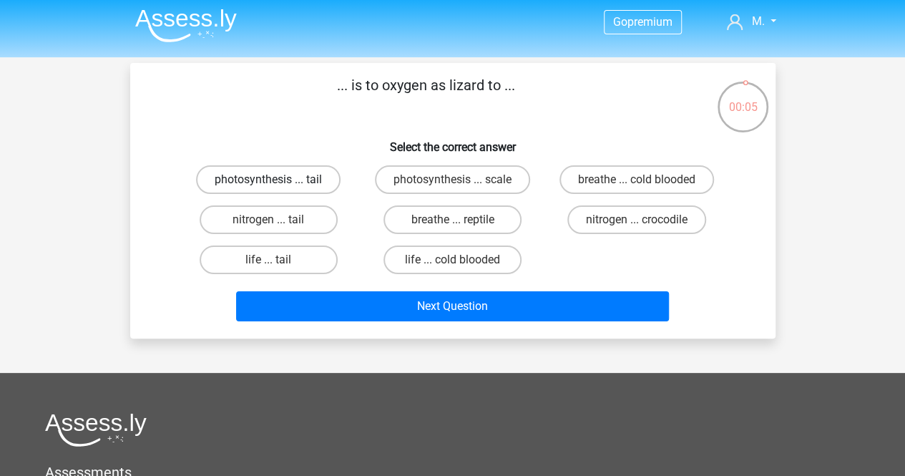
click at [313, 185] on label "photosynthesis ... tail" at bounding box center [268, 179] width 145 height 29
click at [278, 185] on input "photosynthesis ... tail" at bounding box center [272, 184] width 9 height 9
radio input "true"
click at [371, 290] on div "Next Question" at bounding box center [452, 303] width 599 height 47
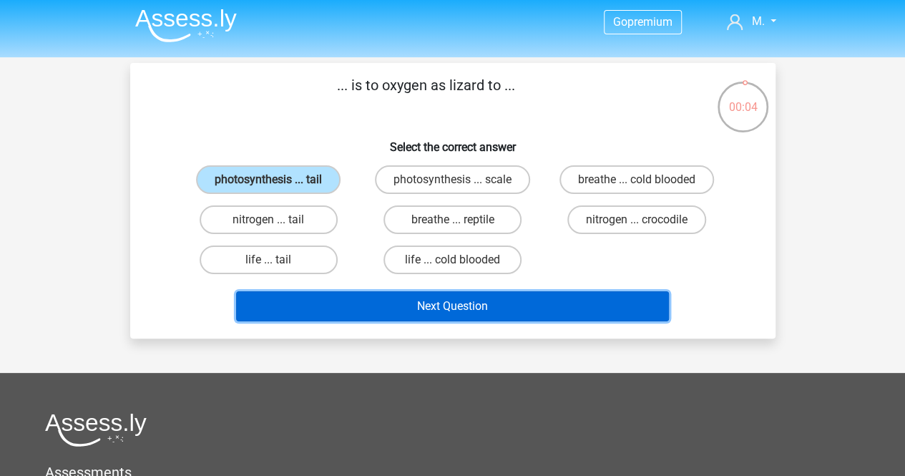
click at [371, 301] on button "Next Question" at bounding box center [452, 306] width 433 height 30
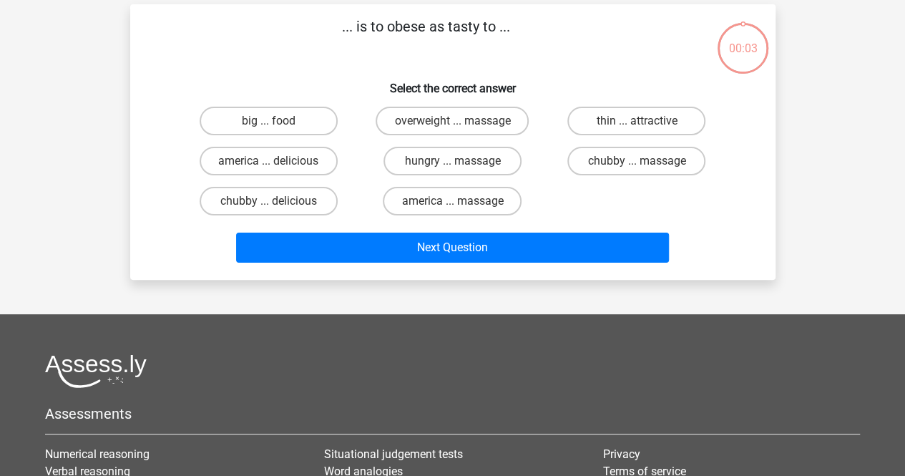
scroll to position [66, 0]
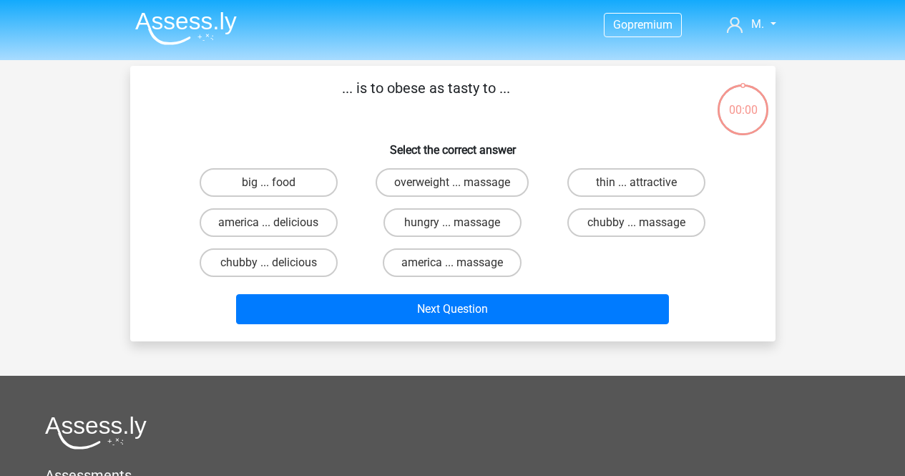
scroll to position [66, 0]
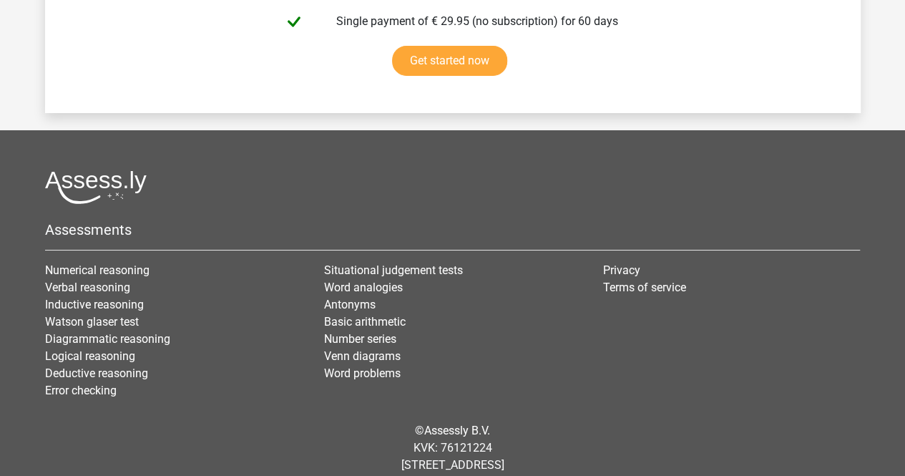
scroll to position [2575, 0]
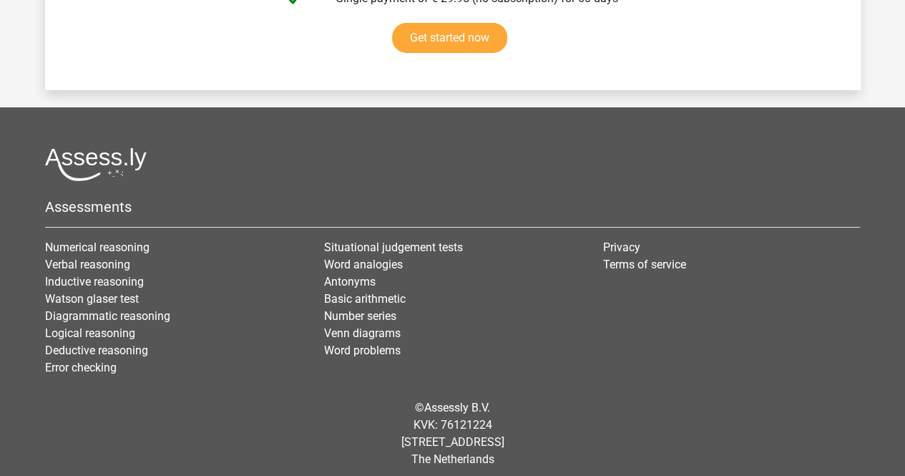
click at [97, 153] on img at bounding box center [96, 164] width 102 height 34
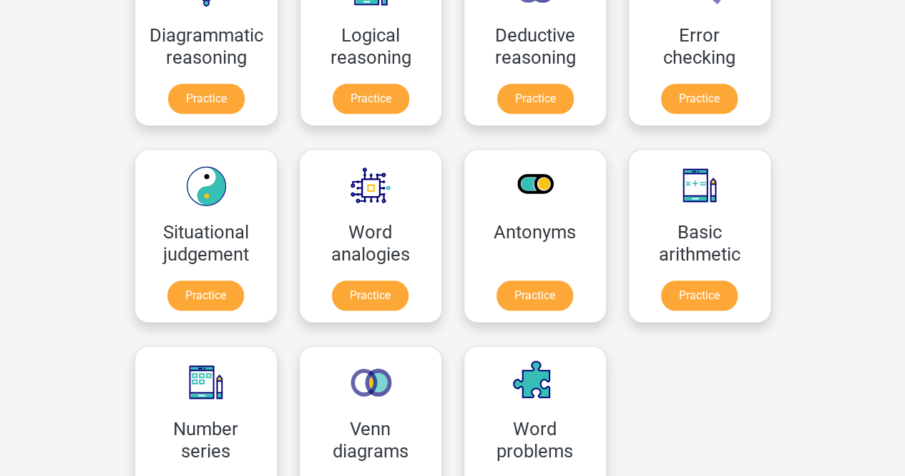
scroll to position [484, 0]
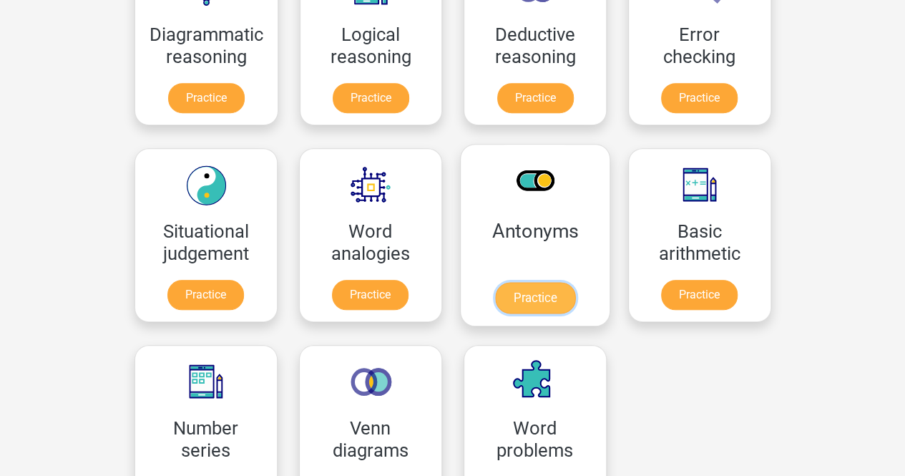
click at [557, 307] on link "Practice" at bounding box center [534, 297] width 80 height 31
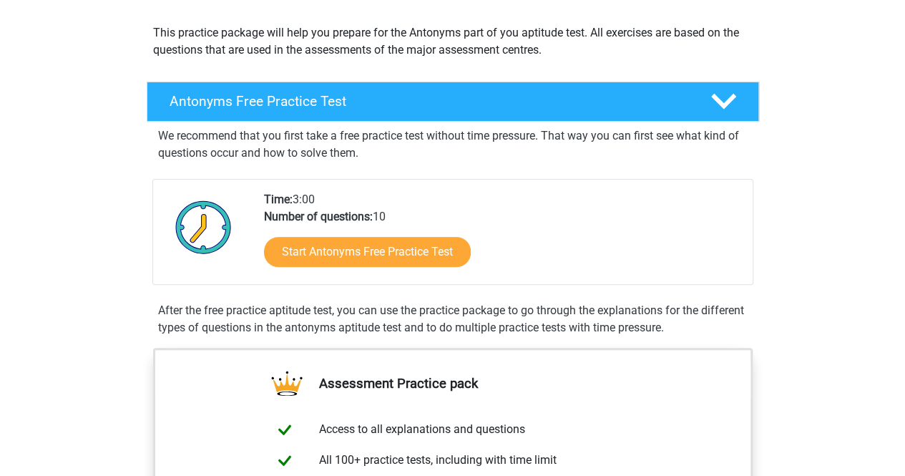
scroll to position [154, 0]
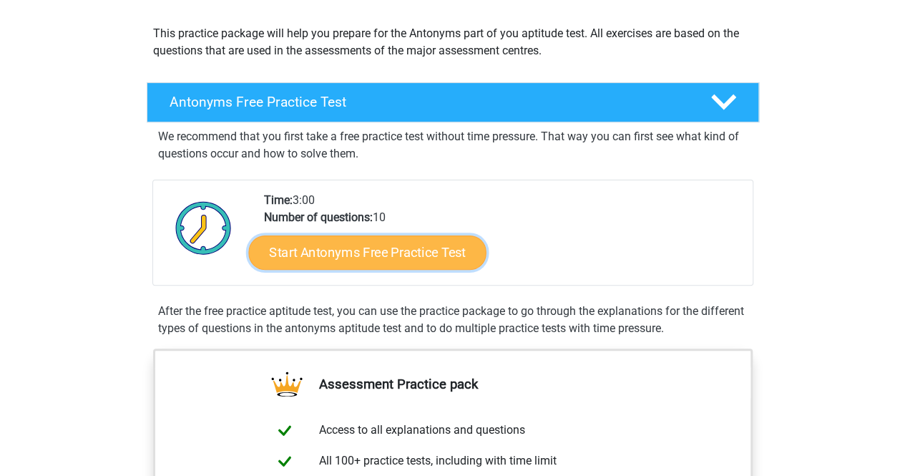
click at [412, 252] on link "Start Antonyms Free Practice Test" at bounding box center [366, 252] width 237 height 34
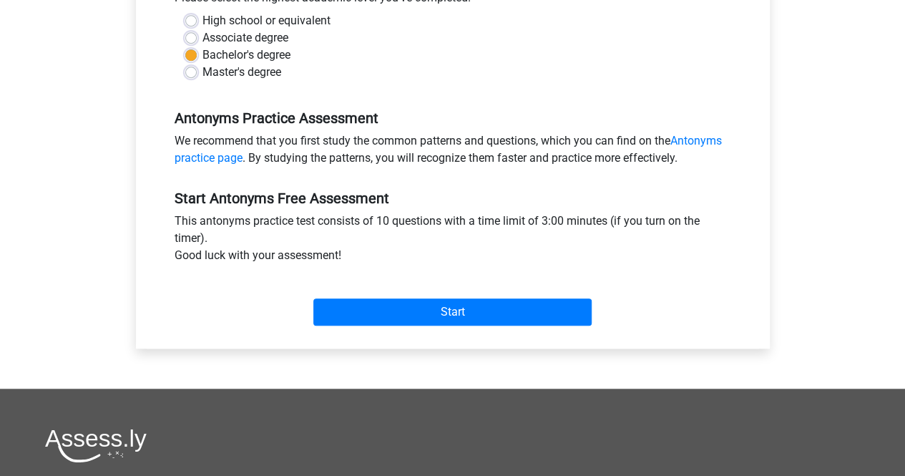
scroll to position [349, 0]
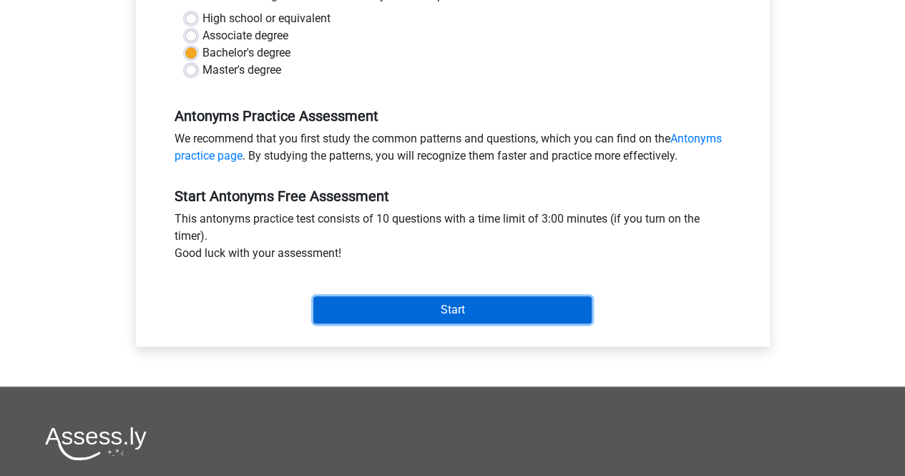
click at [435, 304] on input "Start" at bounding box center [452, 309] width 278 height 27
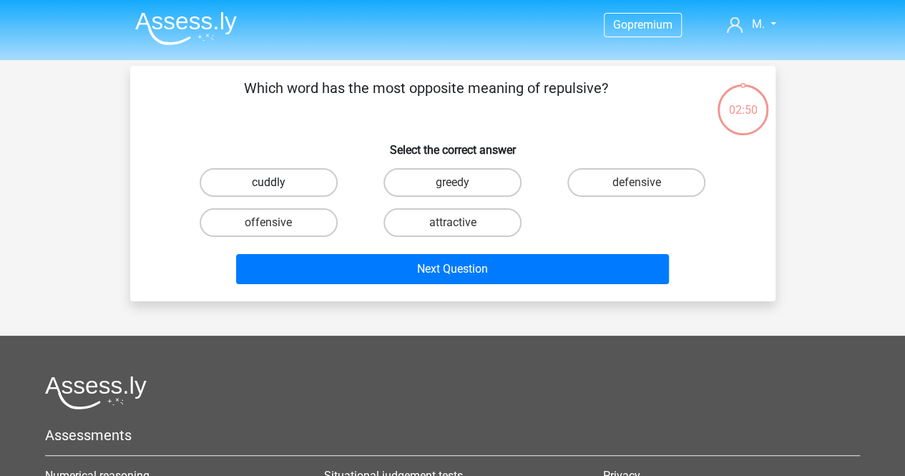
click at [295, 179] on label "cuddly" at bounding box center [269, 182] width 138 height 29
click at [278, 182] on input "cuddly" at bounding box center [272, 186] width 9 height 9
radio input "true"
click at [413, 220] on label "attractive" at bounding box center [452, 222] width 138 height 29
click at [452, 222] on input "attractive" at bounding box center [456, 226] width 9 height 9
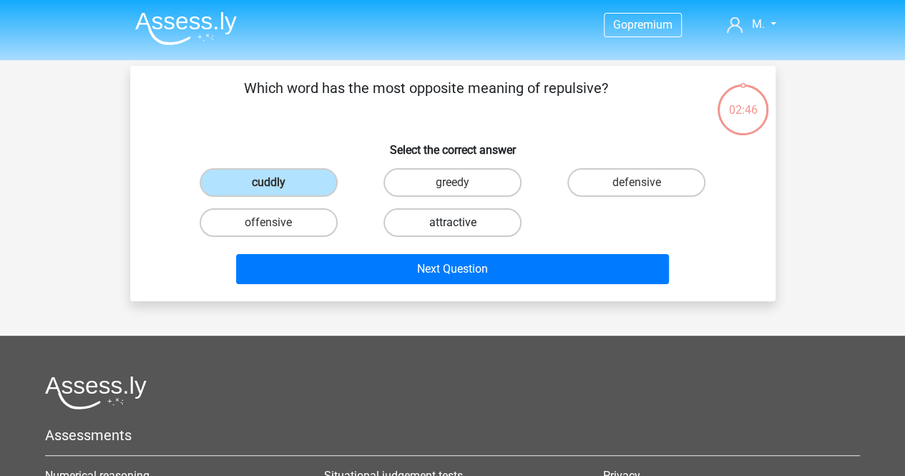
radio input "true"
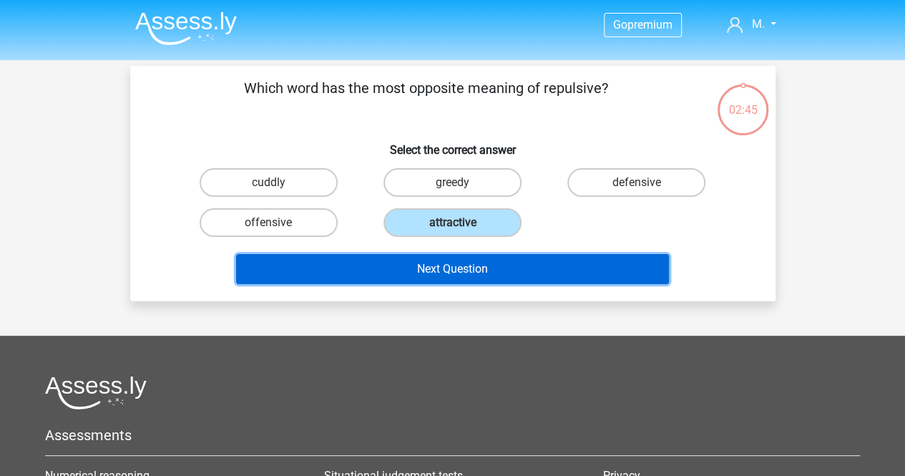
click at [426, 257] on button "Next Question" at bounding box center [452, 269] width 433 height 30
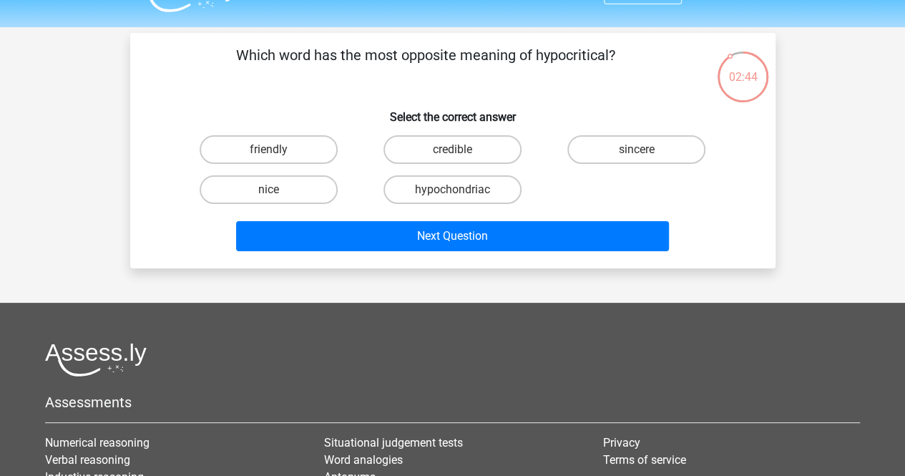
scroll to position [32, 0]
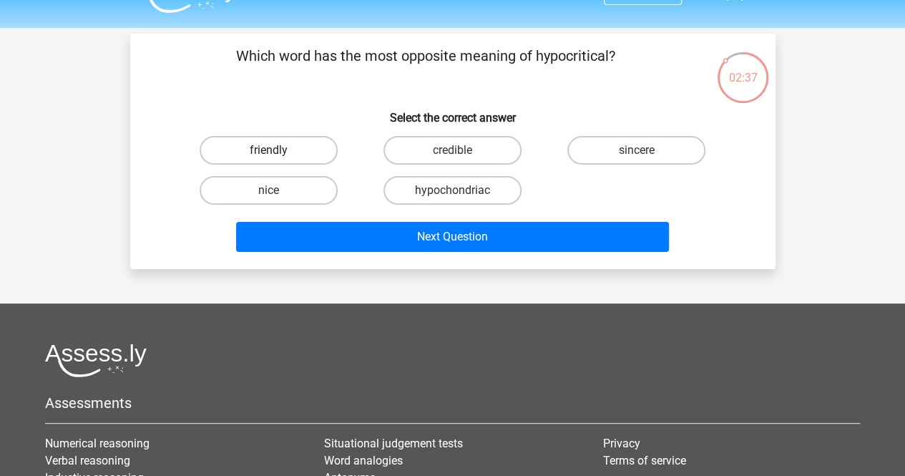
click at [298, 157] on label "friendly" at bounding box center [269, 150] width 138 height 29
click at [278, 157] on input "friendly" at bounding box center [272, 154] width 9 height 9
radio input "true"
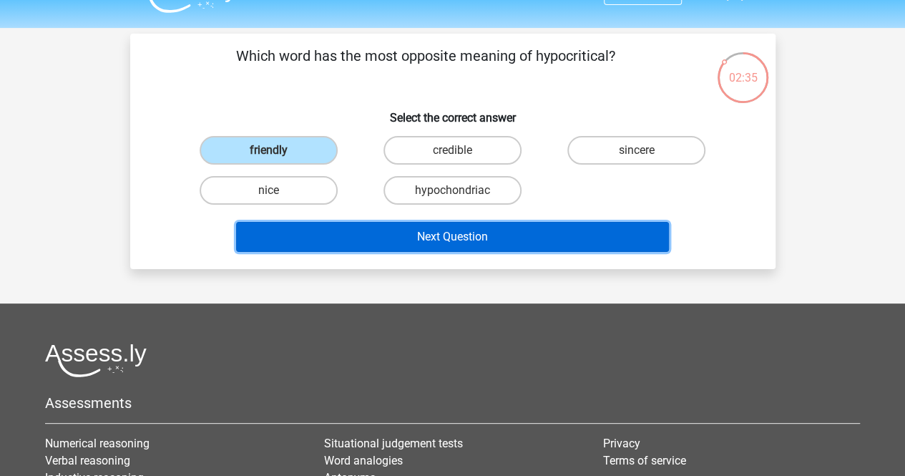
click at [353, 245] on button "Next Question" at bounding box center [452, 237] width 433 height 30
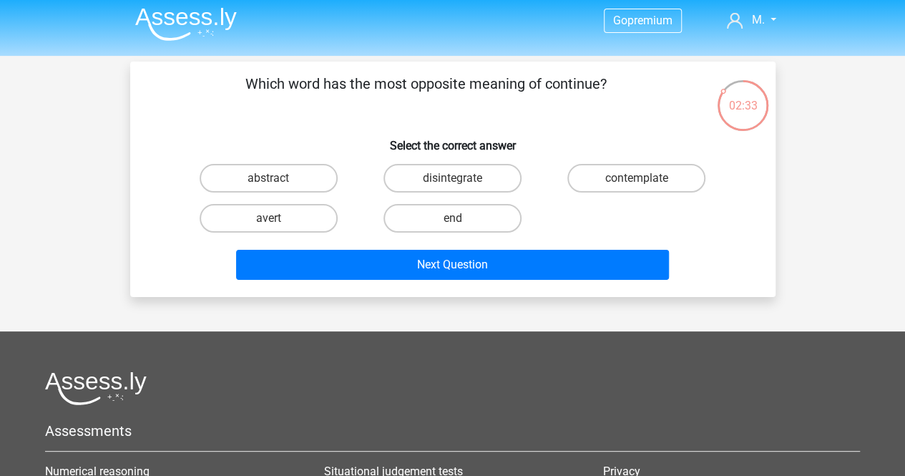
scroll to position [0, 0]
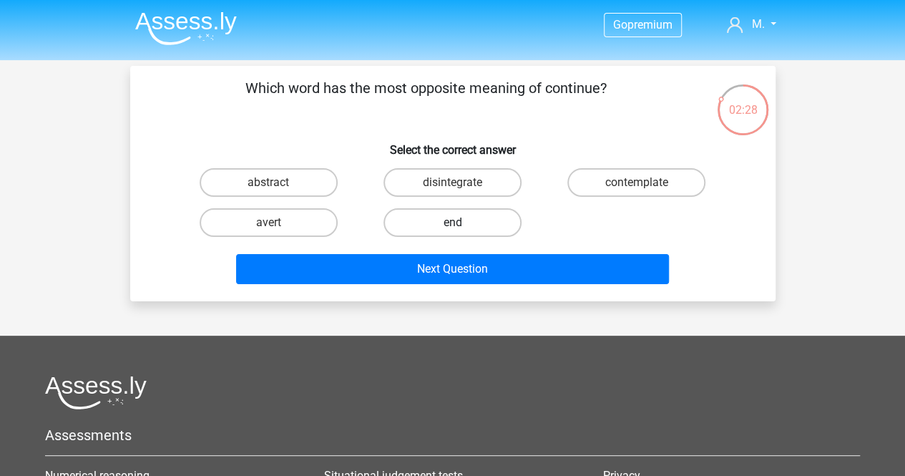
click at [433, 227] on label "end" at bounding box center [452, 222] width 138 height 29
click at [452, 227] on input "end" at bounding box center [456, 226] width 9 height 9
radio input "true"
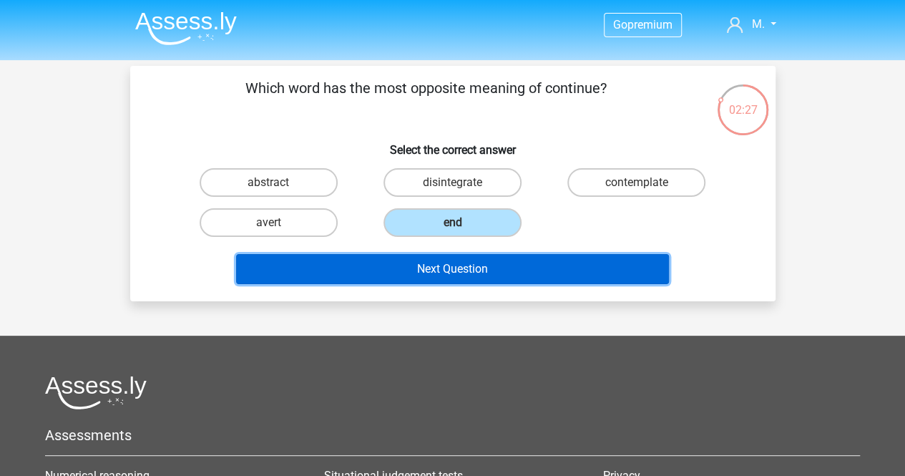
click at [429, 277] on button "Next Question" at bounding box center [452, 269] width 433 height 30
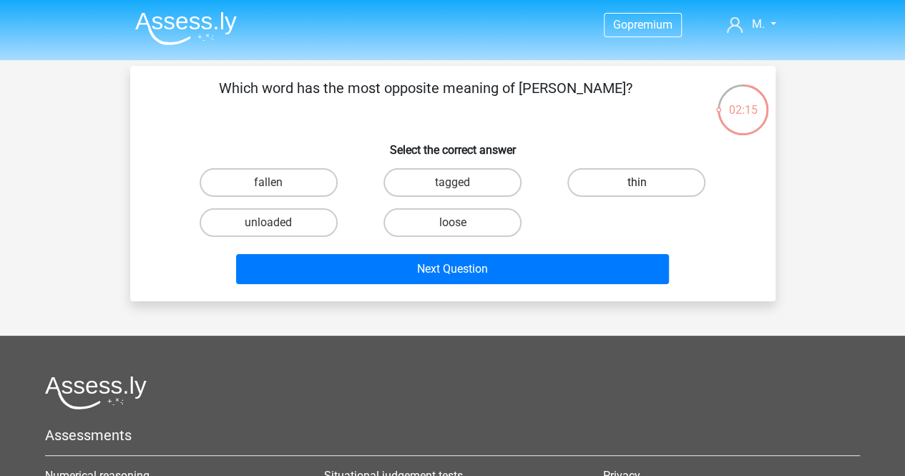
click at [618, 190] on label "thin" at bounding box center [636, 182] width 138 height 29
click at [637, 190] on input "thin" at bounding box center [641, 186] width 9 height 9
radio input "true"
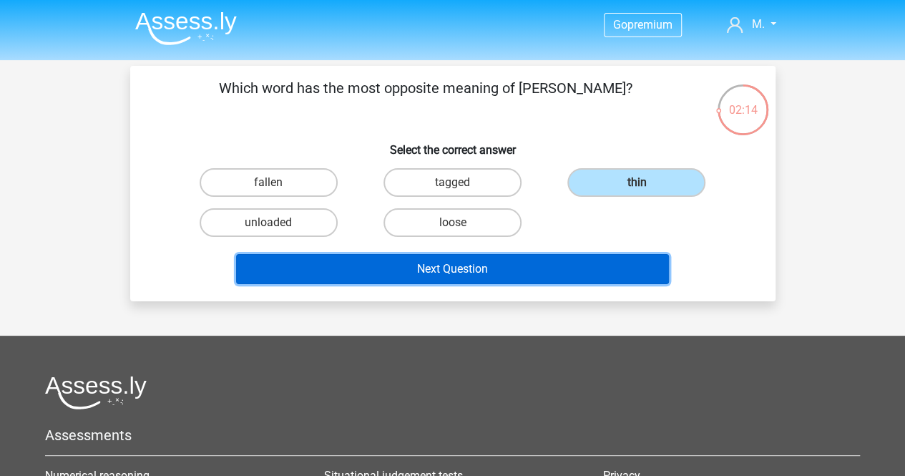
click at [552, 263] on button "Next Question" at bounding box center [452, 269] width 433 height 30
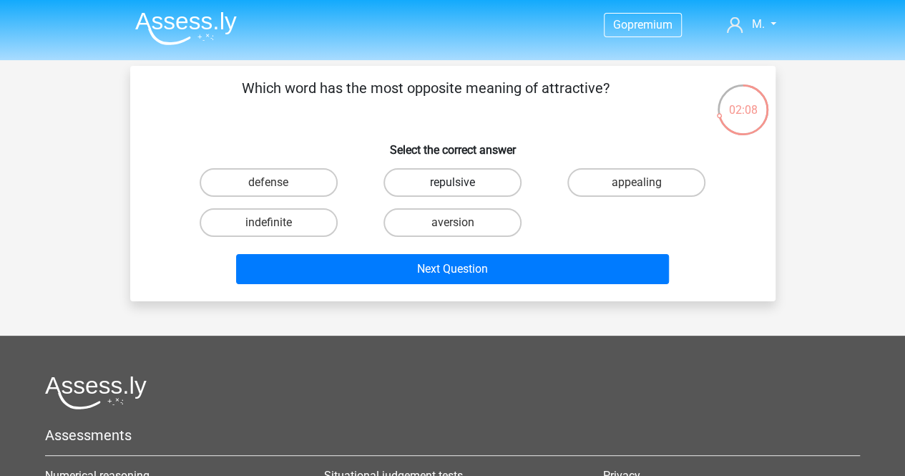
click at [434, 186] on label "repulsive" at bounding box center [452, 182] width 138 height 29
click at [452, 186] on input "repulsive" at bounding box center [456, 186] width 9 height 9
radio input "true"
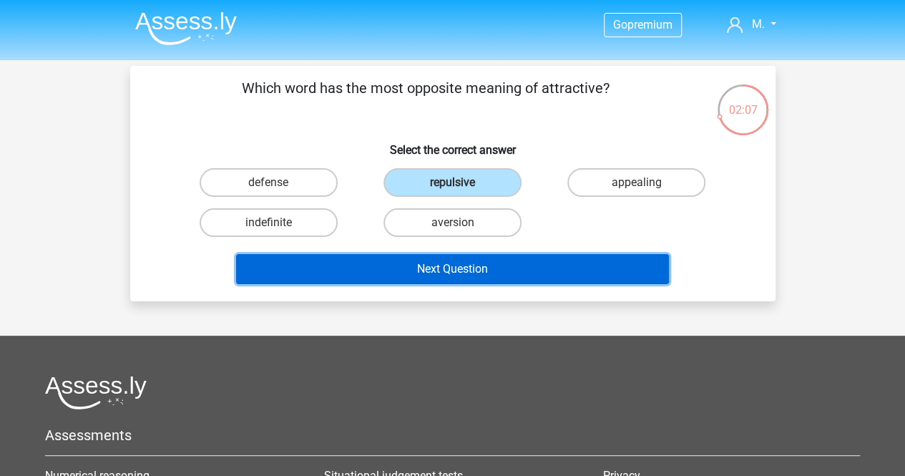
click at [428, 260] on button "Next Question" at bounding box center [452, 269] width 433 height 30
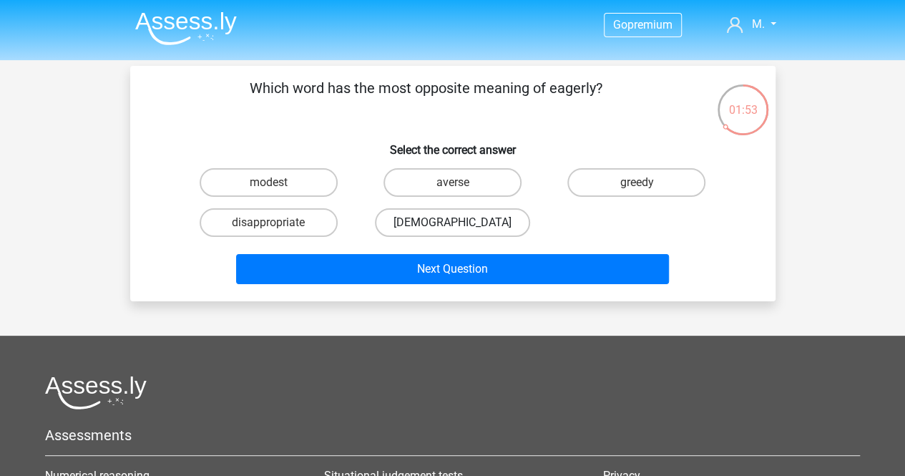
click at [454, 220] on label "apostate" at bounding box center [452, 222] width 155 height 29
click at [454, 222] on input "apostate" at bounding box center [456, 226] width 9 height 9
radio input "true"
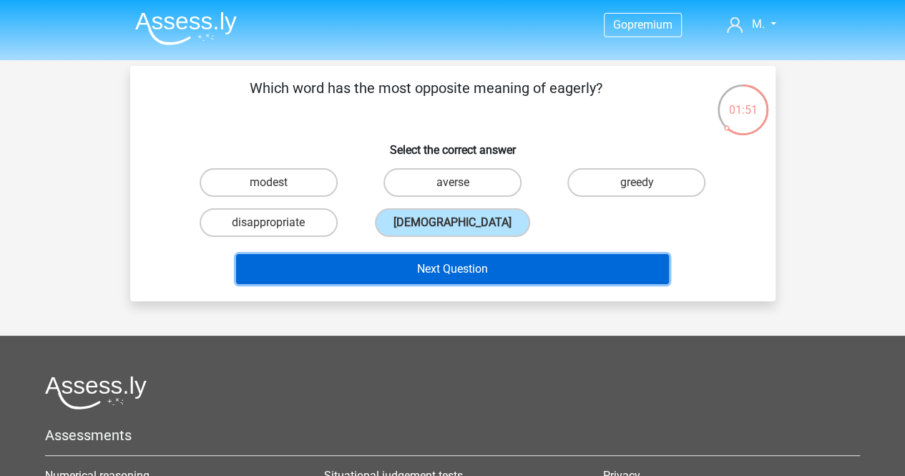
click at [469, 270] on button "Next Question" at bounding box center [452, 269] width 433 height 30
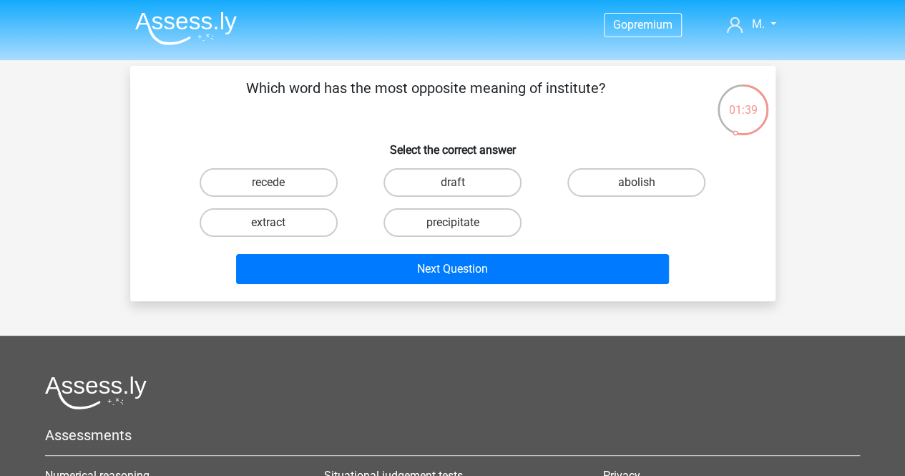
click at [637, 184] on input "abolish" at bounding box center [641, 186] width 9 height 9
radio input "true"
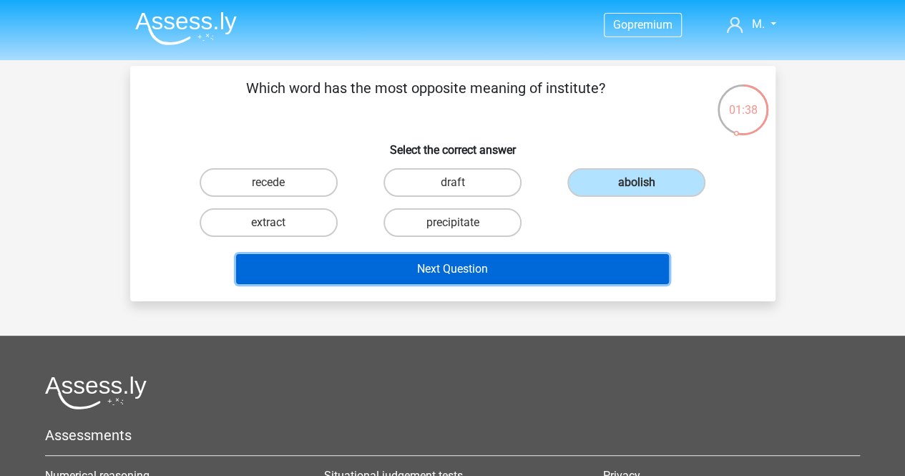
click at [549, 271] on button "Next Question" at bounding box center [452, 269] width 433 height 30
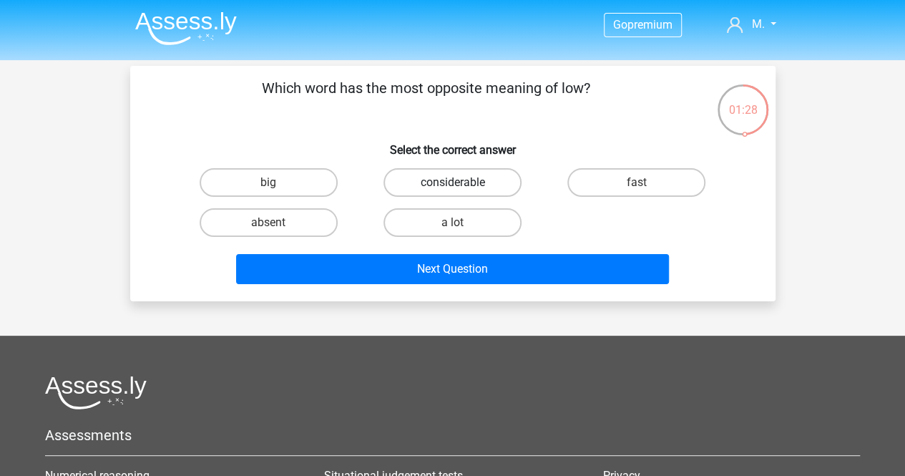
click at [446, 171] on label "considerable" at bounding box center [452, 182] width 138 height 29
click at [452, 182] on input "considerable" at bounding box center [456, 186] width 9 height 9
radio input "true"
click at [429, 222] on label "a lot" at bounding box center [452, 222] width 138 height 29
click at [452, 222] on input "a lot" at bounding box center [456, 226] width 9 height 9
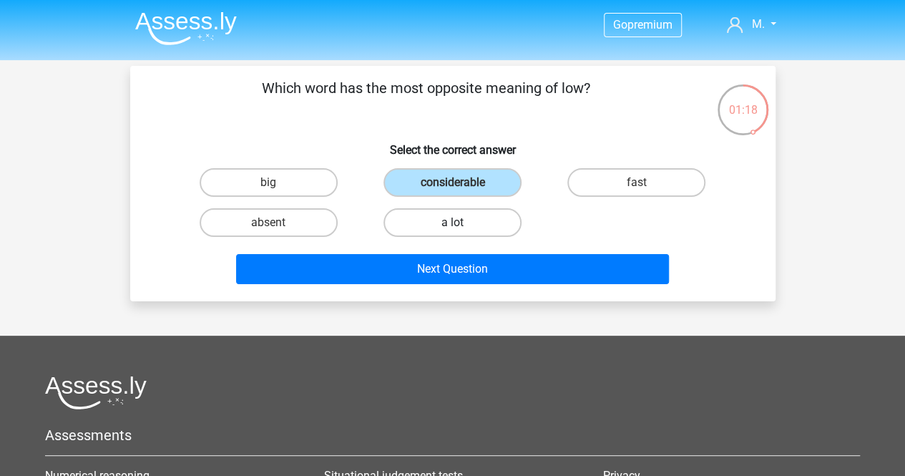
radio input "true"
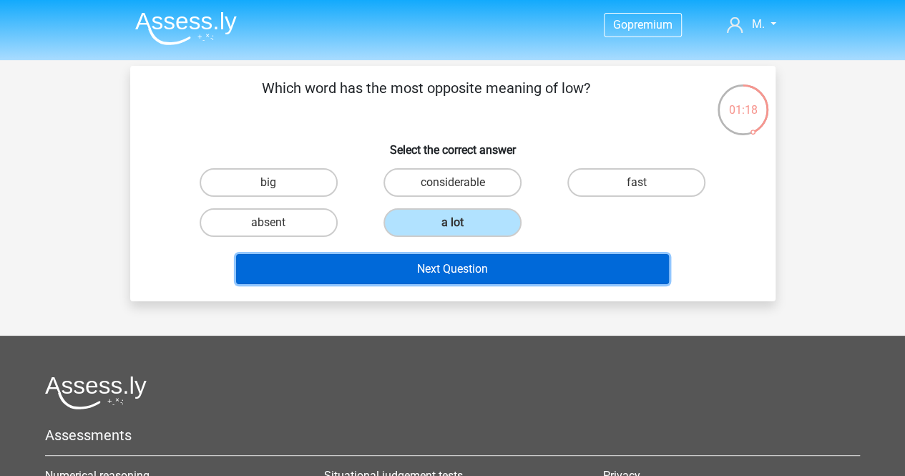
click at [431, 273] on button "Next Question" at bounding box center [452, 269] width 433 height 30
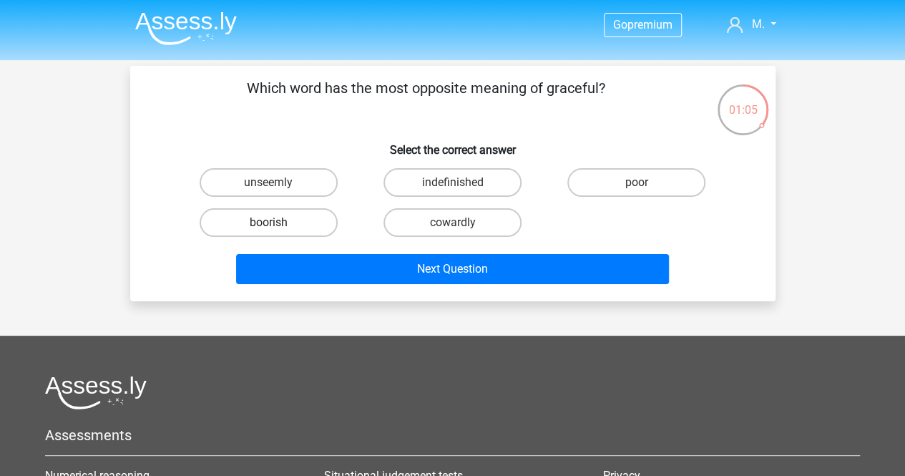
click at [320, 219] on label "boorish" at bounding box center [269, 222] width 138 height 29
click at [278, 222] on input "boorish" at bounding box center [272, 226] width 9 height 9
radio input "true"
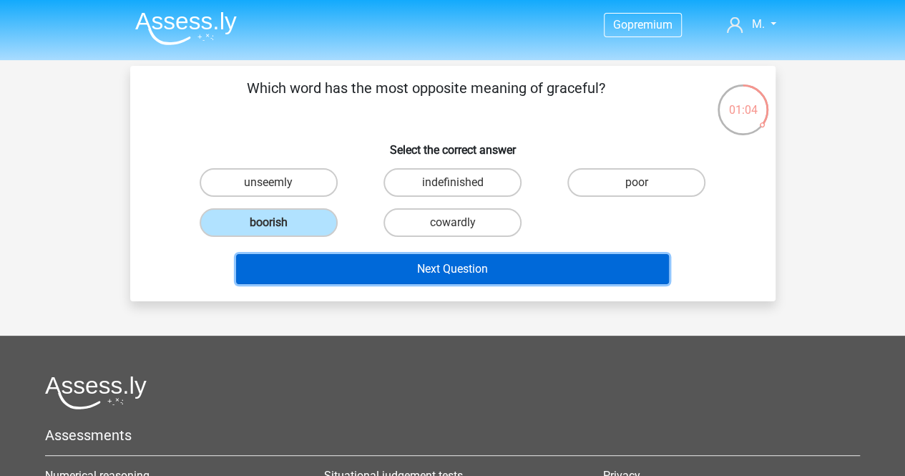
click at [349, 270] on button "Next Question" at bounding box center [452, 269] width 433 height 30
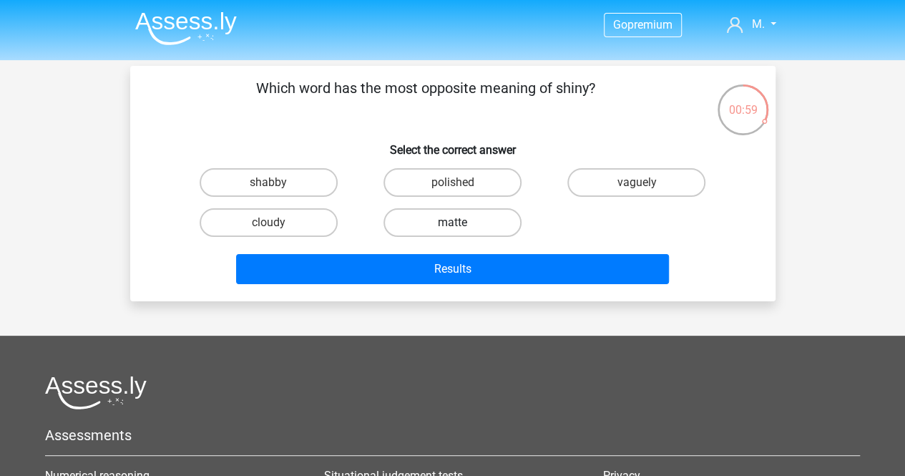
click at [490, 220] on label "matte" at bounding box center [452, 222] width 138 height 29
click at [461, 222] on input "matte" at bounding box center [456, 226] width 9 height 9
radio input "true"
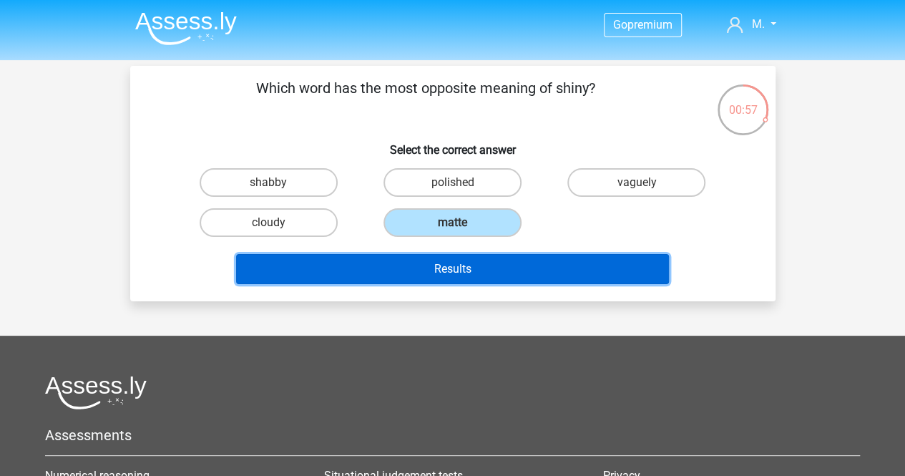
click at [479, 273] on button "Results" at bounding box center [452, 269] width 433 height 30
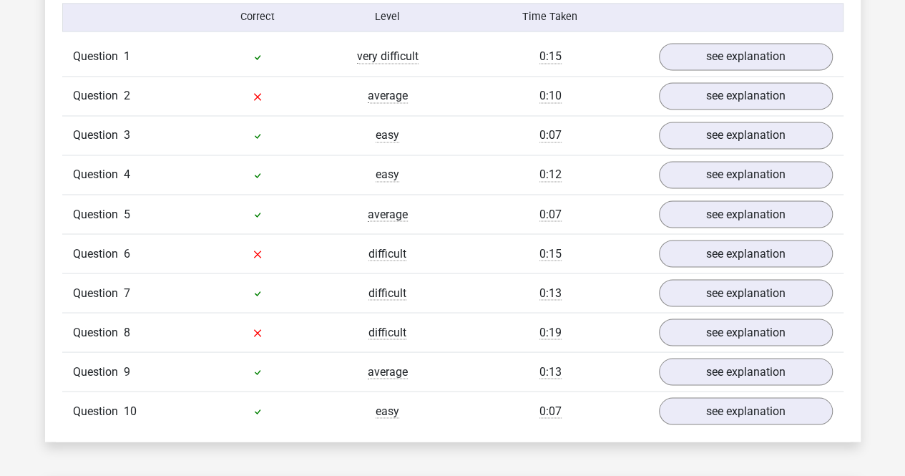
scroll to position [1180, 0]
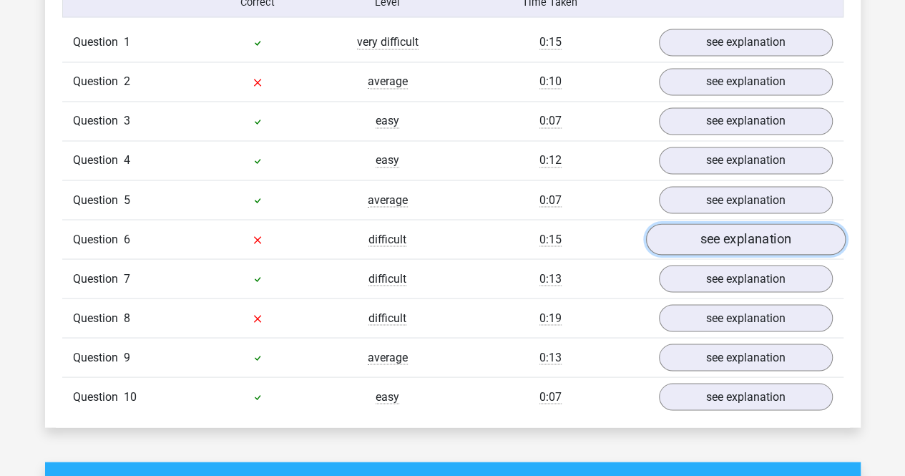
click at [677, 237] on link "see explanation" at bounding box center [745, 238] width 200 height 31
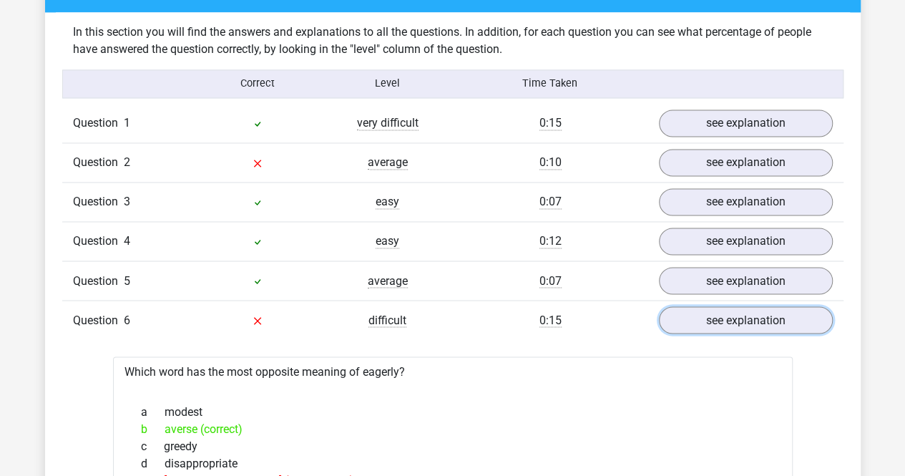
scroll to position [1098, 0]
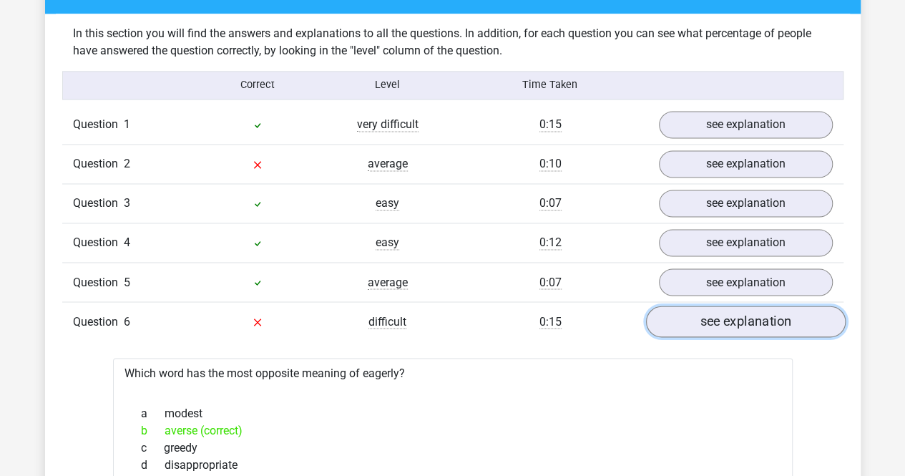
click at [692, 307] on link "see explanation" at bounding box center [745, 320] width 200 height 31
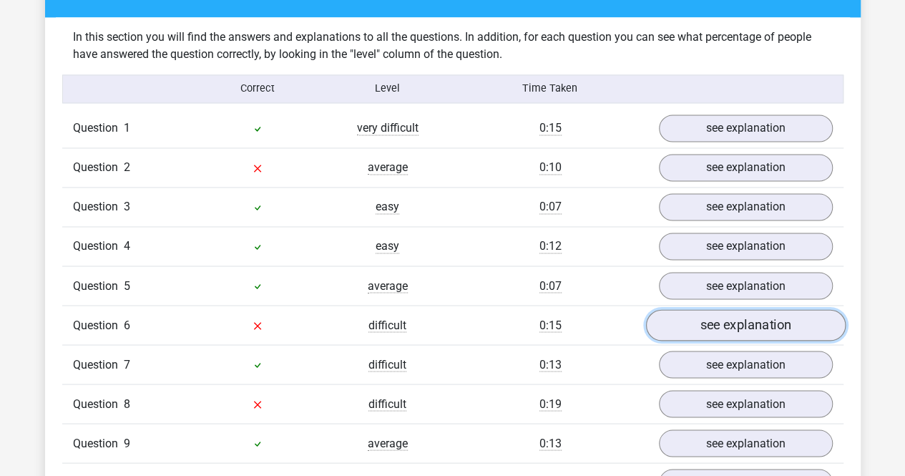
scroll to position [1094, 0]
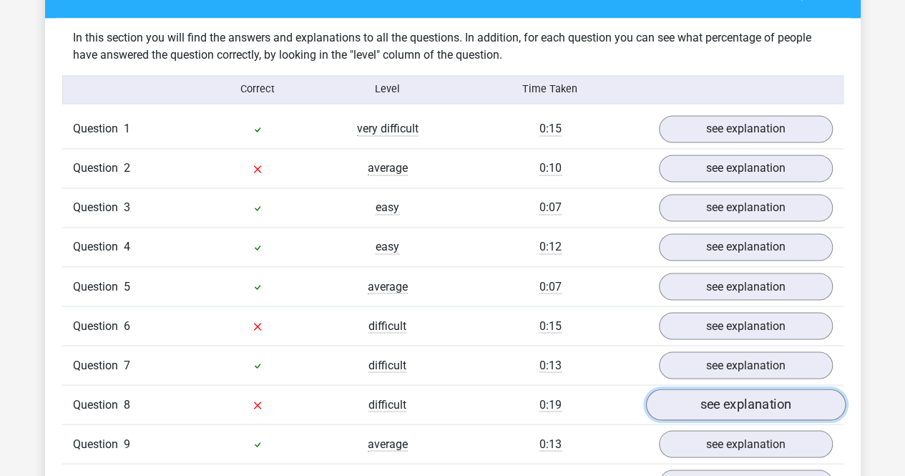
click at [737, 400] on link "see explanation" at bounding box center [745, 403] width 200 height 31
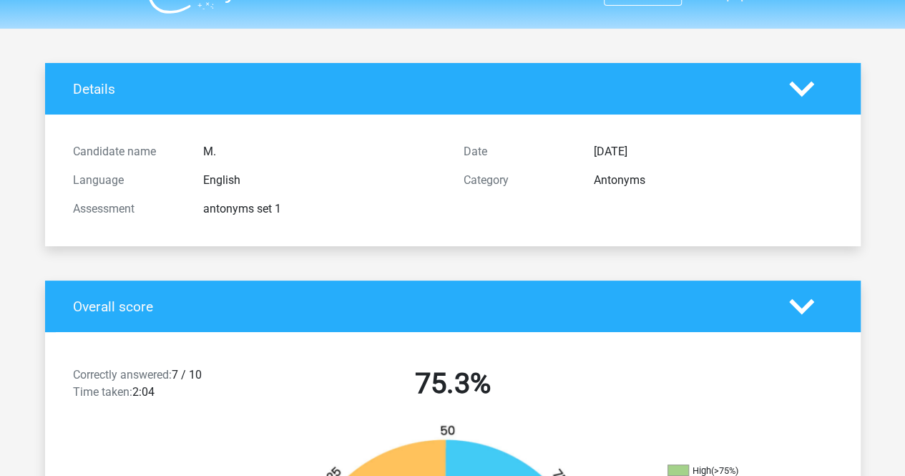
scroll to position [0, 0]
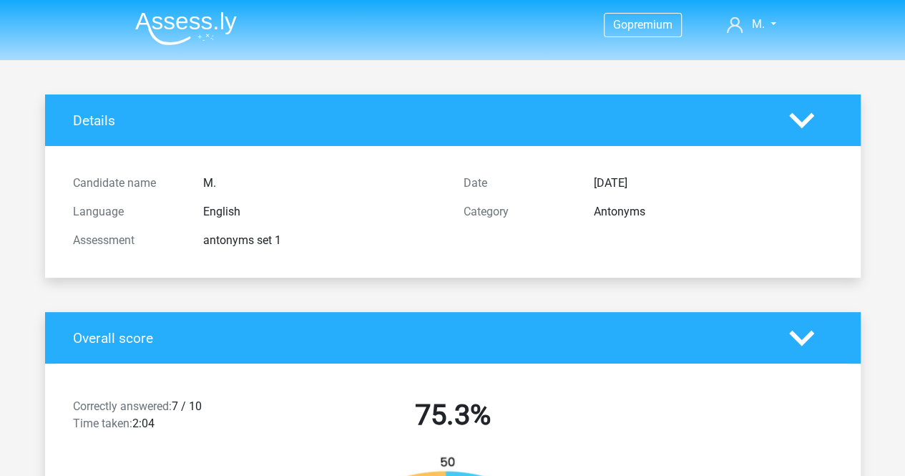
click at [199, 36] on img at bounding box center [186, 28] width 102 height 34
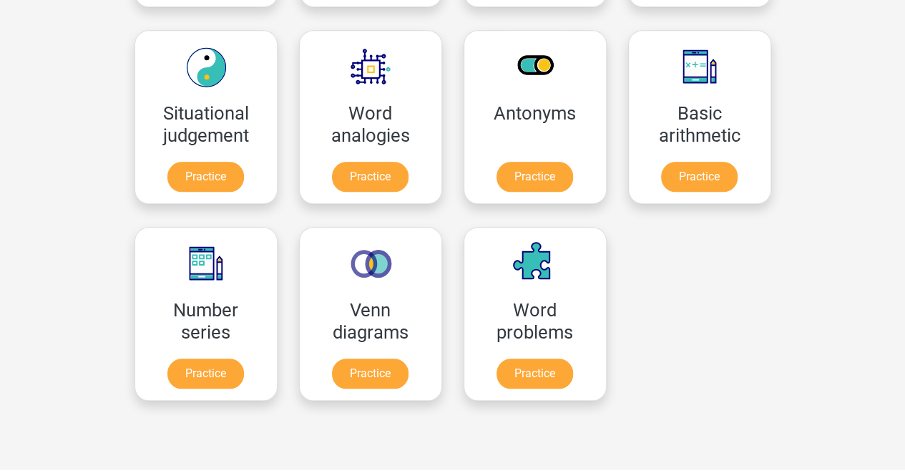
scroll to position [602, 0]
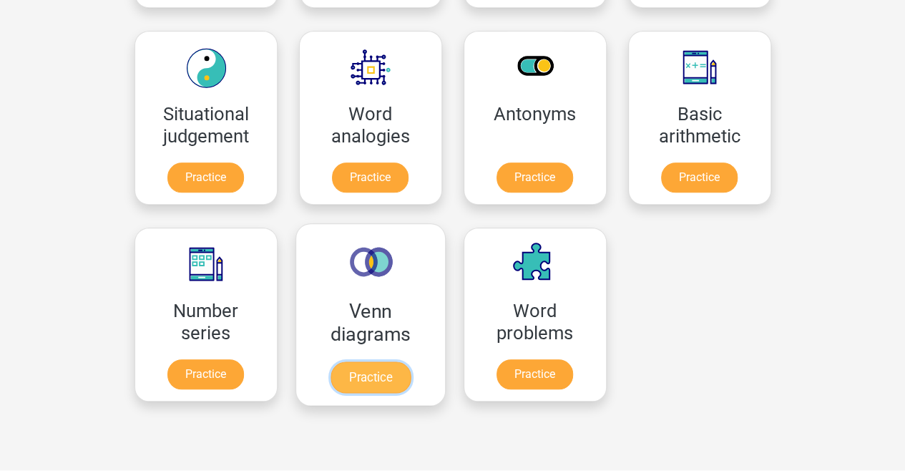
click at [392, 363] on link "Practice" at bounding box center [370, 376] width 80 height 31
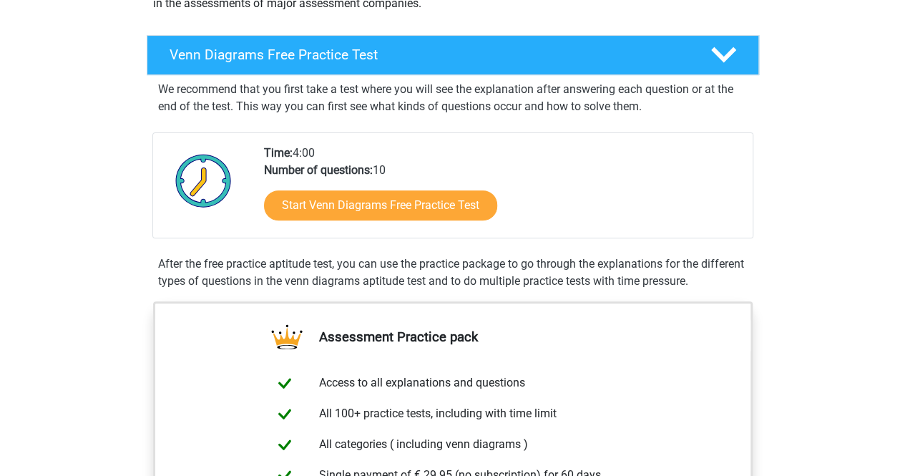
scroll to position [221, 0]
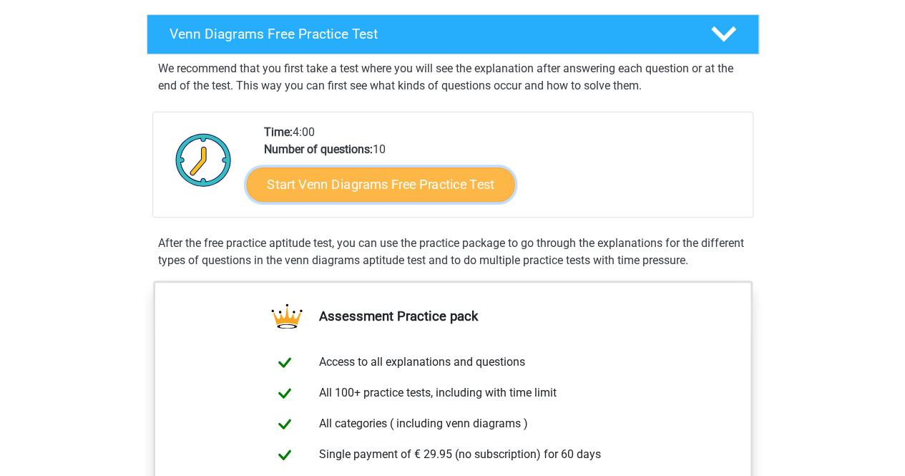
click at [407, 180] on link "Start Venn Diagrams Free Practice Test" at bounding box center [380, 184] width 268 height 34
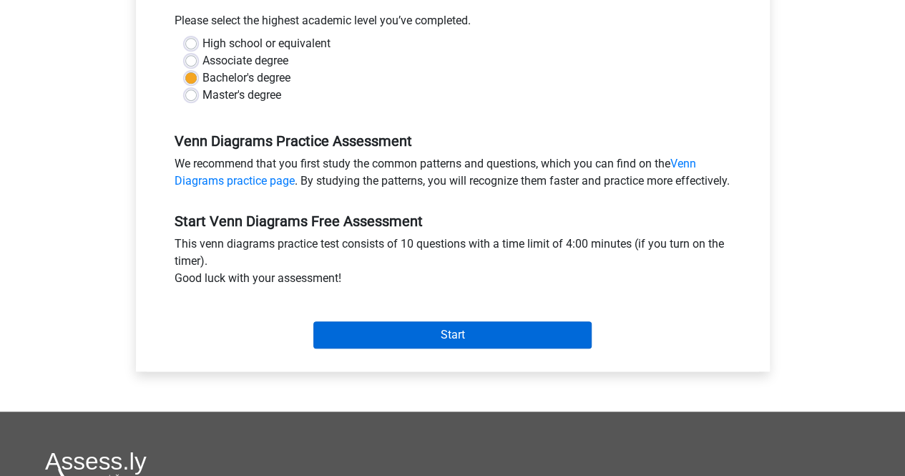
scroll to position [325, 0]
click at [403, 341] on input "Start" at bounding box center [452, 333] width 278 height 27
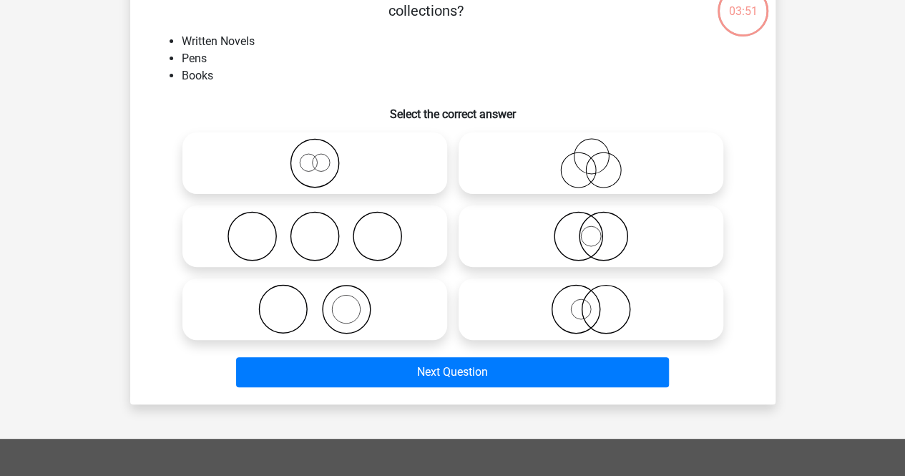
scroll to position [99, 0]
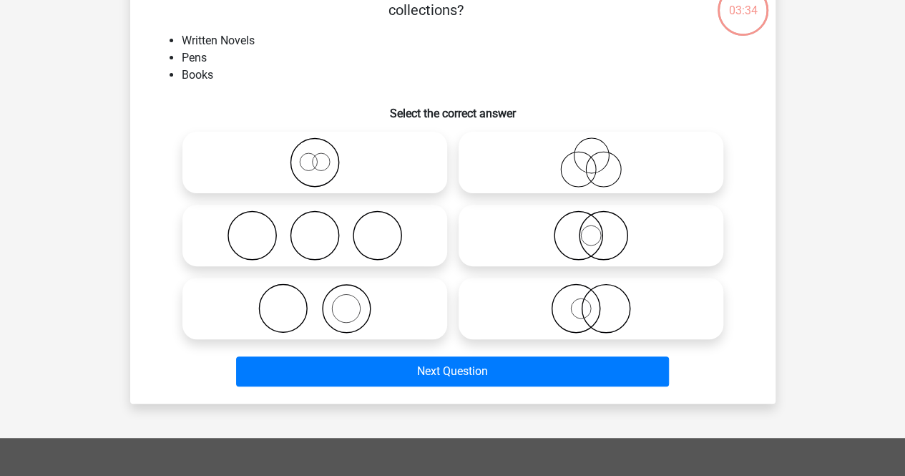
click at [346, 320] on icon at bounding box center [314, 308] width 253 height 50
click at [324, 301] on input "radio" at bounding box center [319, 296] width 9 height 9
radio input "true"
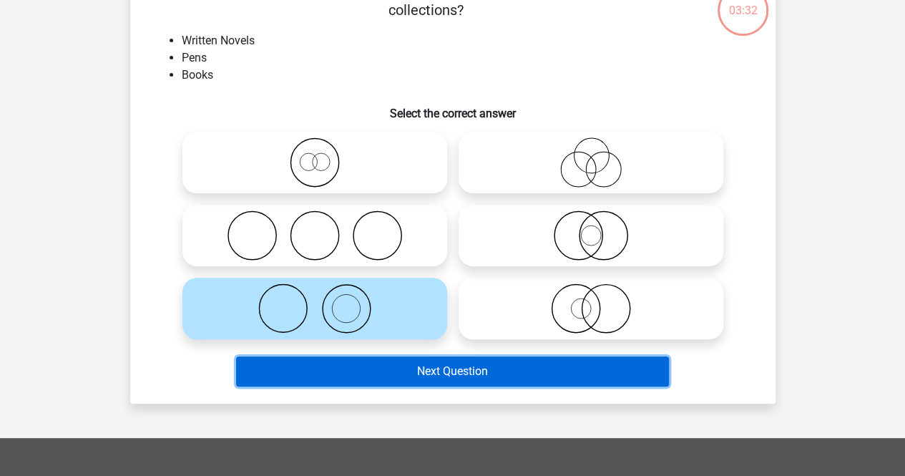
click at [409, 371] on button "Next Question" at bounding box center [452, 371] width 433 height 30
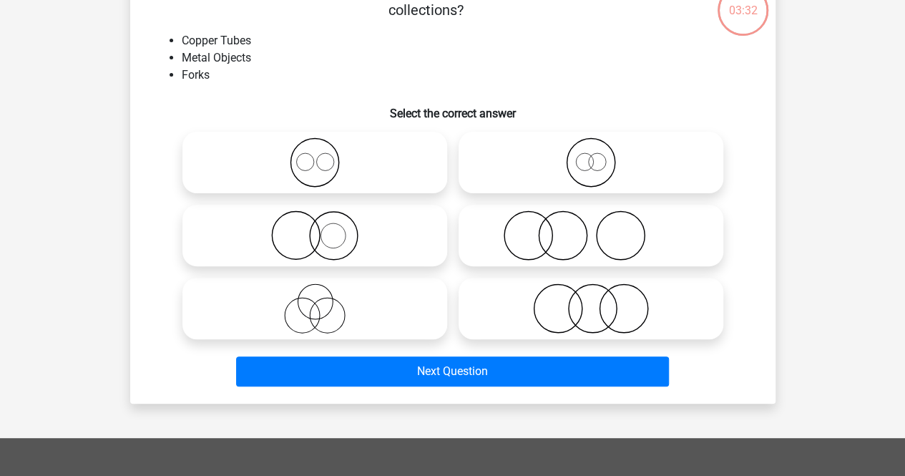
scroll to position [66, 0]
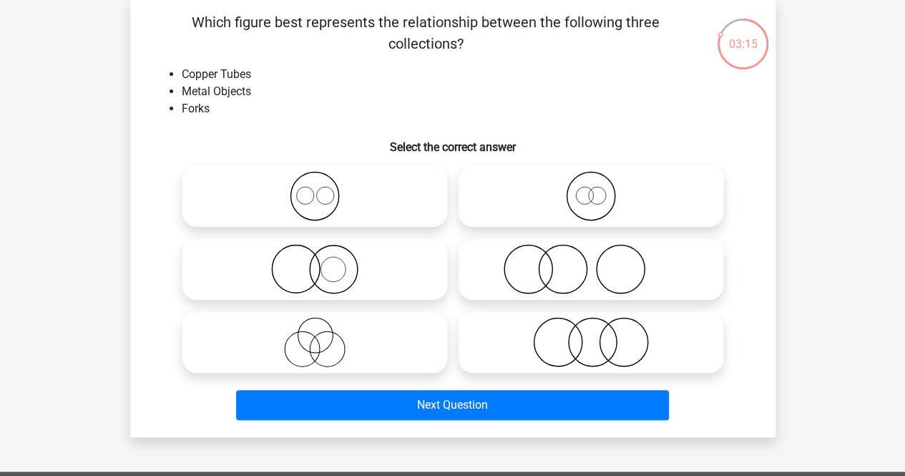
click at [341, 348] on icon at bounding box center [314, 342] width 253 height 50
click at [324, 335] on input "radio" at bounding box center [319, 329] width 9 height 9
radio input "true"
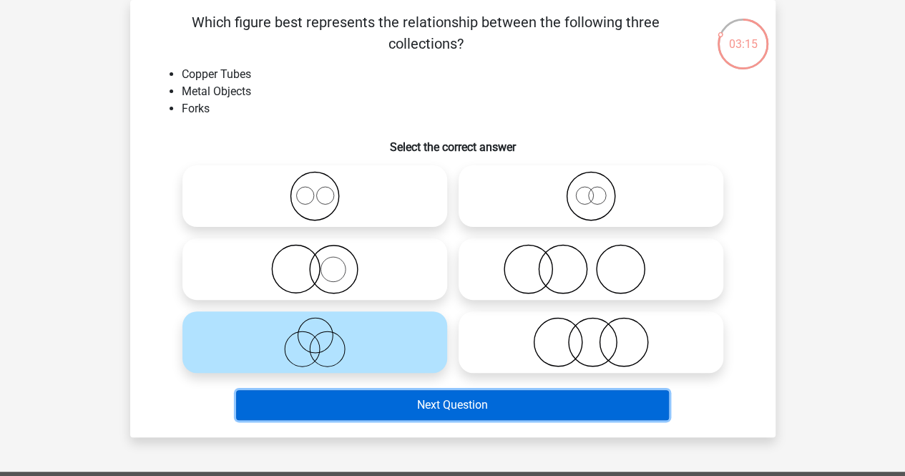
click at [384, 399] on button "Next Question" at bounding box center [452, 405] width 433 height 30
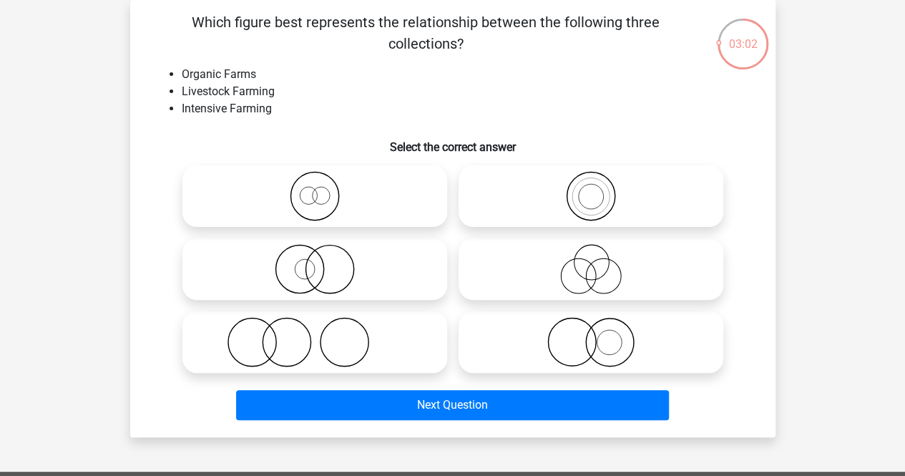
click at [581, 197] on icon at bounding box center [590, 196] width 253 height 50
click at [591, 189] on input "radio" at bounding box center [595, 184] width 9 height 9
radio input "true"
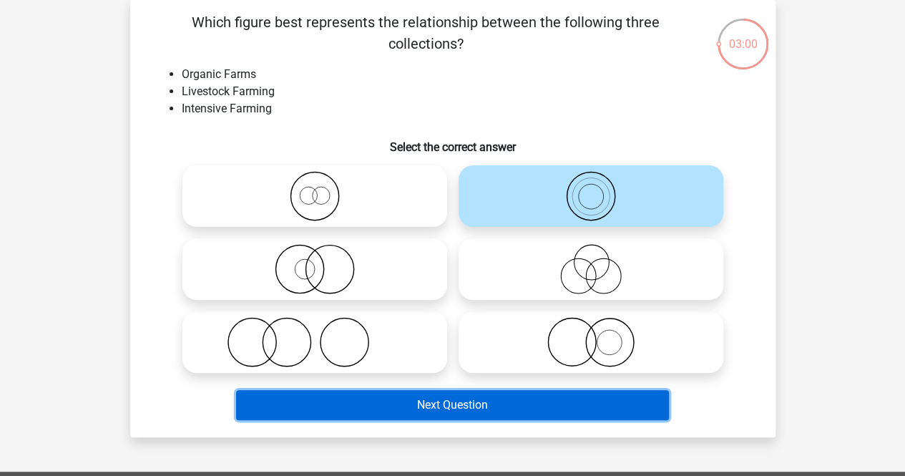
click at [394, 403] on button "Next Question" at bounding box center [452, 405] width 433 height 30
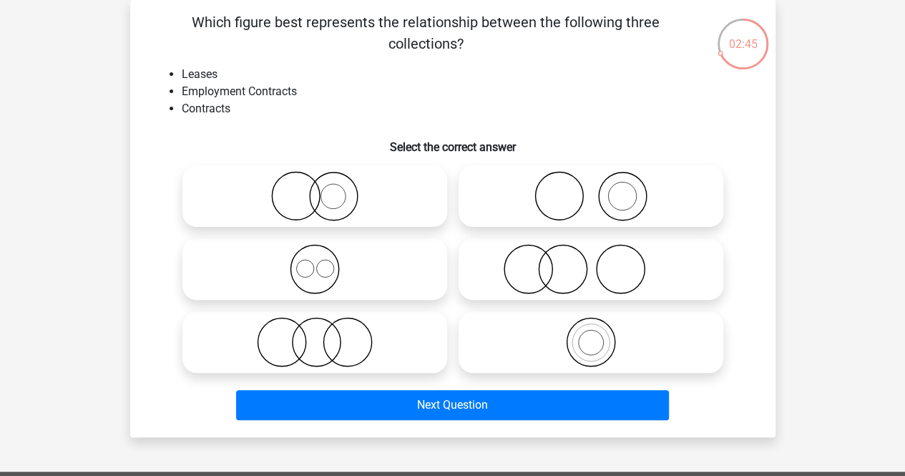
click at [569, 204] on icon at bounding box center [590, 196] width 253 height 50
click at [591, 189] on input "radio" at bounding box center [595, 184] width 9 height 9
radio input "true"
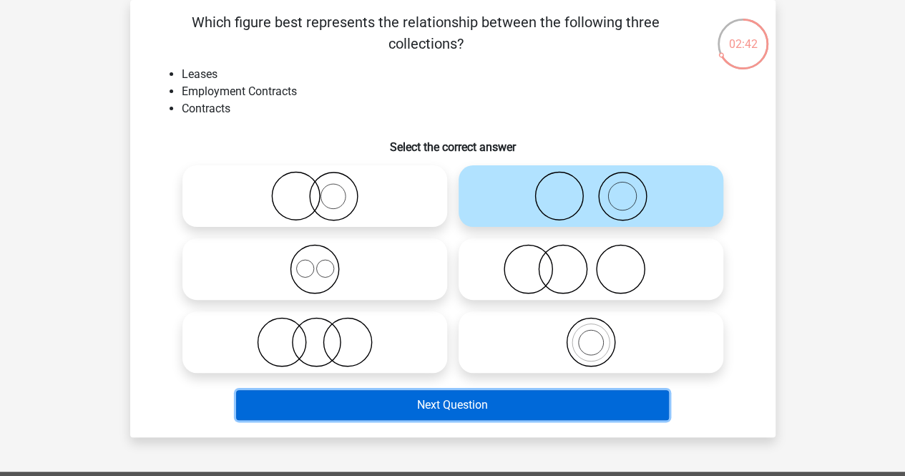
drag, startPoint x: 479, startPoint y: 400, endPoint x: 431, endPoint y: 401, distance: 47.9
drag, startPoint x: 431, startPoint y: 401, endPoint x: 421, endPoint y: 403, distance: 10.4
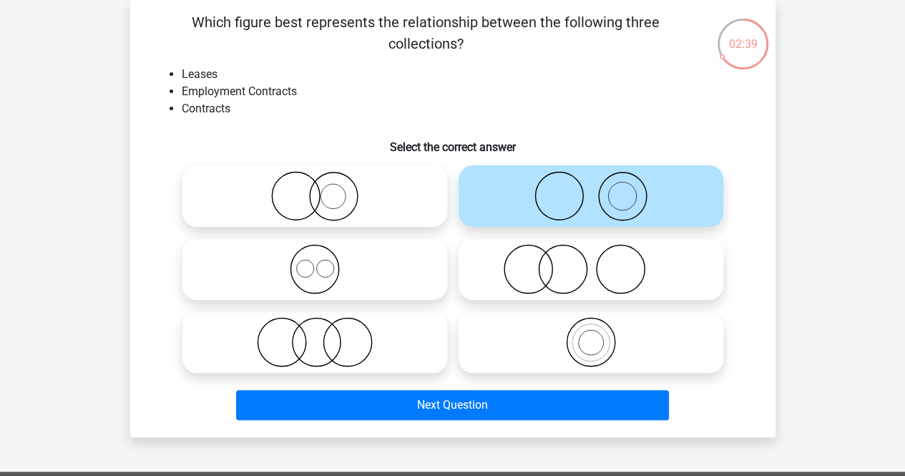
drag, startPoint x: 421, startPoint y: 403, endPoint x: 381, endPoint y: 320, distance: 93.1
click at [381, 320] on icon at bounding box center [314, 342] width 253 height 50
click at [324, 325] on input "radio" at bounding box center [319, 329] width 9 height 9
radio input "true"
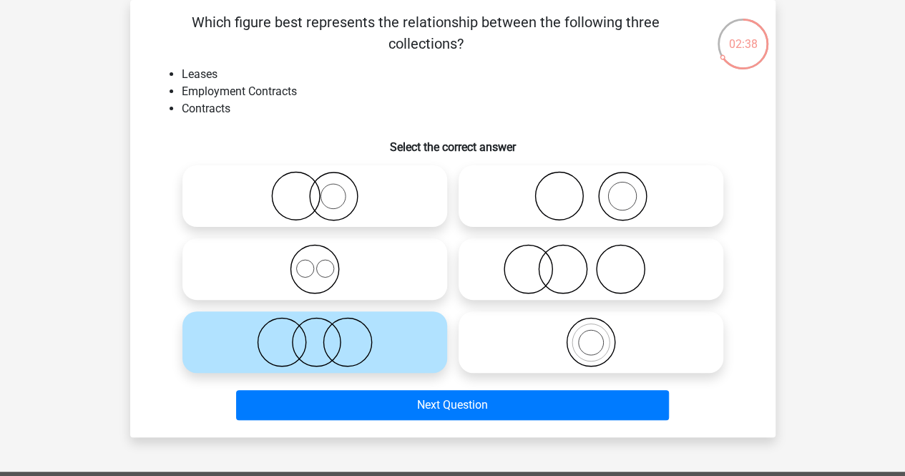
click at [565, 194] on icon at bounding box center [590, 196] width 253 height 50
click at [591, 189] on input "radio" at bounding box center [595, 184] width 9 height 9
radio input "true"
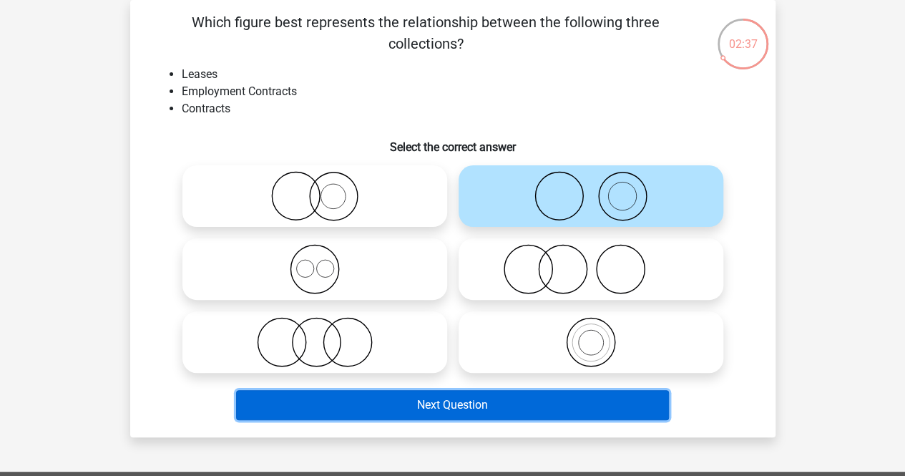
click at [530, 408] on button "Next Question" at bounding box center [452, 405] width 433 height 30
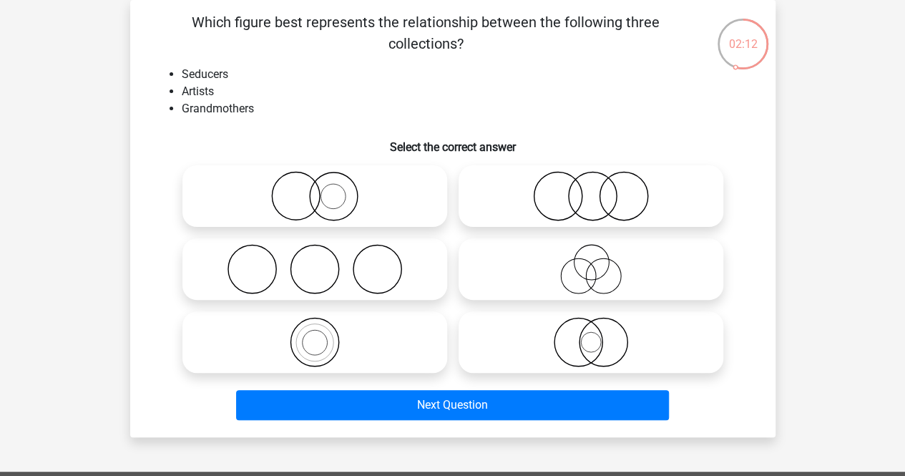
click at [528, 263] on icon at bounding box center [590, 269] width 253 height 50
click at [591, 262] on input "radio" at bounding box center [595, 257] width 9 height 9
radio input "true"
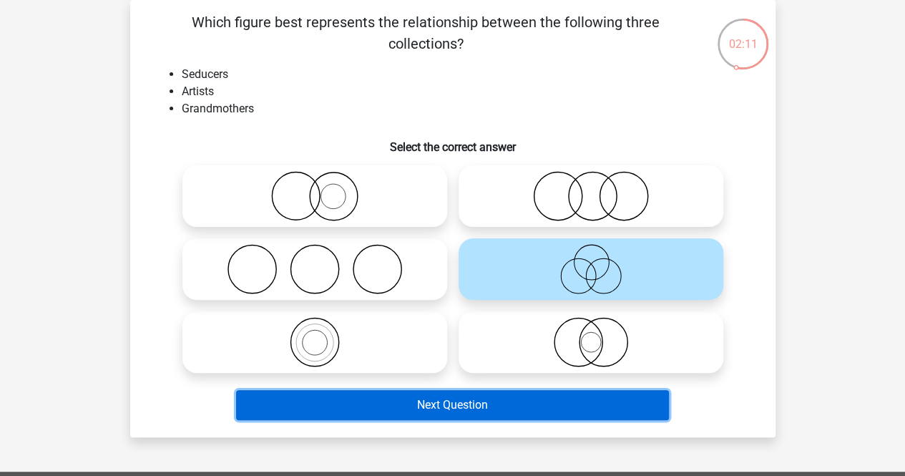
click at [494, 401] on button "Next Question" at bounding box center [452, 405] width 433 height 30
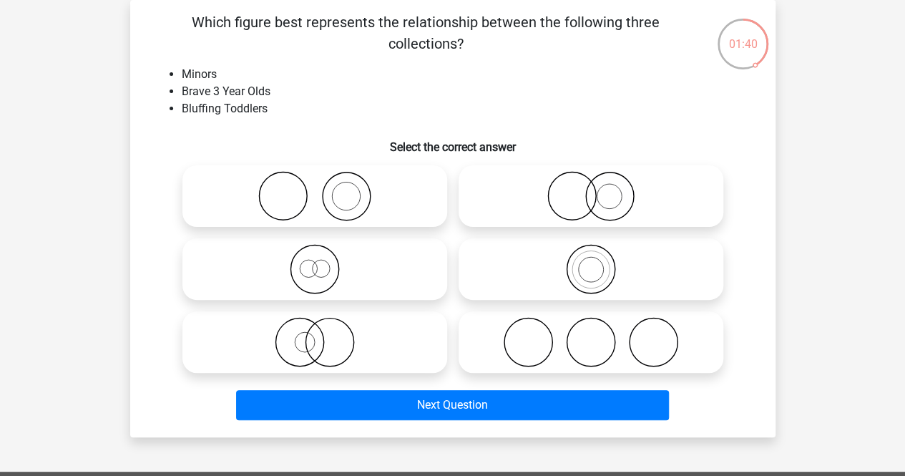
click at [539, 351] on icon at bounding box center [590, 342] width 253 height 50
click at [591, 335] on input "radio" at bounding box center [595, 329] width 9 height 9
radio input "true"
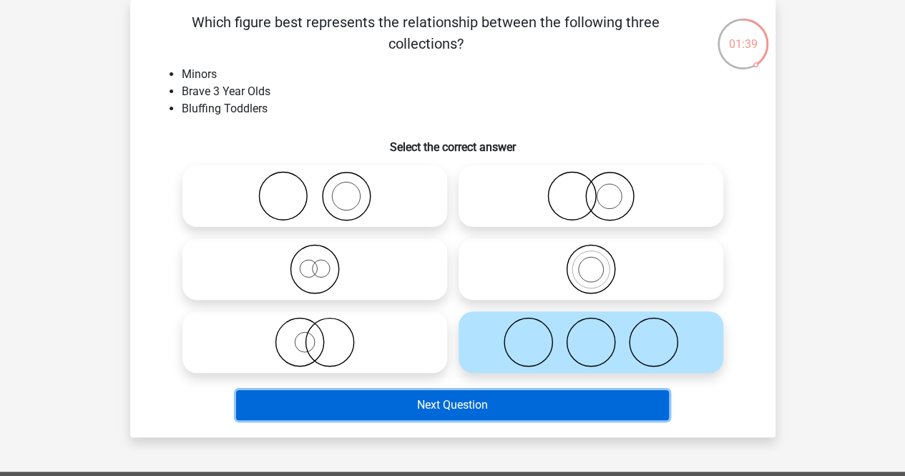
click at [506, 407] on button "Next Question" at bounding box center [452, 405] width 433 height 30
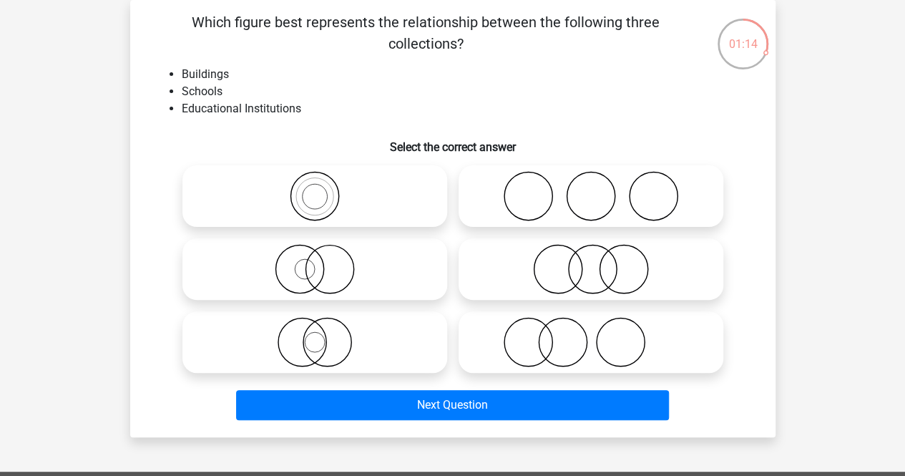
click at [368, 324] on icon at bounding box center [314, 342] width 253 height 50
click at [324, 325] on input "radio" at bounding box center [319, 329] width 9 height 9
radio input "true"
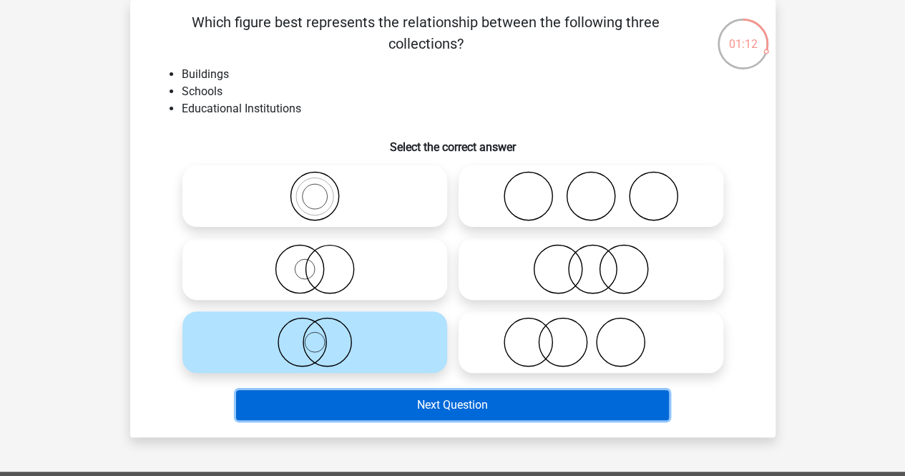
click at [399, 408] on button "Next Question" at bounding box center [452, 405] width 433 height 30
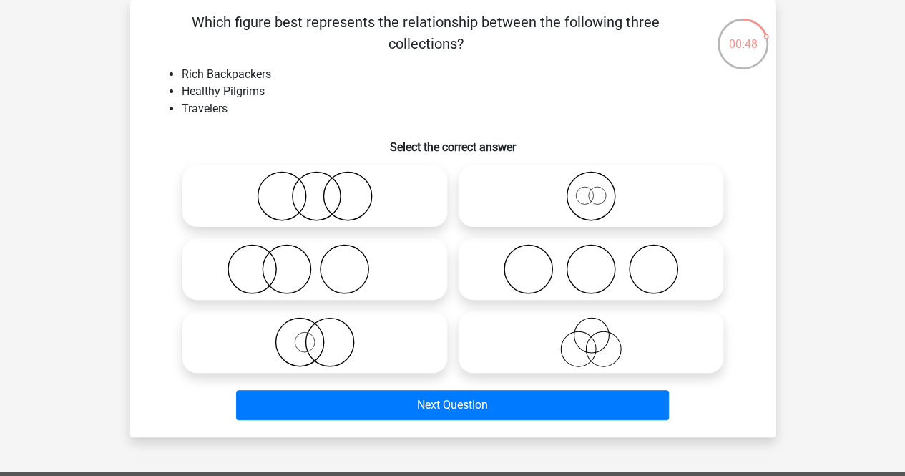
click at [562, 350] on icon at bounding box center [590, 342] width 253 height 50
click at [591, 335] on input "radio" at bounding box center [595, 329] width 9 height 9
radio input "true"
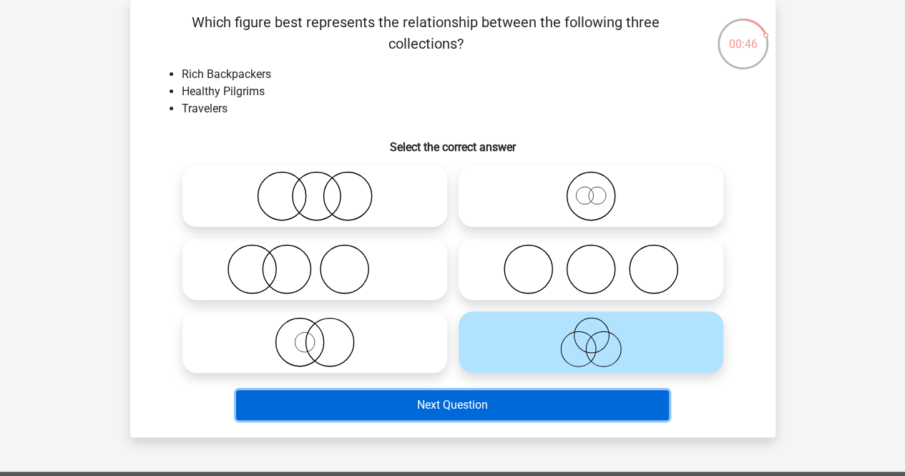
click at [482, 407] on button "Next Question" at bounding box center [452, 405] width 433 height 30
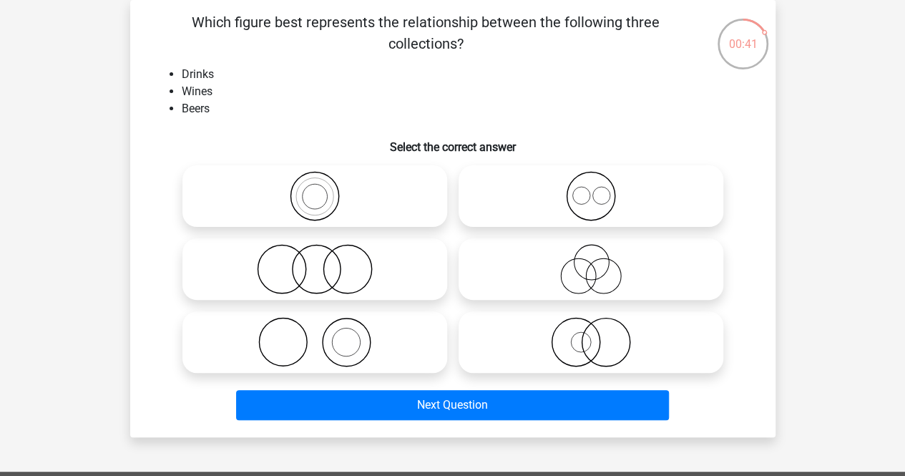
click at [352, 205] on icon at bounding box center [314, 196] width 253 height 50
click at [324, 189] on input "radio" at bounding box center [319, 184] width 9 height 9
radio input "true"
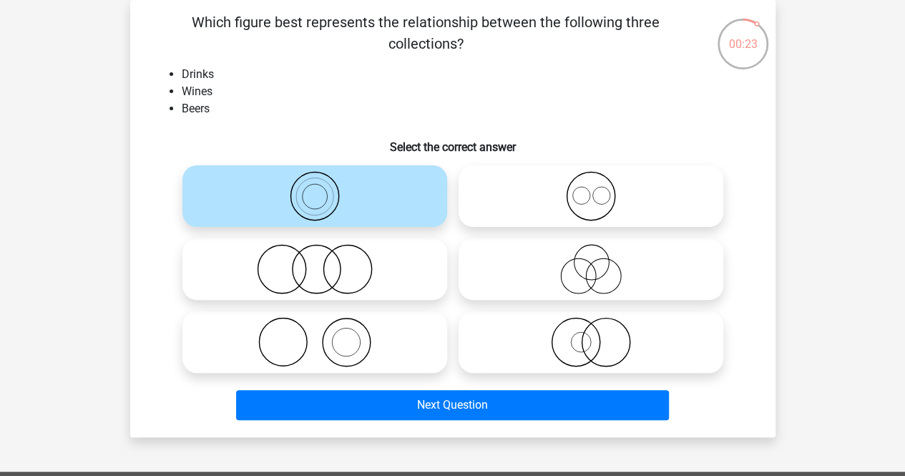
click at [544, 279] on icon at bounding box center [590, 269] width 253 height 50
click at [591, 262] on input "radio" at bounding box center [595, 257] width 9 height 9
radio input "true"
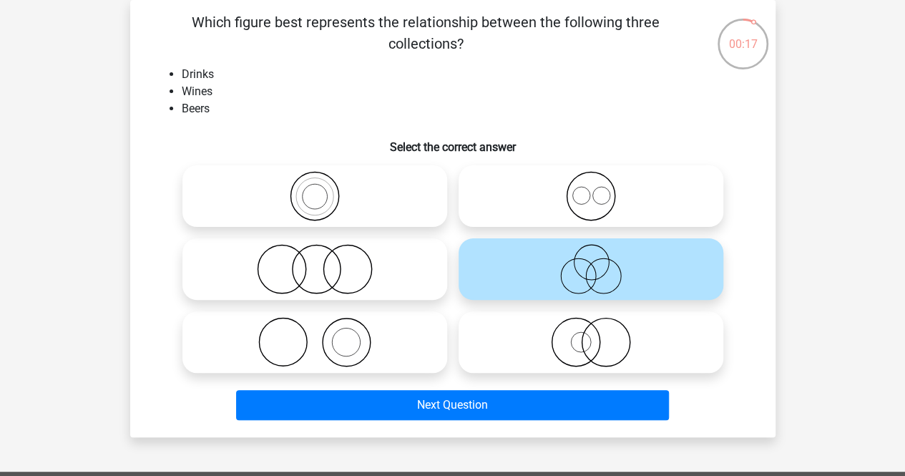
click at [373, 217] on icon at bounding box center [314, 196] width 253 height 50
click at [324, 189] on input "radio" at bounding box center [319, 184] width 9 height 9
radio input "true"
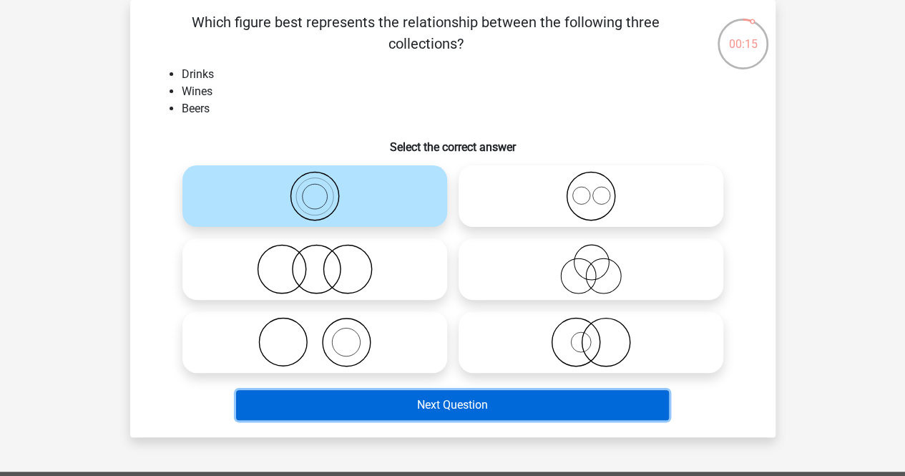
click at [406, 403] on button "Next Question" at bounding box center [452, 405] width 433 height 30
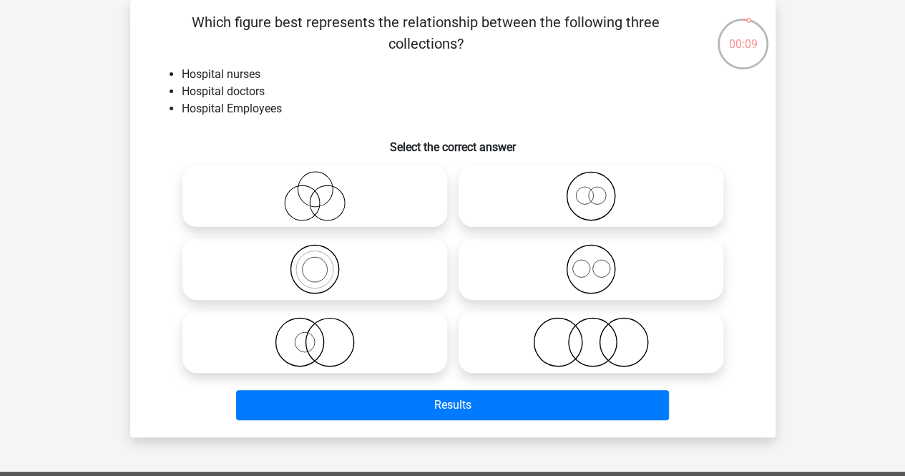
click at [368, 266] on icon at bounding box center [314, 269] width 253 height 50
click at [324, 262] on input "radio" at bounding box center [319, 257] width 9 height 9
radio input "true"
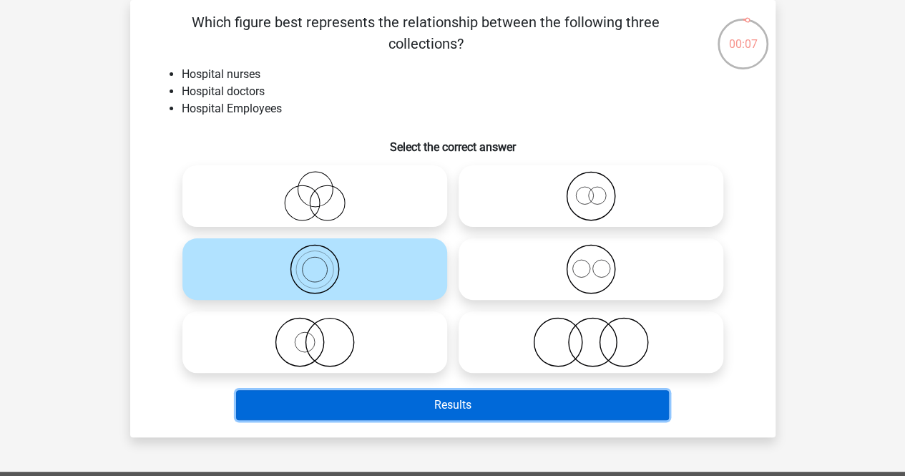
click at [391, 401] on button "Results" at bounding box center [452, 405] width 433 height 30
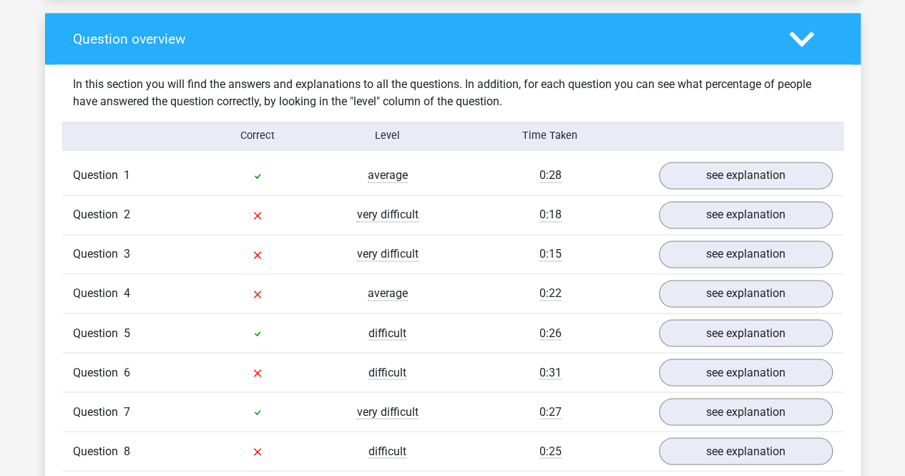
scroll to position [1047, 0]
click at [682, 213] on link "see explanation" at bounding box center [745, 214] width 200 height 31
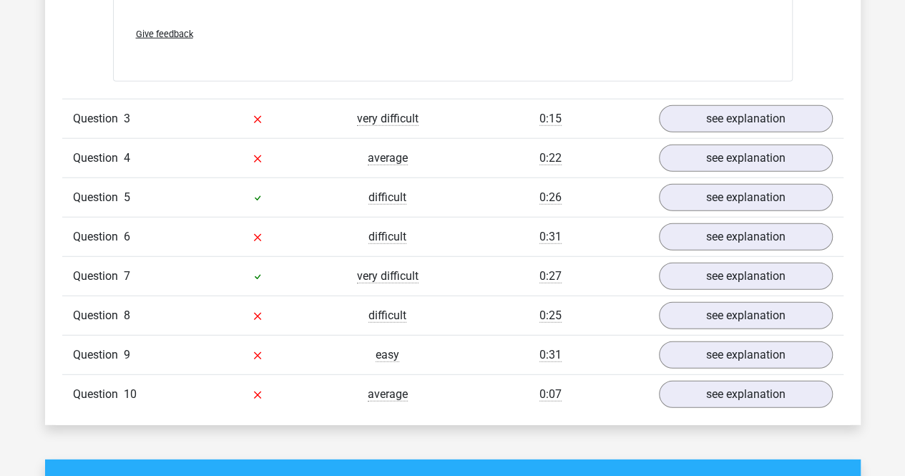
scroll to position [1747, 0]
click at [742, 107] on link "see explanation" at bounding box center [745, 117] width 200 height 31
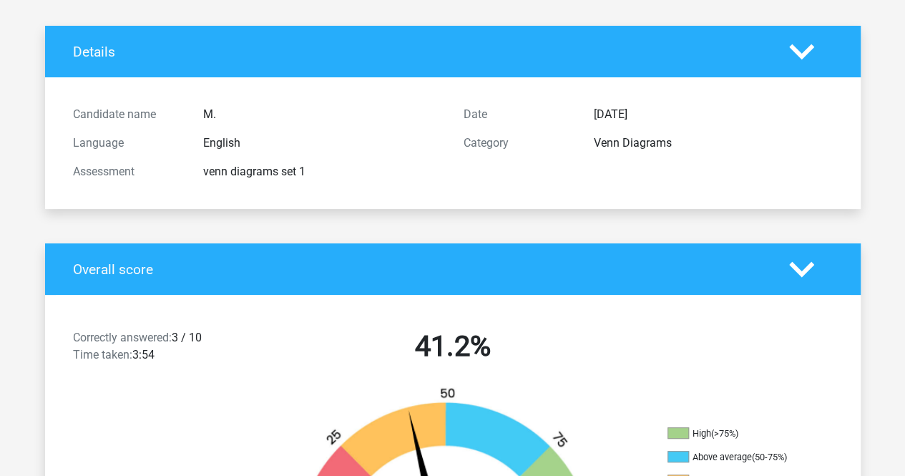
scroll to position [0, 0]
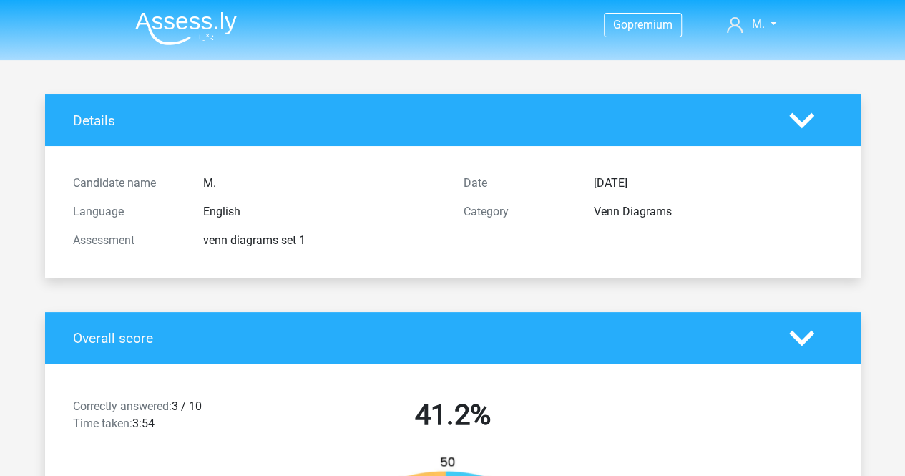
click at [173, 22] on img at bounding box center [186, 28] width 102 height 34
